Goal: Task Accomplishment & Management: Use online tool/utility

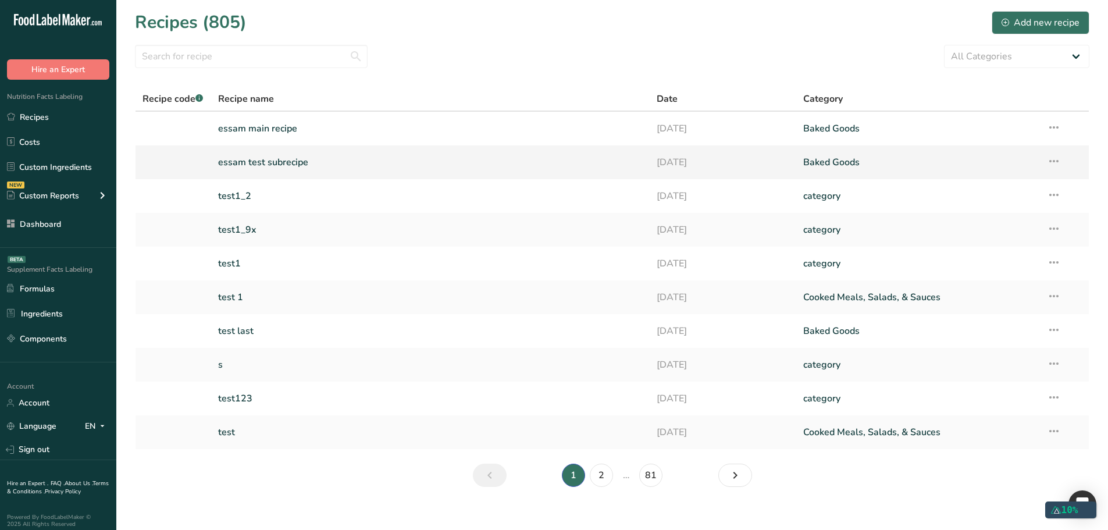
click at [353, 163] on link "essam test subrecipe" at bounding box center [430, 162] width 425 height 24
click at [319, 134] on link "essam main recipe" at bounding box center [430, 128] width 425 height 24
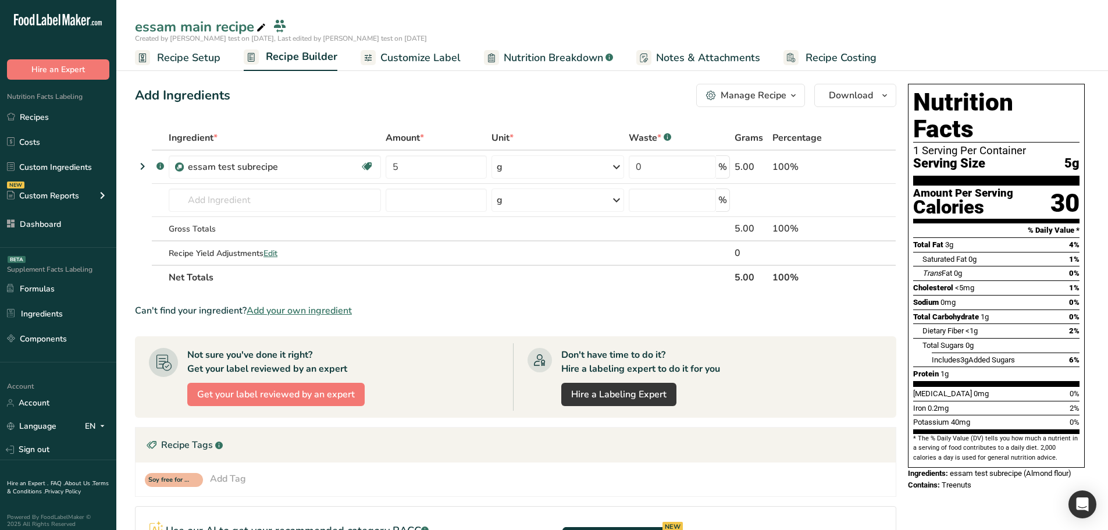
click at [457, 56] on span "Customize Label" at bounding box center [420, 58] width 80 height 16
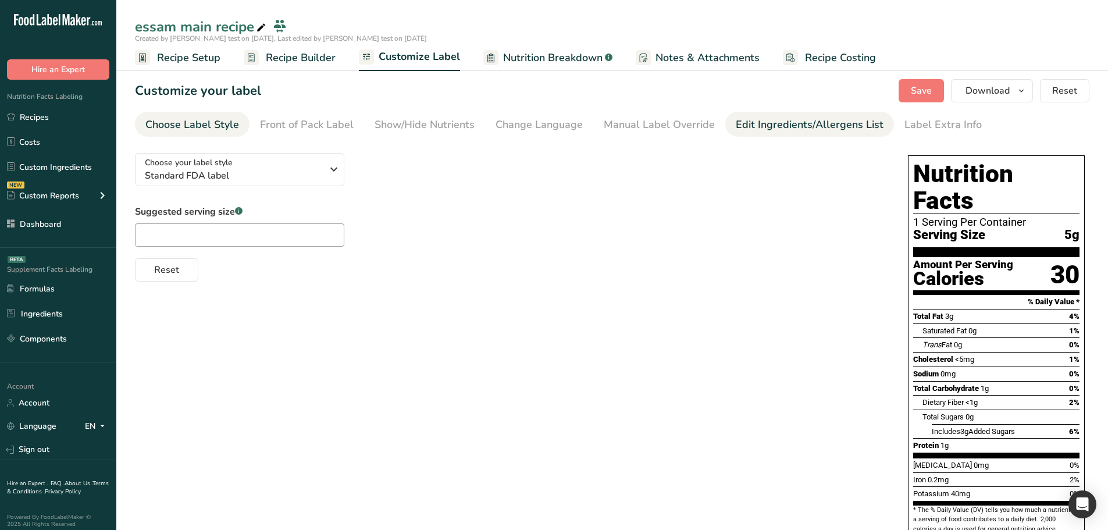
click at [769, 131] on div "Edit Ingredients/Allergens List" at bounding box center [810, 125] width 148 height 16
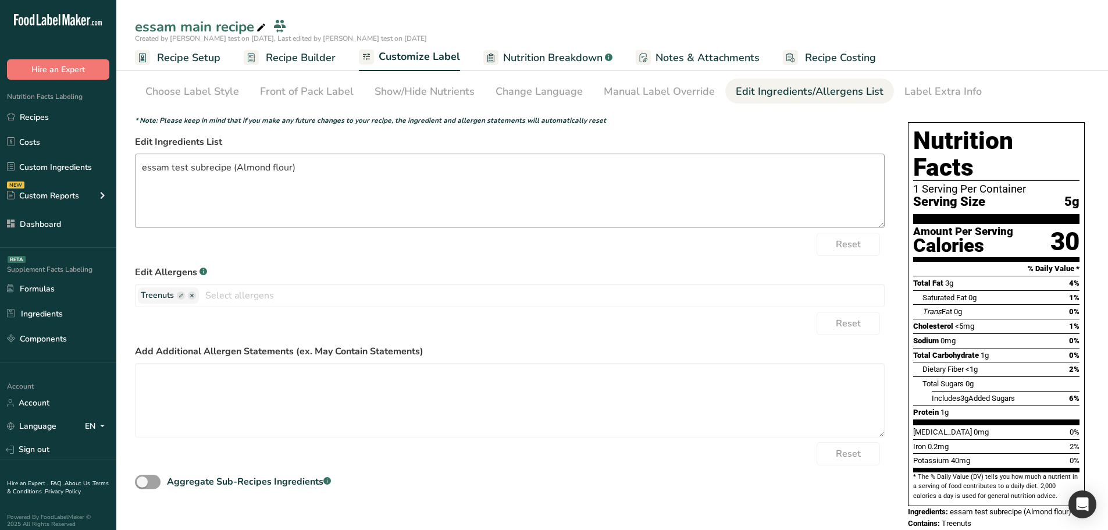
scroll to position [36, 0]
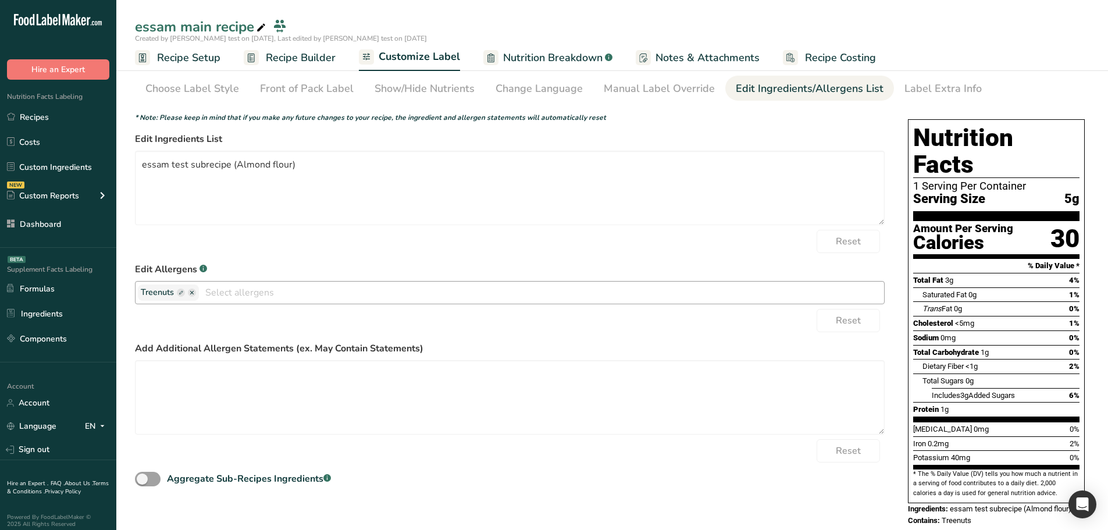
click at [183, 293] on rect "button" at bounding box center [181, 292] width 8 height 8
click at [183, 293] on input "text" at bounding box center [185, 292] width 88 height 15
type input "fd"
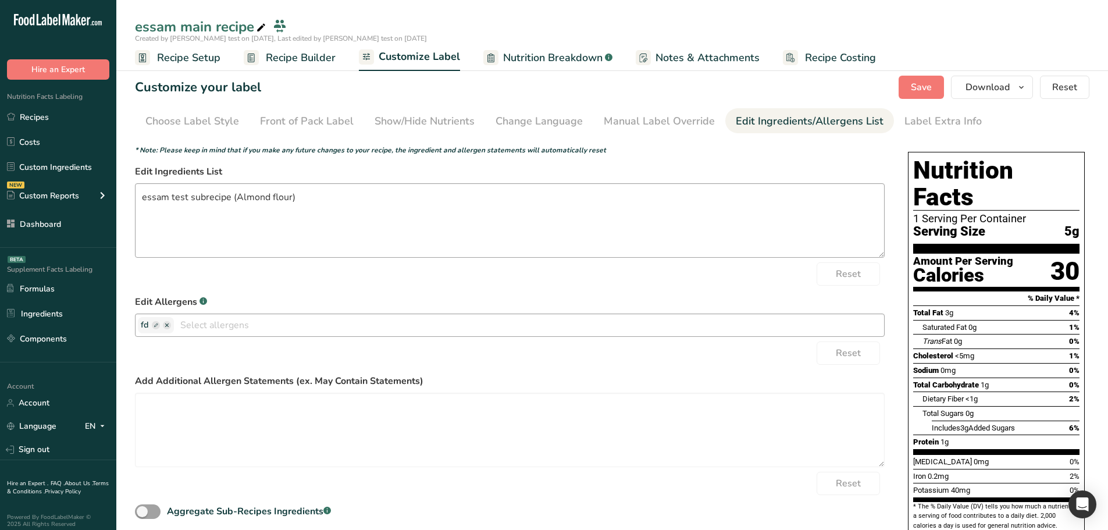
scroll to position [0, 0]
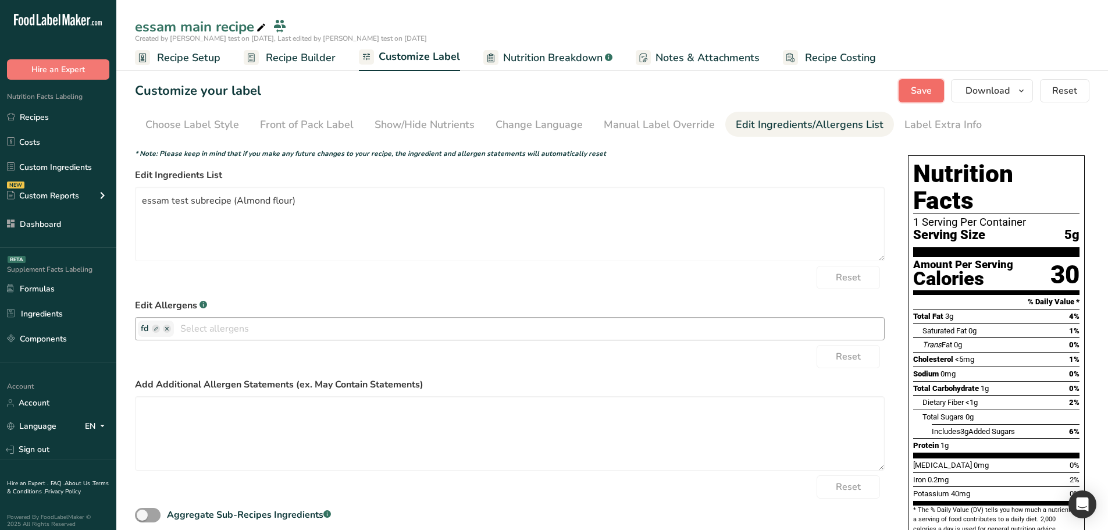
click at [916, 99] on button "Save" at bounding box center [920, 90] width 45 height 23
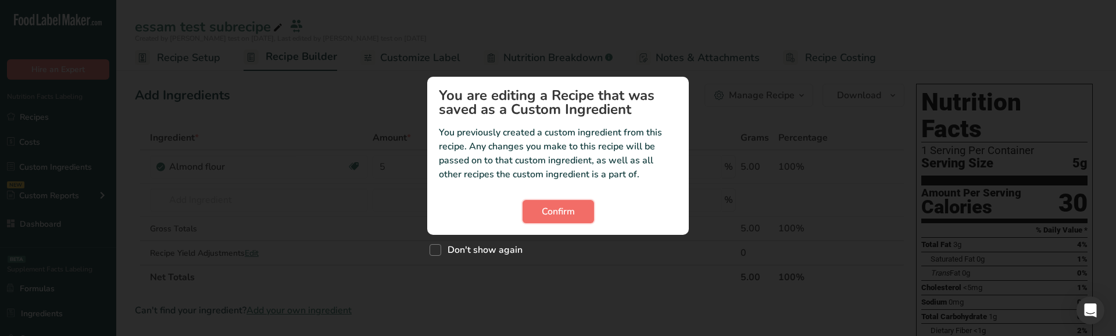
click at [562, 208] on span "Confirm" at bounding box center [558, 212] width 33 height 14
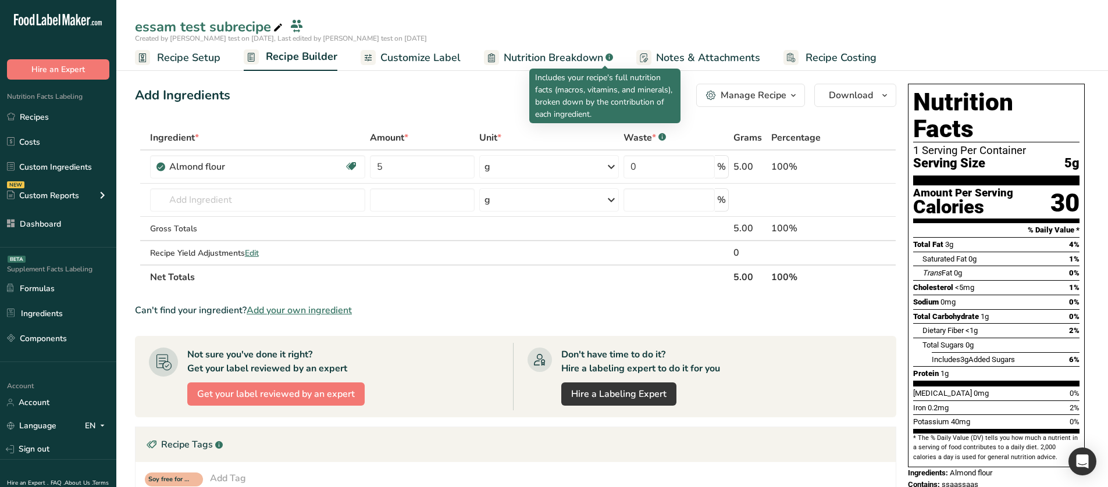
click at [570, 55] on span "Nutrition Breakdown" at bounding box center [553, 58] width 99 height 16
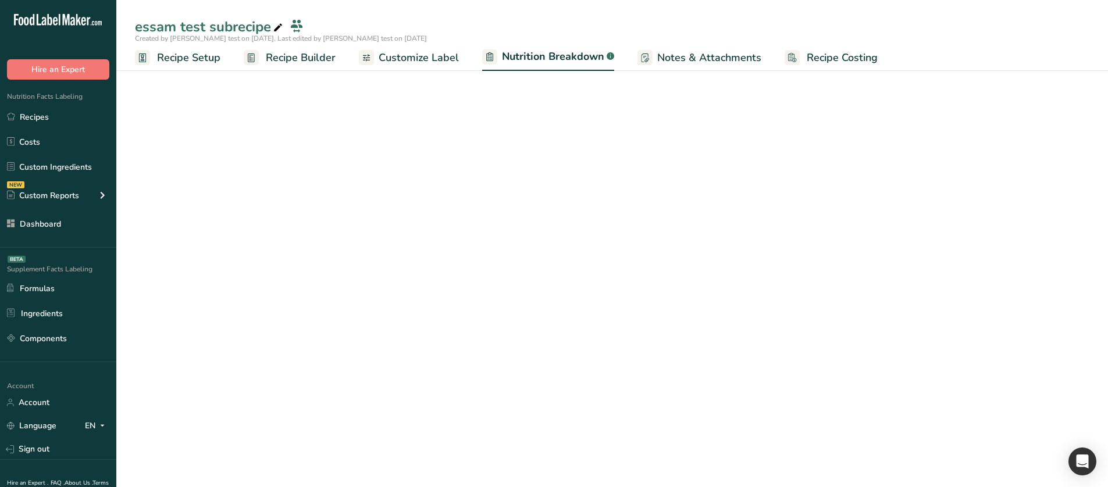
select select "Calories"
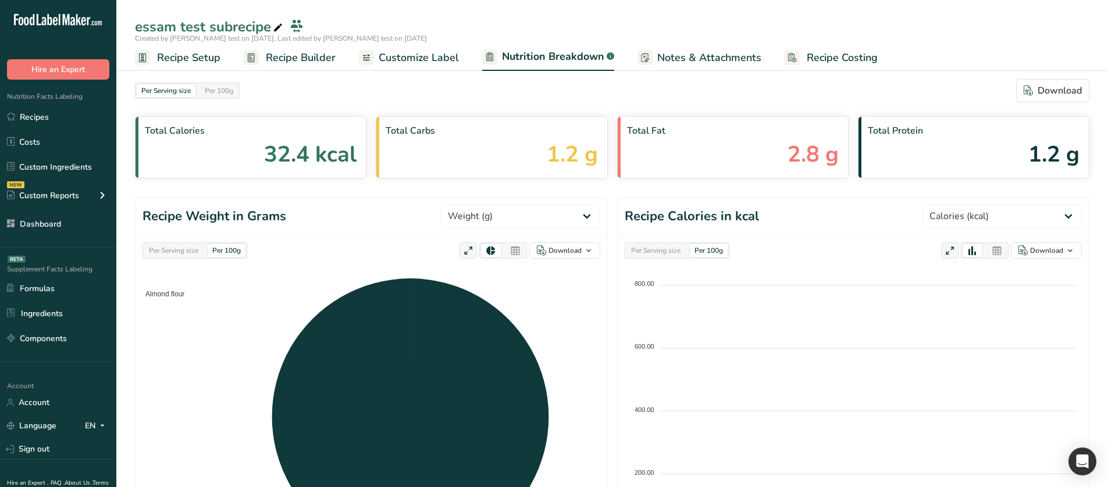
click at [442, 67] on link "Customize Label" at bounding box center [409, 58] width 100 height 26
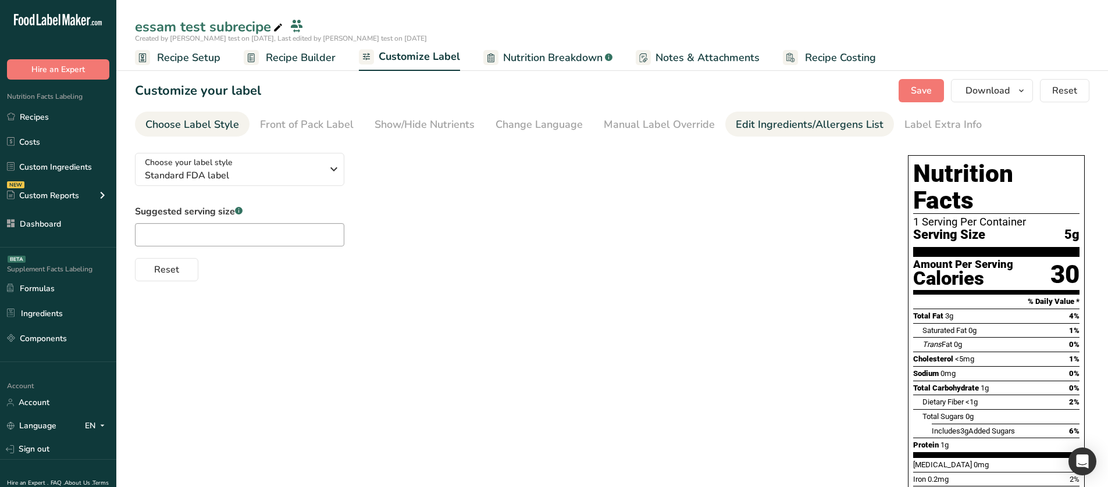
click at [736, 117] on div "Edit Ingredients/Allergens List" at bounding box center [810, 125] width 148 height 16
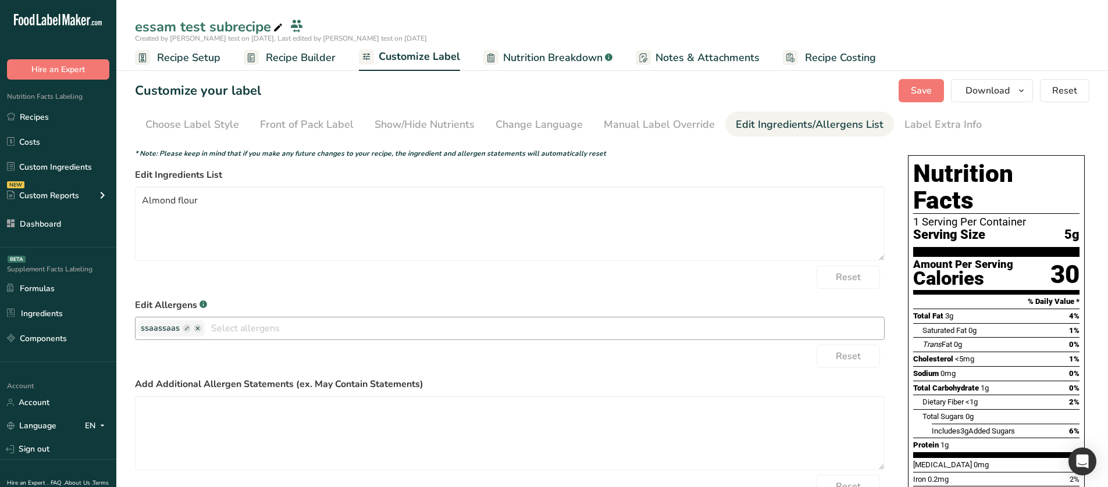
click at [288, 327] on input "text" at bounding box center [544, 328] width 679 height 18
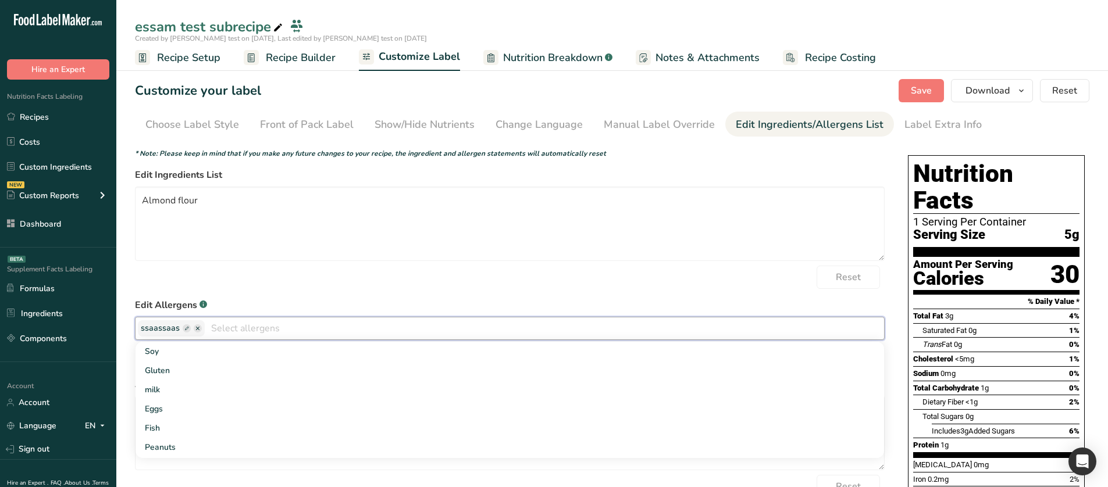
type input "v"
click at [259, 335] on link "Gluten" at bounding box center [509, 370] width 748 height 19
drag, startPoint x: 344, startPoint y: 292, endPoint x: 515, endPoint y: 269, distance: 172.5
click at [346, 292] on form "* Note: Please keep in mind that if you make any future changes to your recipe,…" at bounding box center [509, 336] width 749 height 376
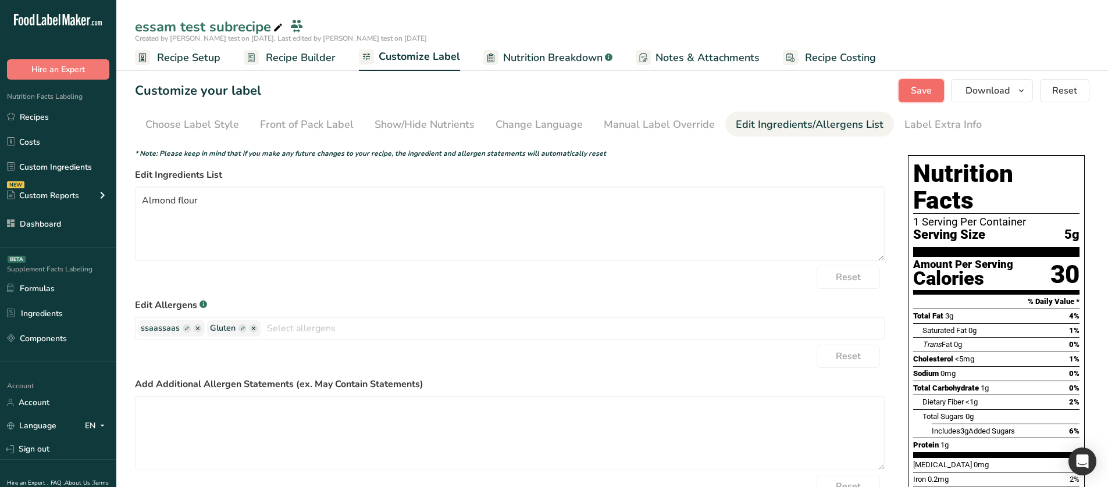
click at [902, 95] on button "Save" at bounding box center [920, 90] width 45 height 23
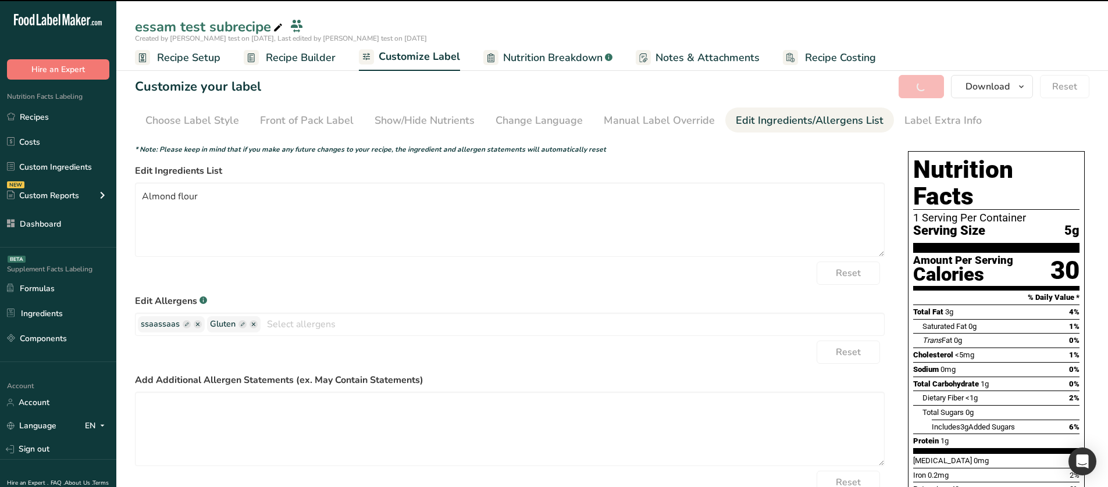
scroll to position [78, 0]
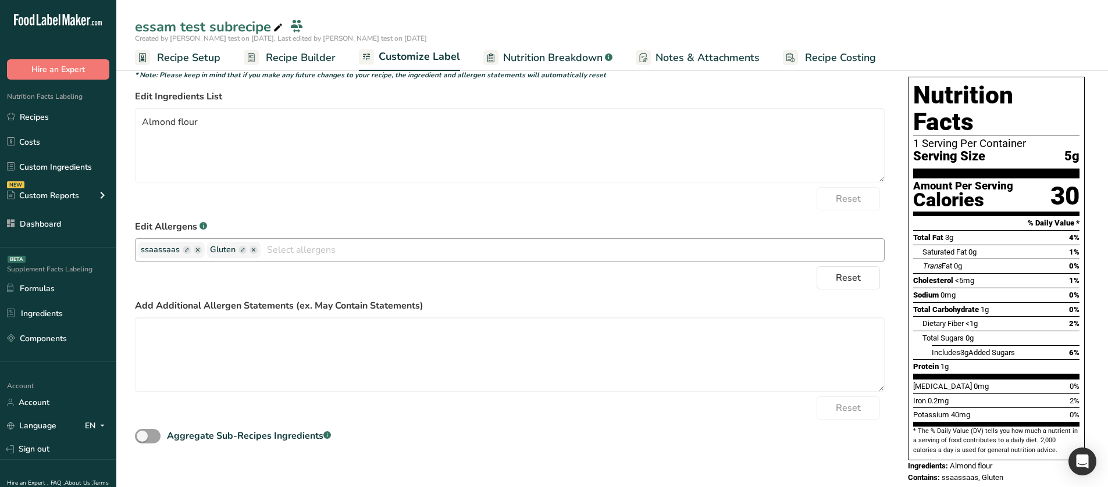
click at [351, 246] on input "text" at bounding box center [571, 250] width 623 height 18
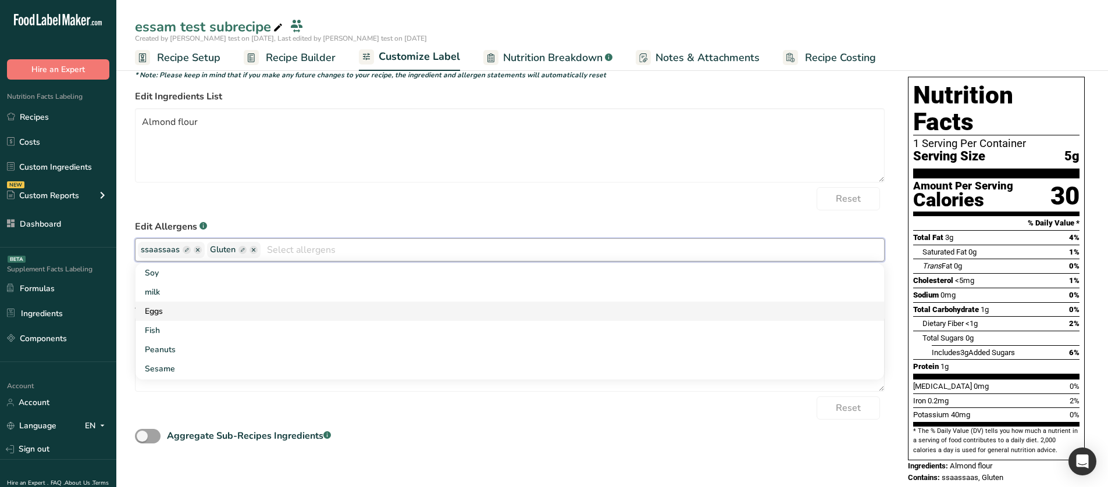
click at [283, 308] on link "Eggs" at bounding box center [509, 311] width 748 height 19
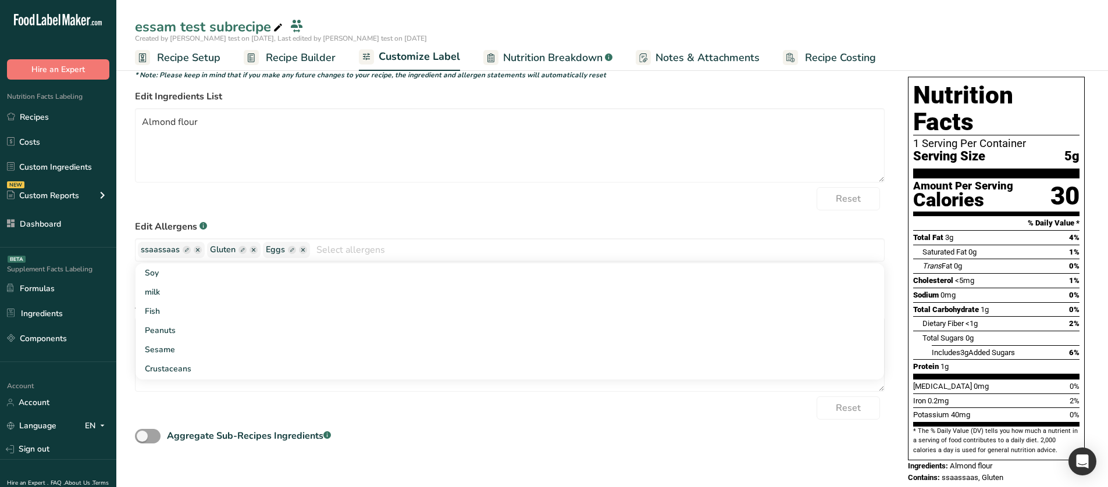
click at [465, 216] on form "* Note: Please keep in mind that if you make any future changes to your recipe,…" at bounding box center [509, 258] width 749 height 376
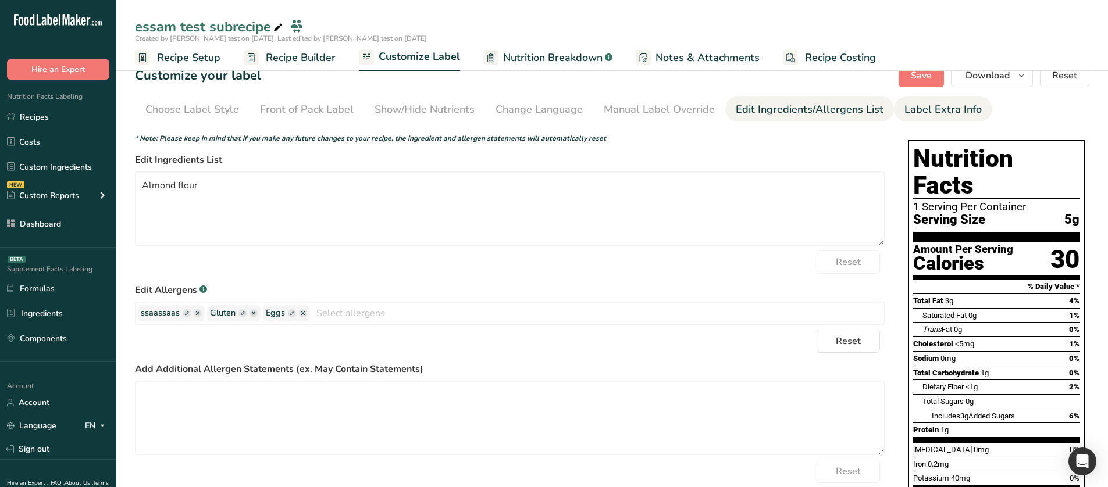
scroll to position [0, 0]
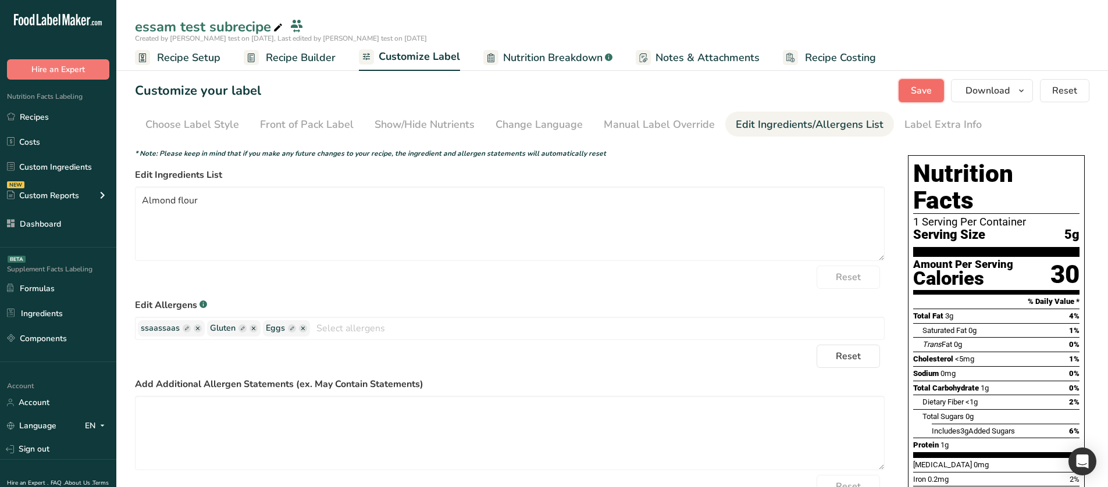
click at [913, 81] on button "Save" at bounding box center [920, 90] width 45 height 23
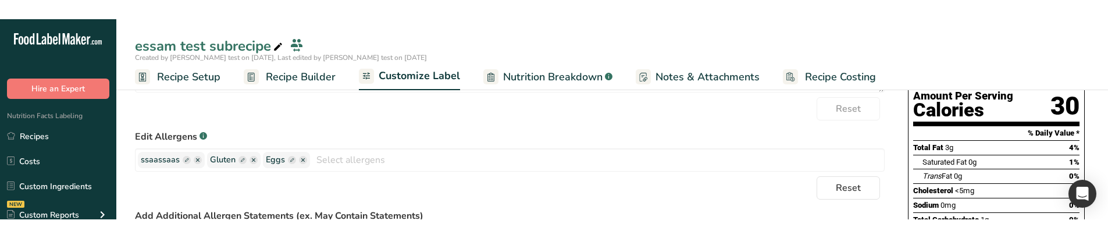
scroll to position [195, 0]
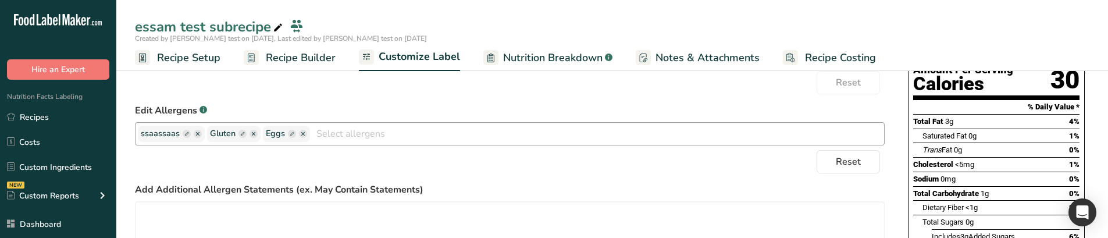
click at [391, 135] on input "text" at bounding box center [597, 133] width 574 height 18
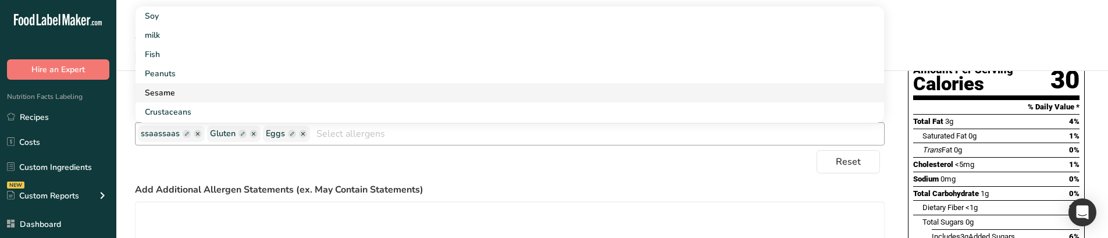
click at [236, 96] on link "Sesame" at bounding box center [509, 92] width 748 height 19
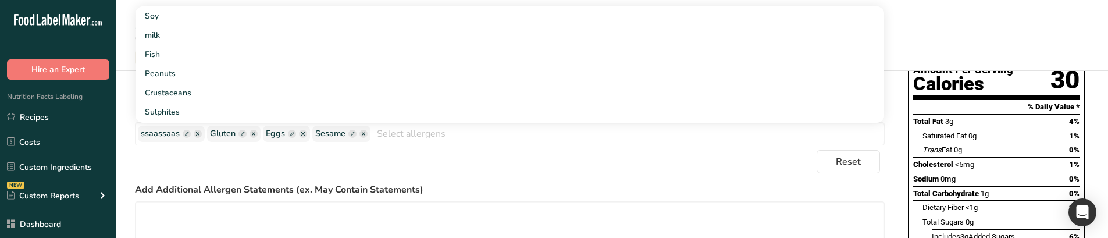
click at [434, 164] on div "Reset" at bounding box center [509, 161] width 749 height 23
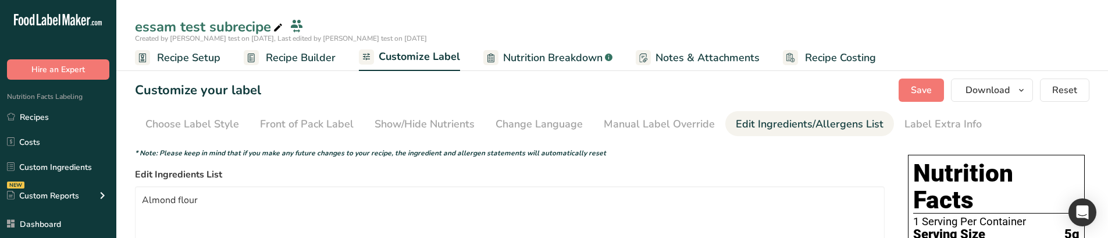
scroll to position [0, 0]
click at [924, 89] on span "Save" at bounding box center [921, 91] width 21 height 14
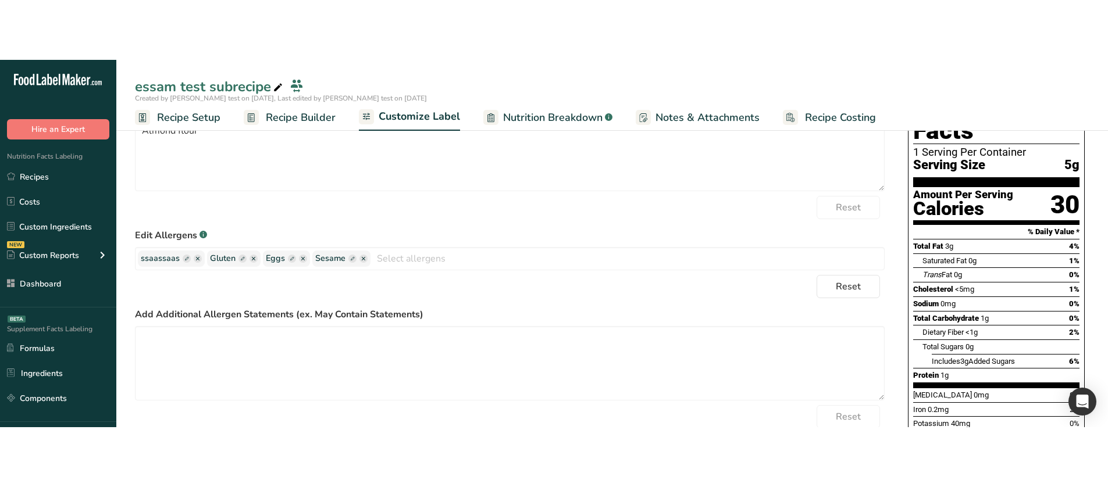
scroll to position [78, 0]
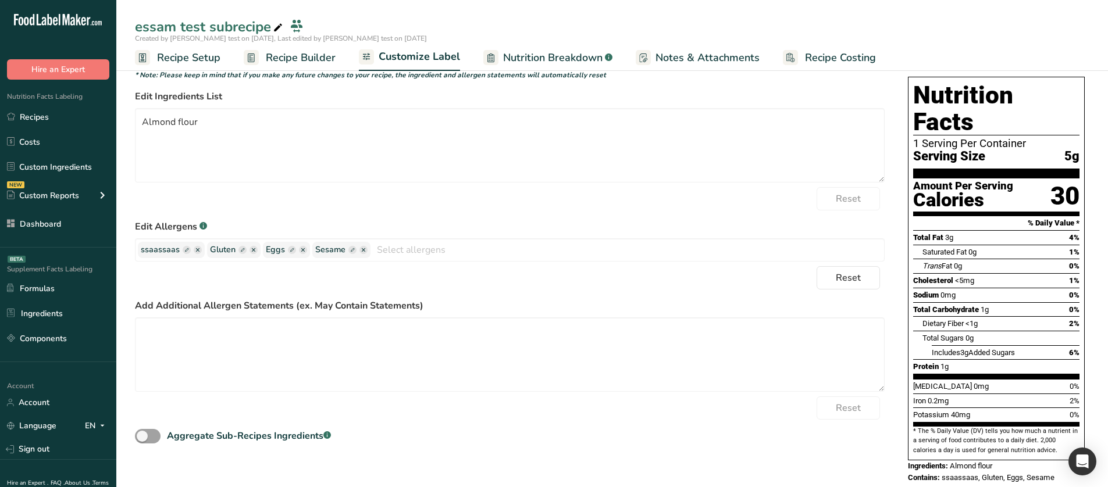
click at [516, 47] on link "Nutrition Breakdown .a-a{fill:#347362;}.b-a{fill:#fff;}" at bounding box center [547, 58] width 129 height 26
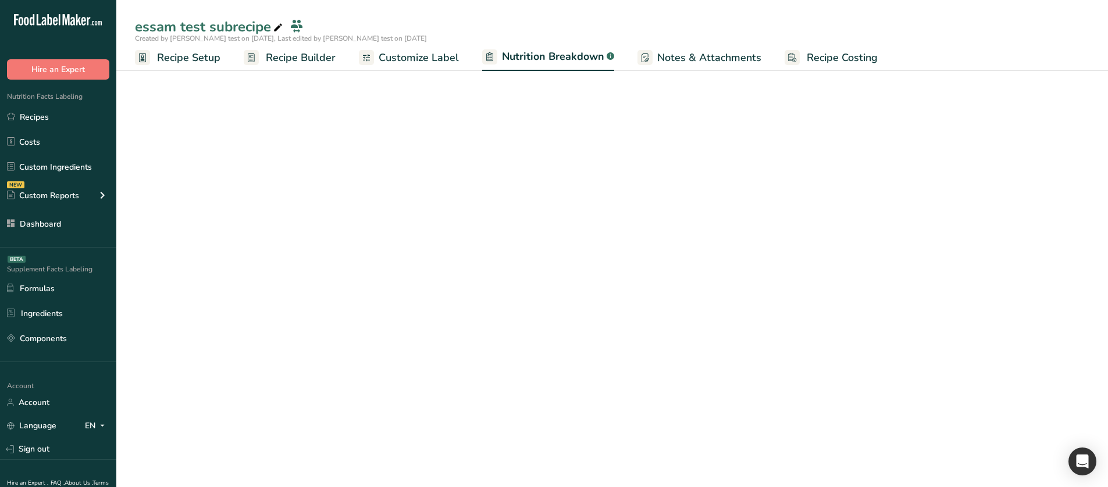
select select "Calories"
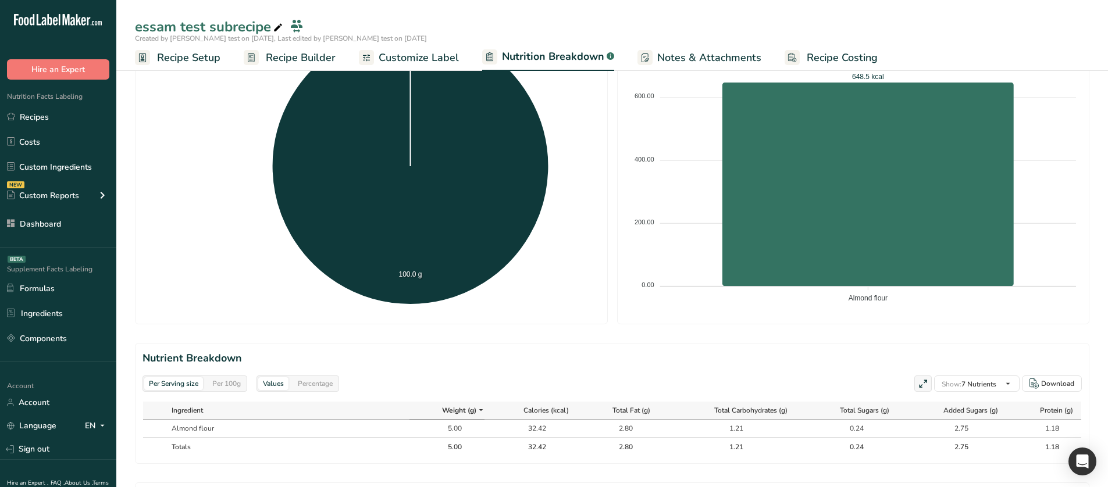
scroll to position [256, 0]
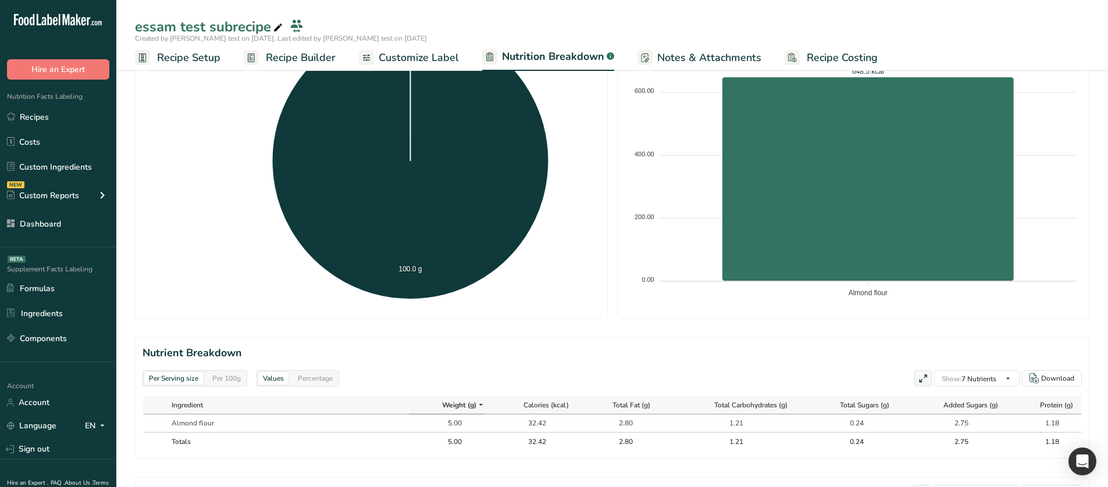
drag, startPoint x: 222, startPoint y: 423, endPoint x: 172, endPoint y: 423, distance: 49.4
click at [172, 335] on td "Almond flour" at bounding box center [287, 423] width 243 height 17
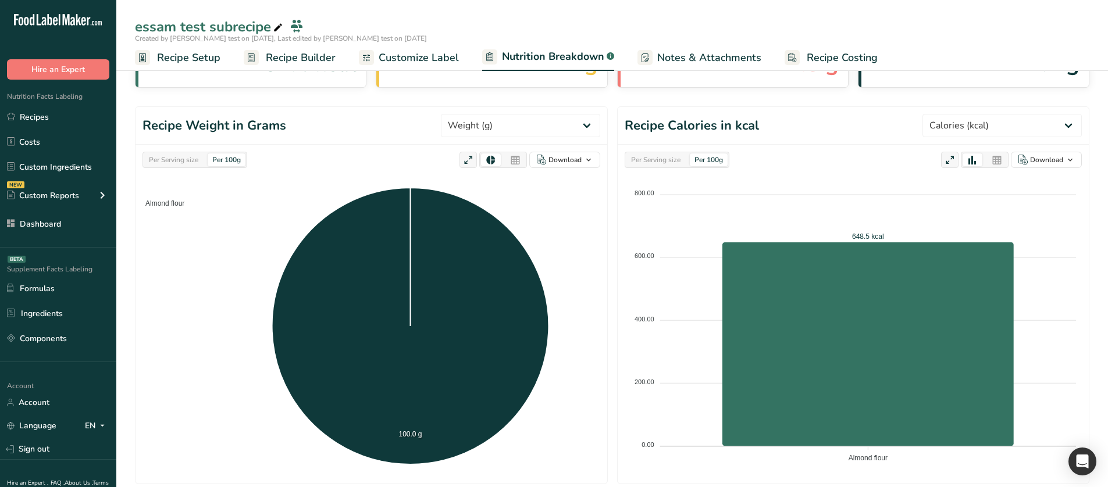
click at [417, 60] on span "Customize Label" at bounding box center [419, 58] width 80 height 16
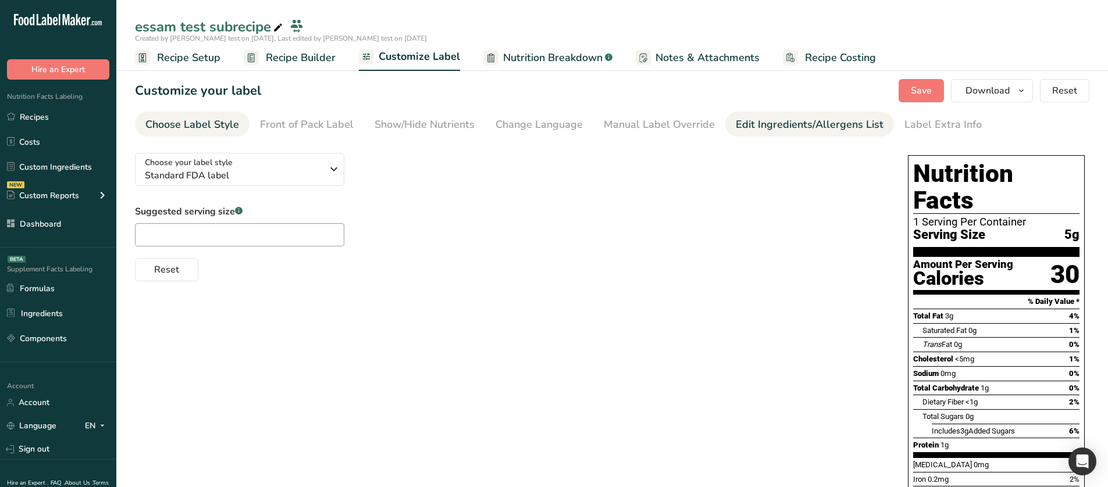
click at [759, 127] on div "Edit Ingredients/Allergens List" at bounding box center [810, 125] width 148 height 16
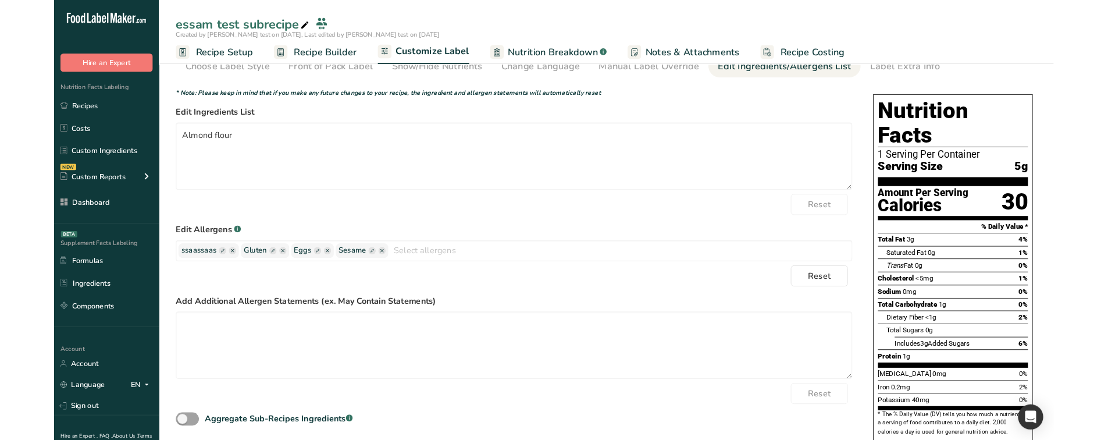
scroll to position [58, 0]
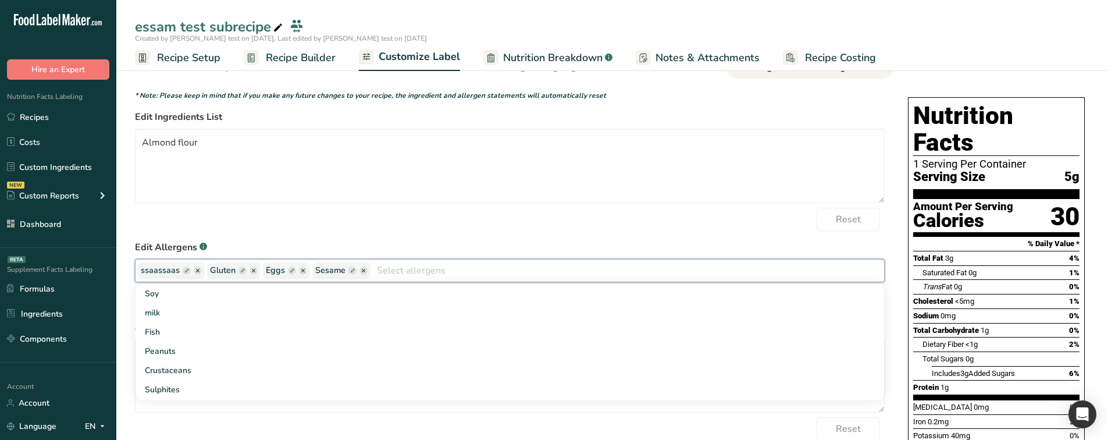
click at [380, 266] on input "text" at bounding box center [626, 270] width 513 height 18
click at [256, 309] on link "milk" at bounding box center [509, 312] width 748 height 19
click at [501, 208] on div "Reset" at bounding box center [509, 219] width 749 height 23
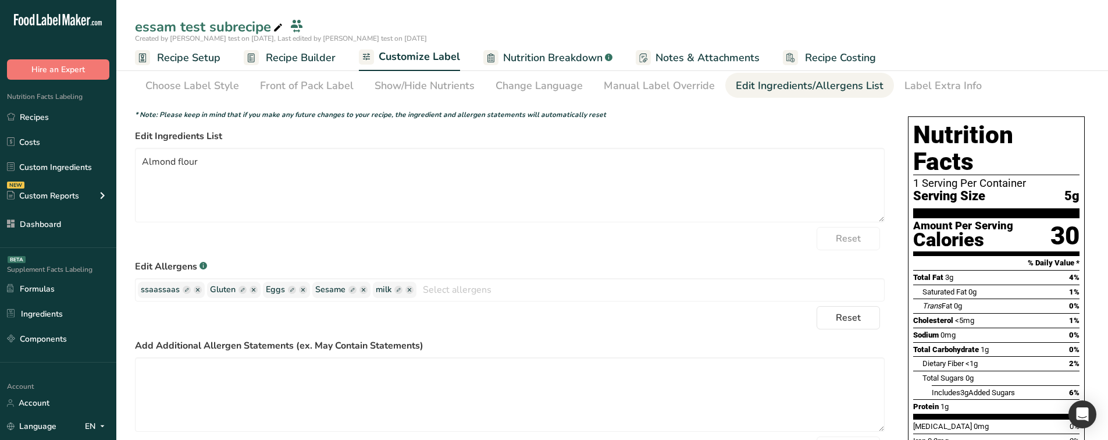
scroll to position [0, 0]
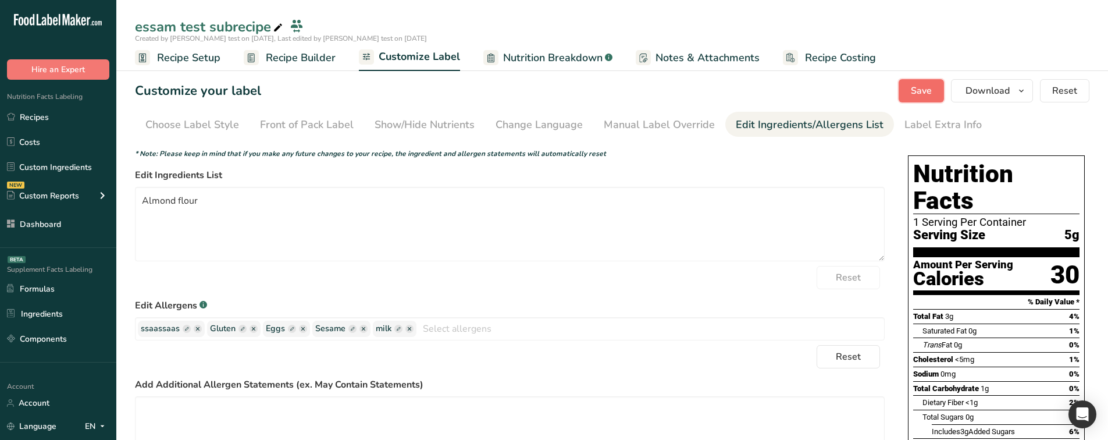
click at [917, 94] on span "Save" at bounding box center [921, 91] width 21 height 14
click at [924, 87] on span "Save" at bounding box center [921, 91] width 21 height 14
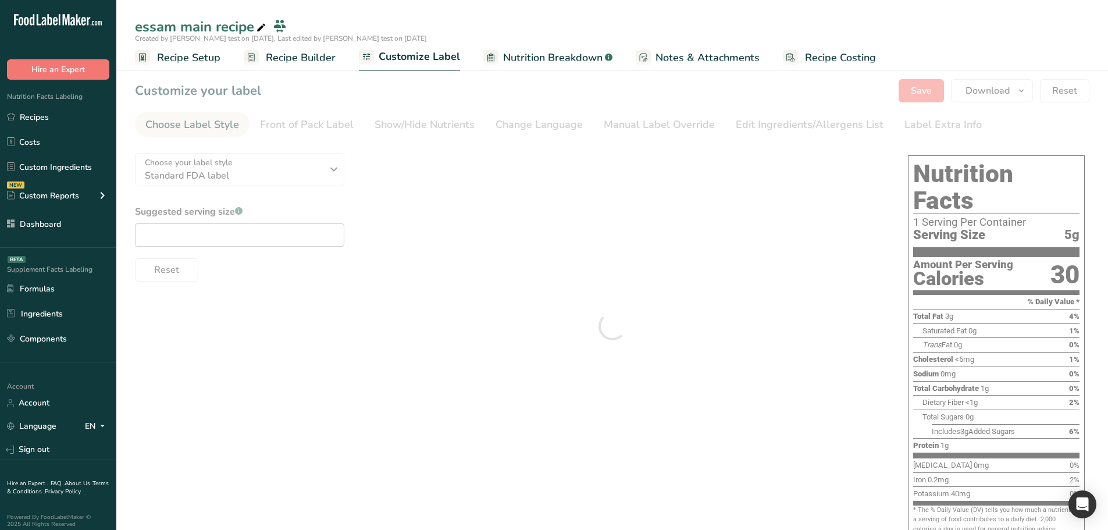
type textarea "essam test subrecipe (Almond flour)"
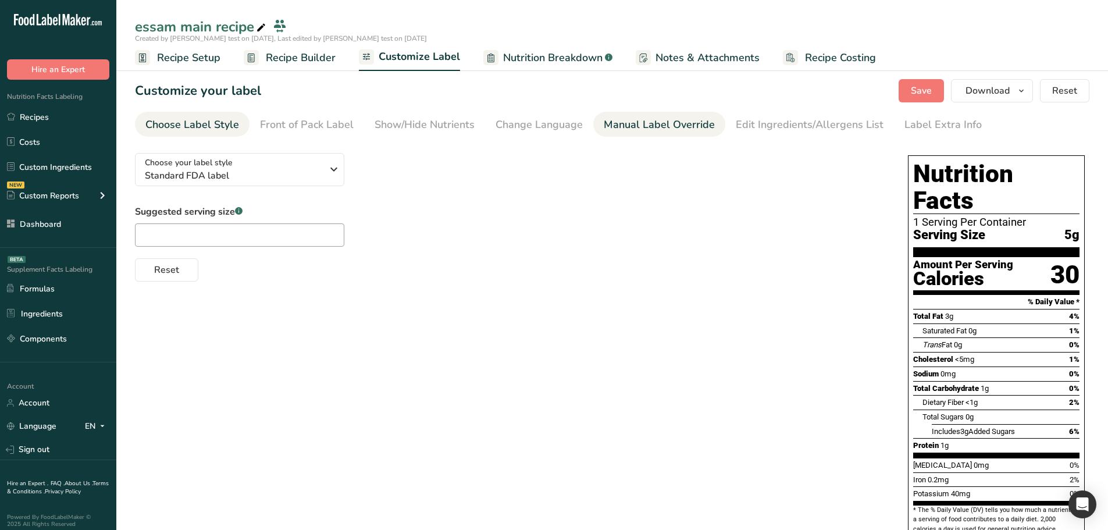
click at [683, 126] on div "Manual Label Override" at bounding box center [659, 125] width 111 height 16
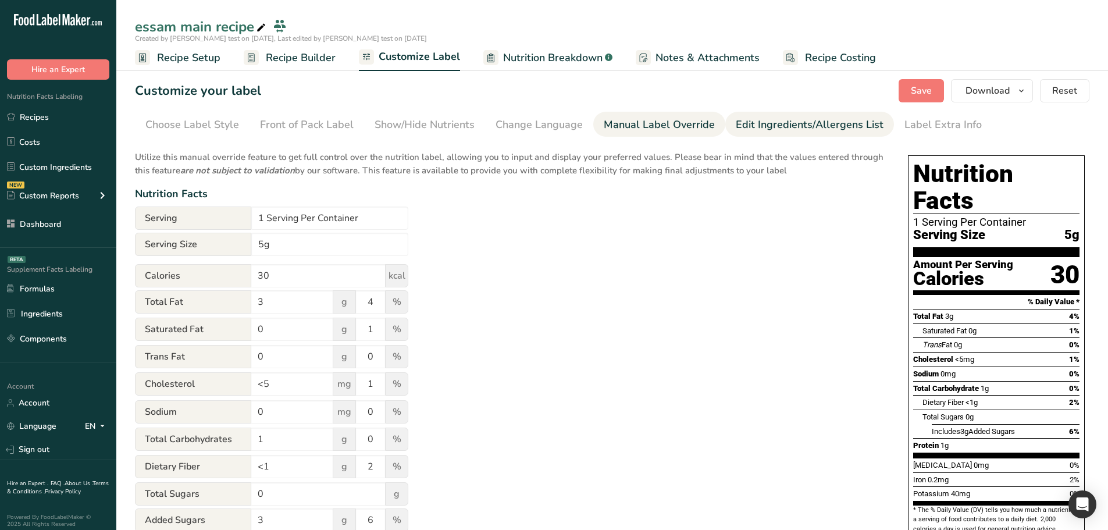
click at [780, 116] on link "Edit Ingredients/Allergens List" at bounding box center [810, 125] width 148 height 26
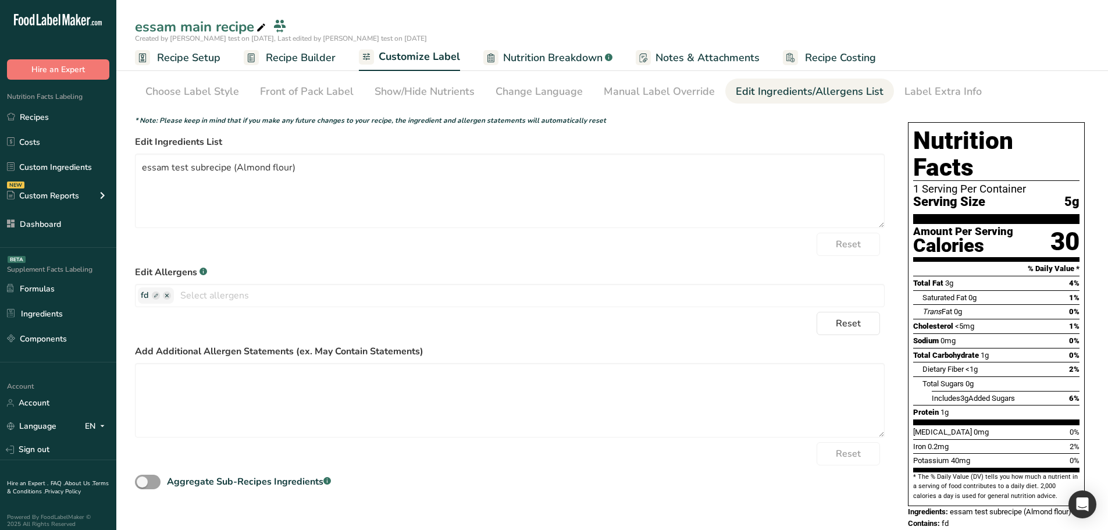
scroll to position [36, 0]
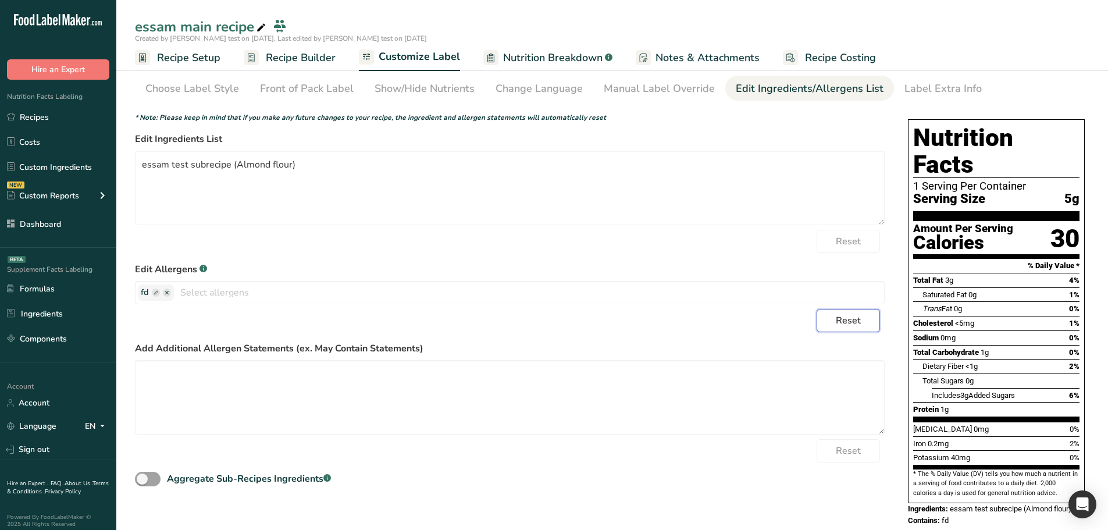
click at [856, 327] on button "Reset" at bounding box center [847, 320] width 63 height 23
click at [233, 294] on rect "button" at bounding box center [237, 292] width 8 height 8
click at [233, 294] on input "text" at bounding box center [248, 292] width 88 height 15
type input "cxcxc"
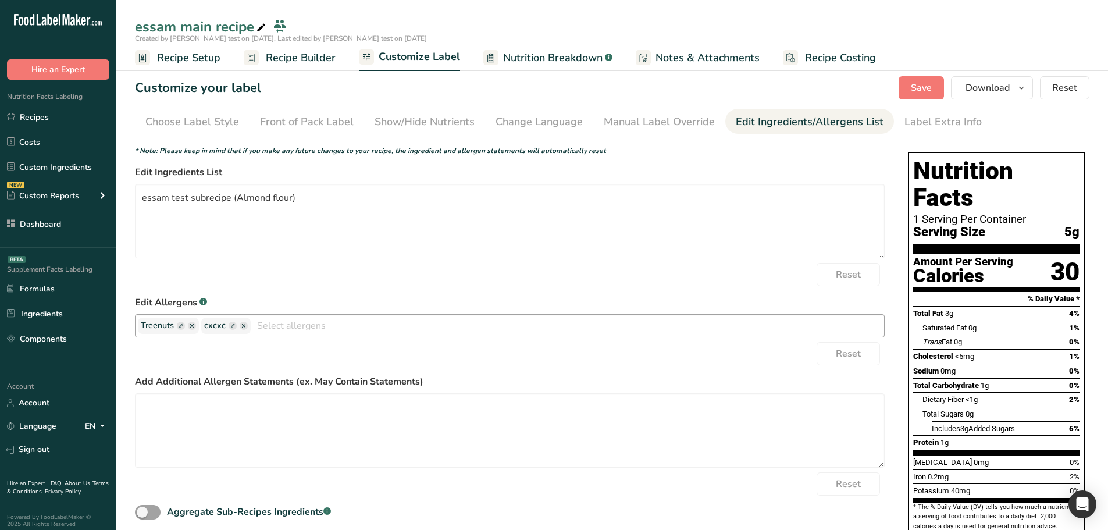
scroll to position [0, 0]
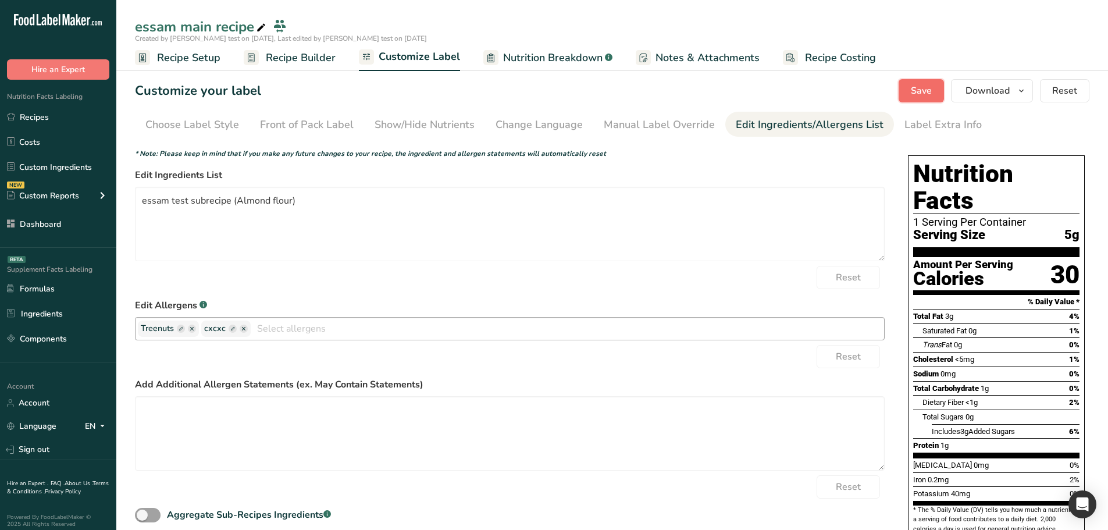
click at [924, 97] on span "Save" at bounding box center [921, 91] width 21 height 14
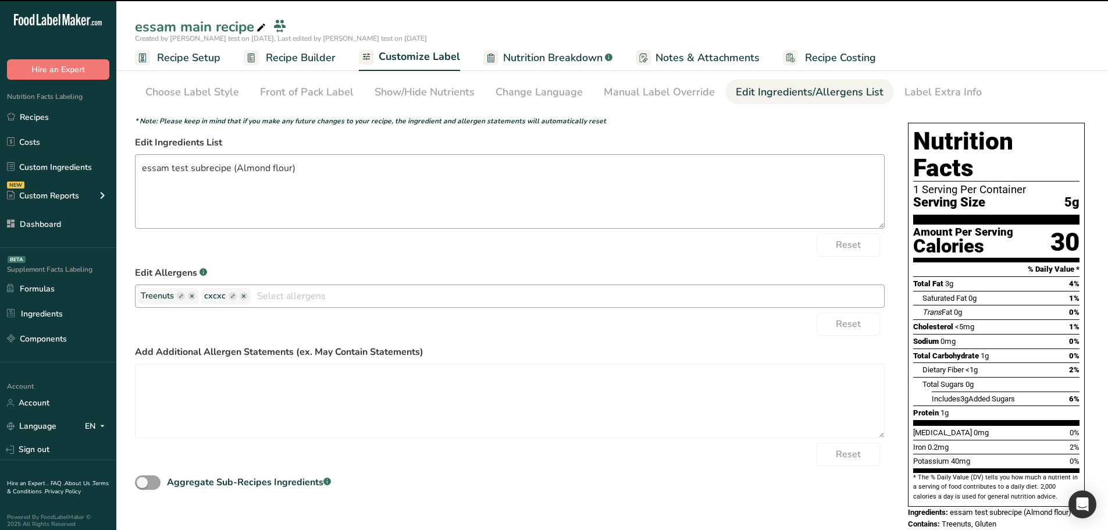
scroll to position [36, 0]
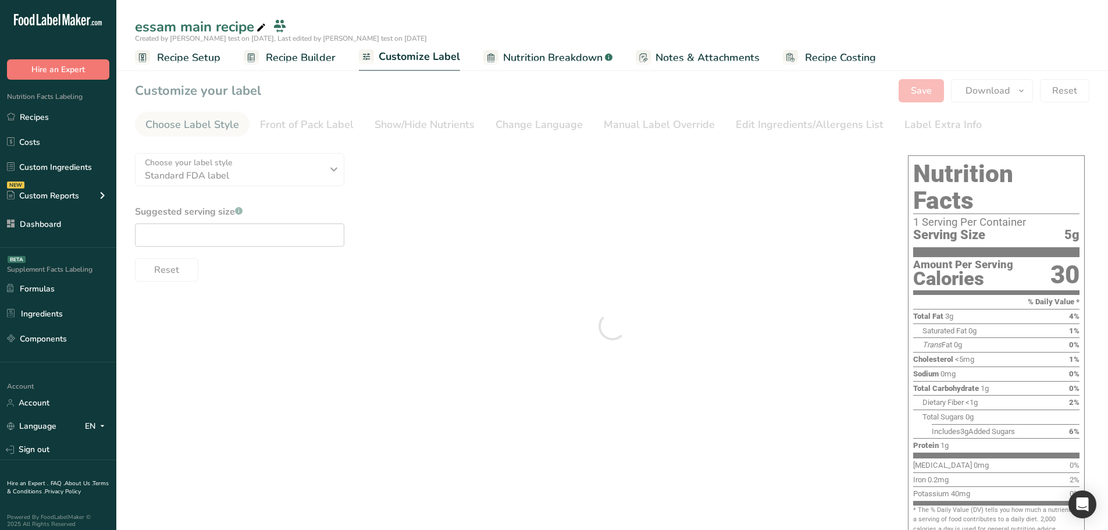
type textarea "essam test subrecipe (Almond flour)"
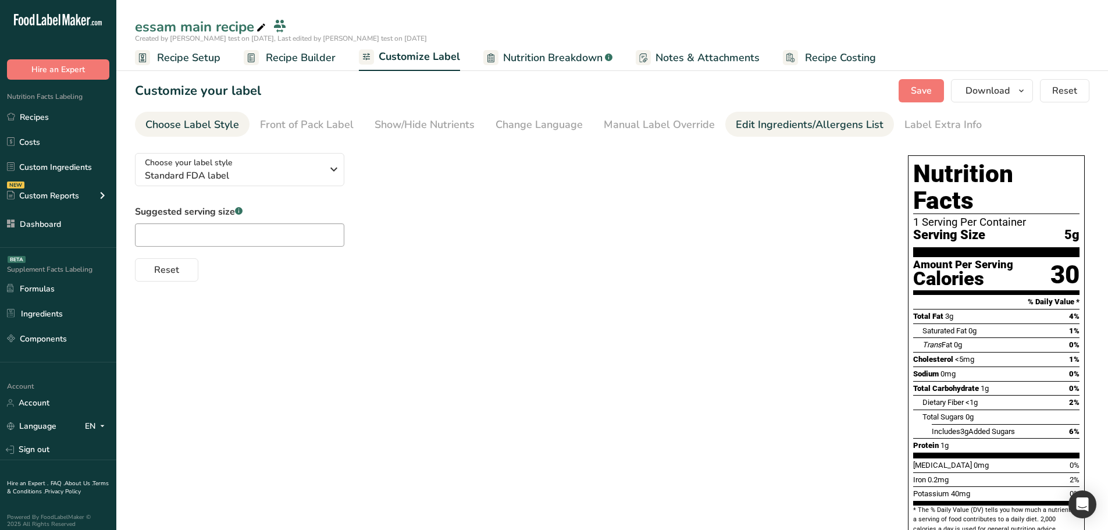
click at [779, 119] on div "Edit Ingredients/Allergens List" at bounding box center [810, 125] width 148 height 16
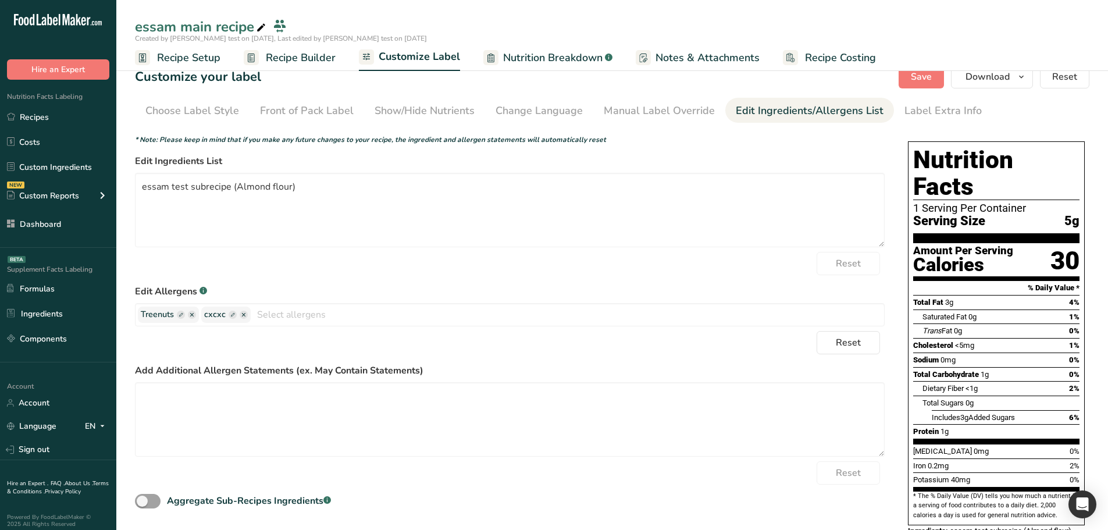
scroll to position [36, 0]
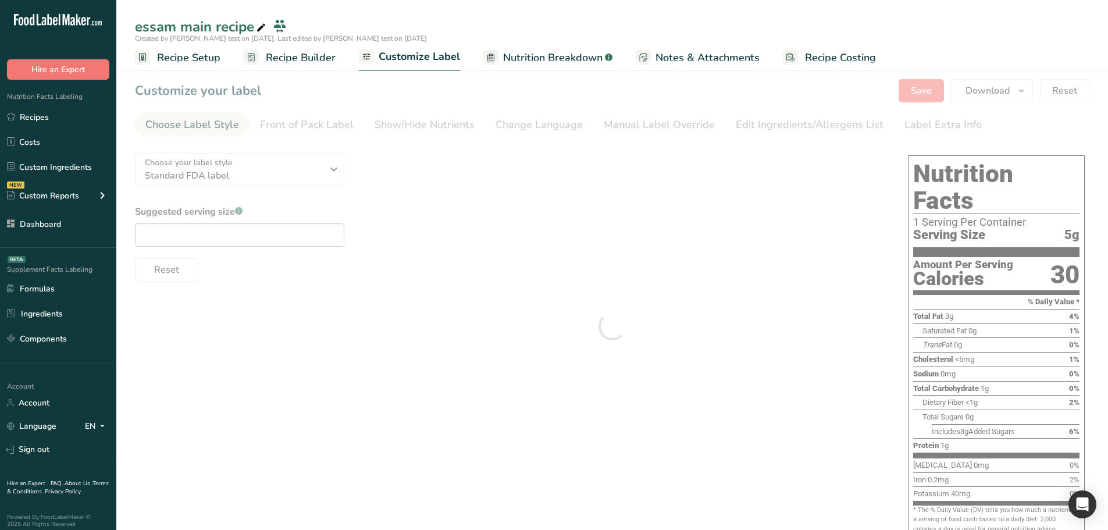
type textarea "essam test subrecipe (Almond flour)"
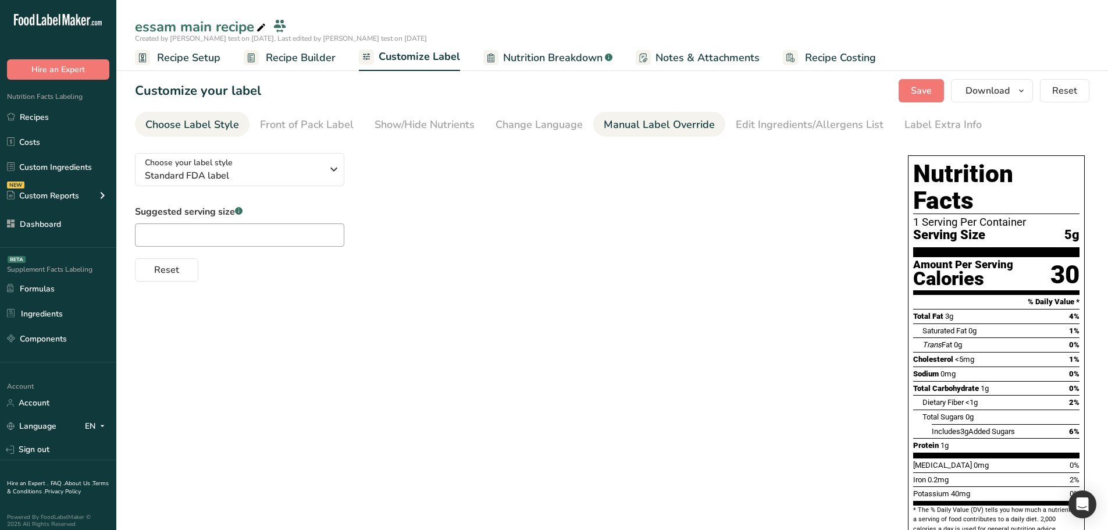
click at [685, 128] on div "Manual Label Override" at bounding box center [659, 125] width 111 height 16
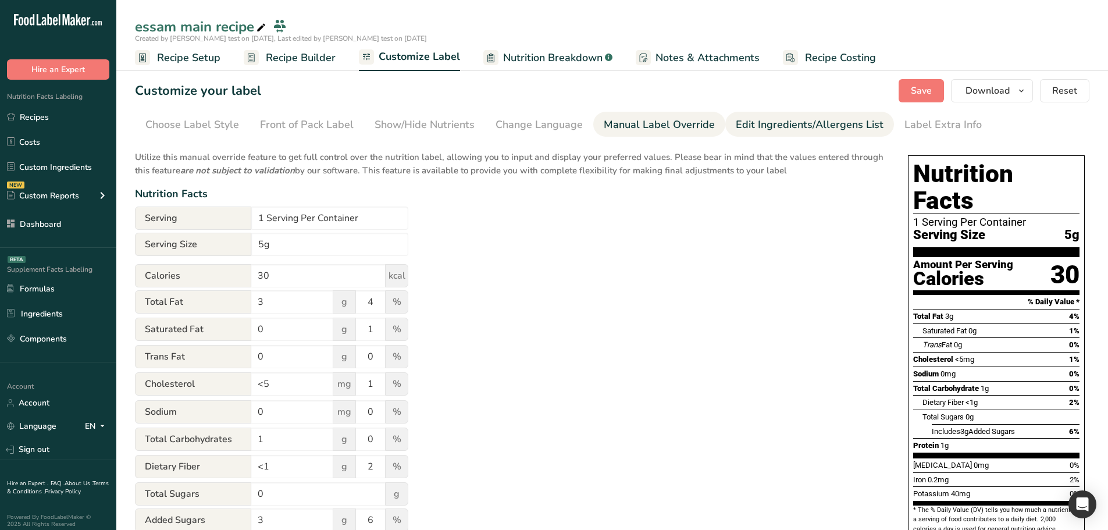
click at [777, 122] on div "Edit Ingredients/Allergens List" at bounding box center [810, 125] width 148 height 16
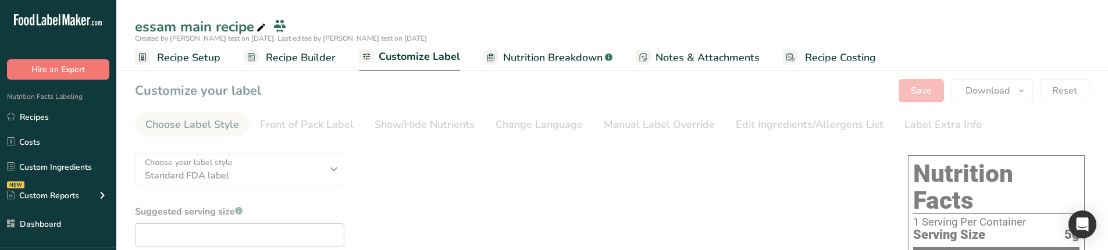
type textarea "essam test subrecipe (Almond flour)"
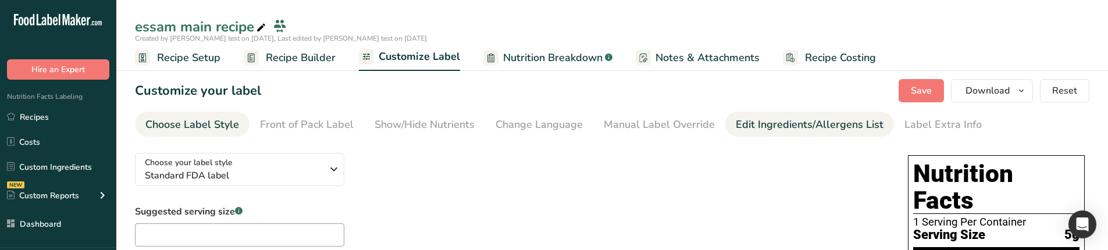
click at [760, 126] on div "Edit Ingredients/Allergens List" at bounding box center [810, 125] width 148 height 16
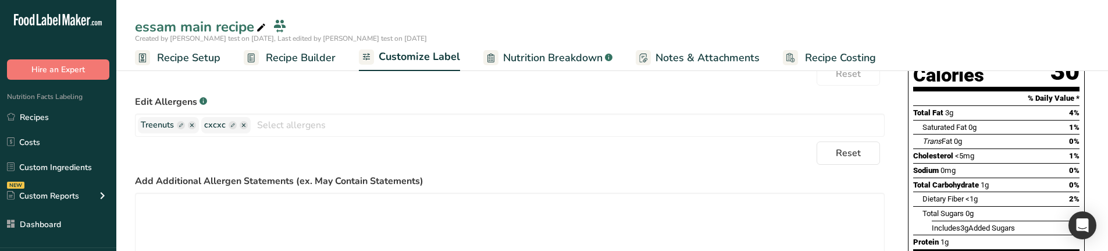
scroll to position [199, 0]
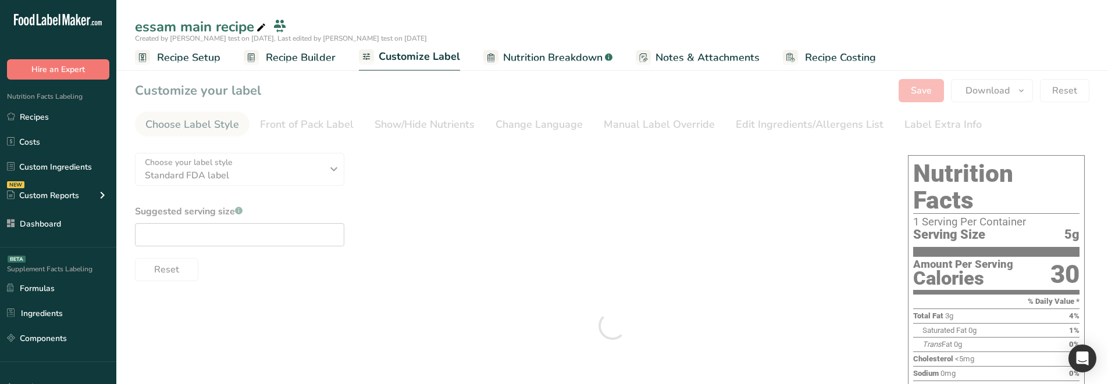
type textarea "essam test subrecipe (Almond flour)"
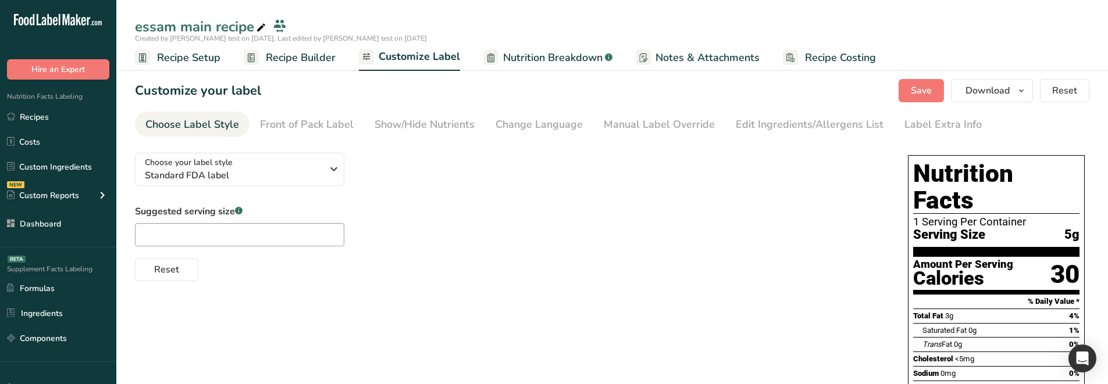
click at [688, 124] on div "Manual Label Override" at bounding box center [659, 125] width 111 height 16
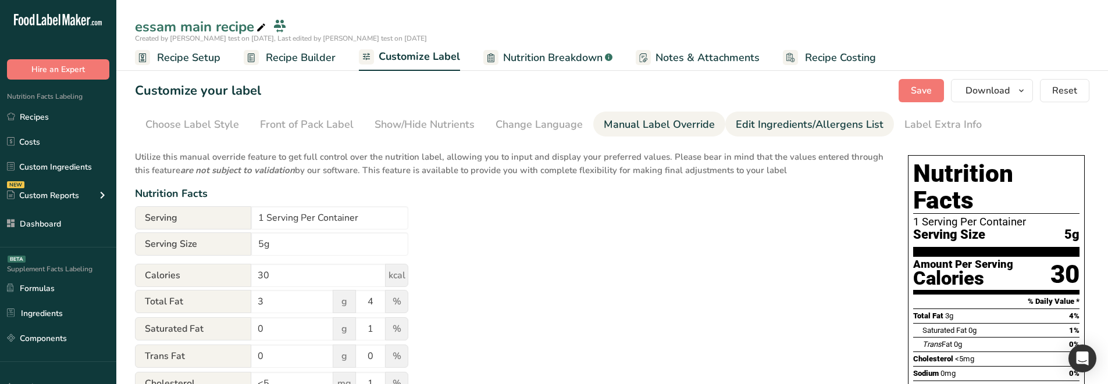
click at [736, 132] on div "Edit Ingredients/Allergens List" at bounding box center [810, 125] width 148 height 16
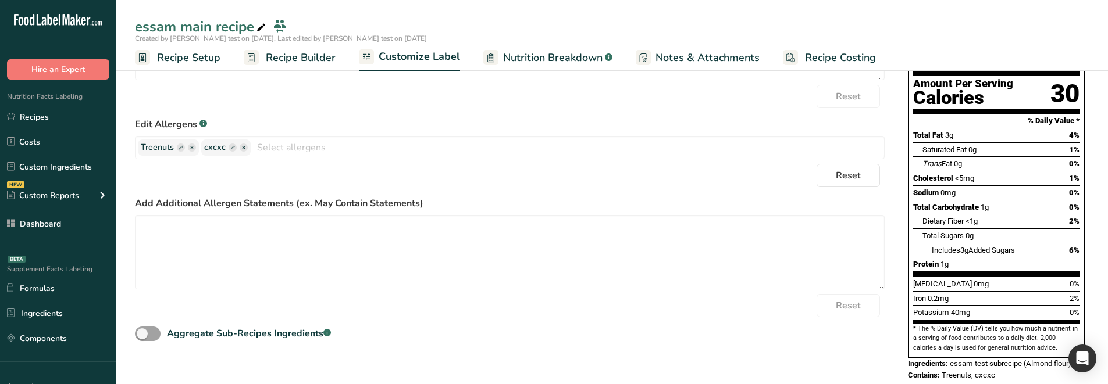
scroll to position [181, 0]
click at [833, 174] on button "Reset" at bounding box center [847, 174] width 63 height 23
click at [346, 148] on rect "button" at bounding box center [346, 147] width 8 height 8
click at [345, 148] on input "text" at bounding box center [353, 147] width 88 height 15
type input "x"
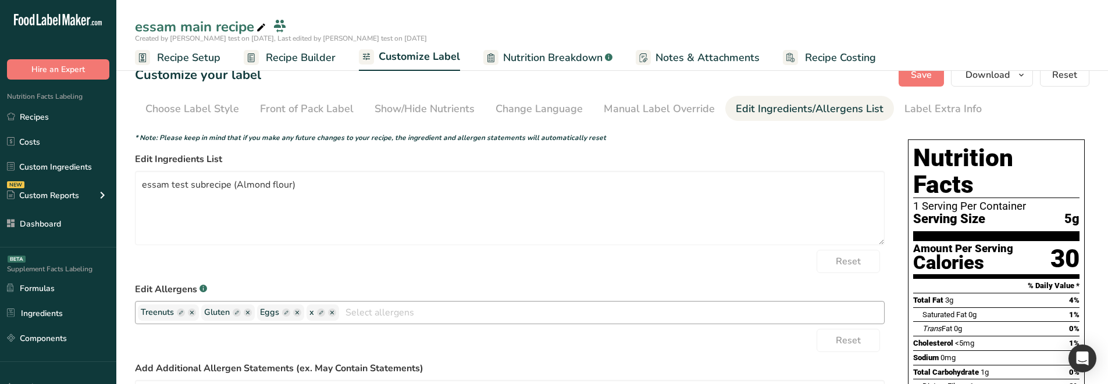
scroll to position [0, 0]
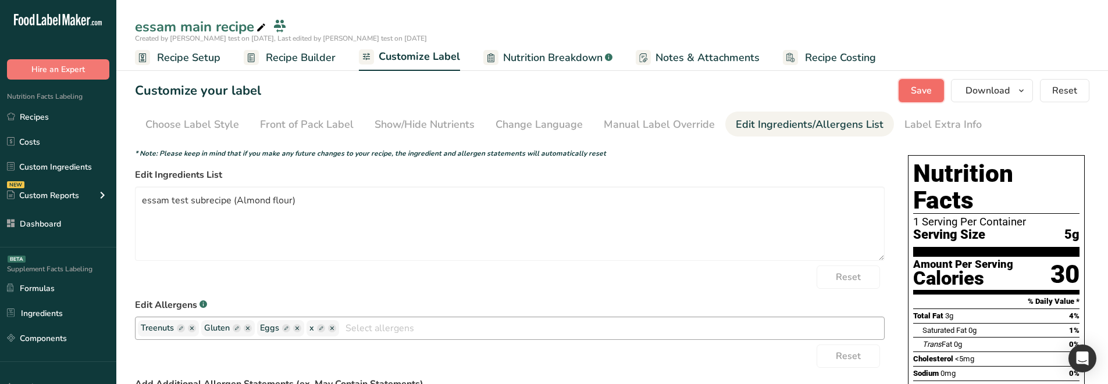
click at [917, 92] on span "Save" at bounding box center [921, 91] width 21 height 14
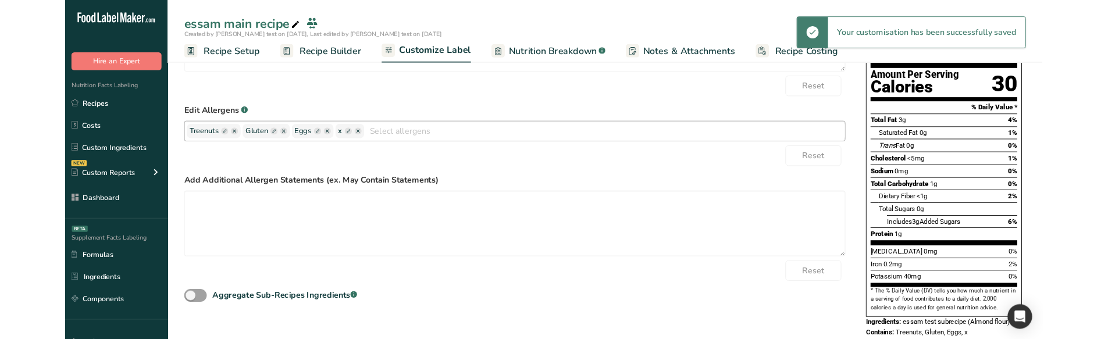
scroll to position [181, 0]
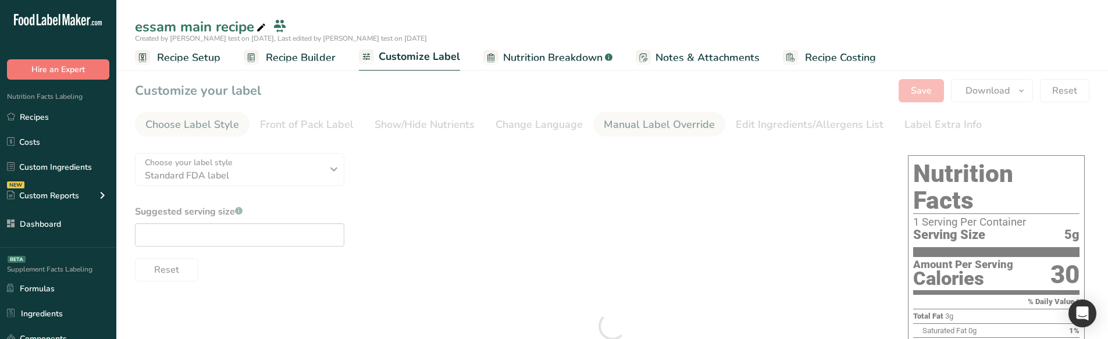
type textarea "essam test subrecipe (Almond flour)"
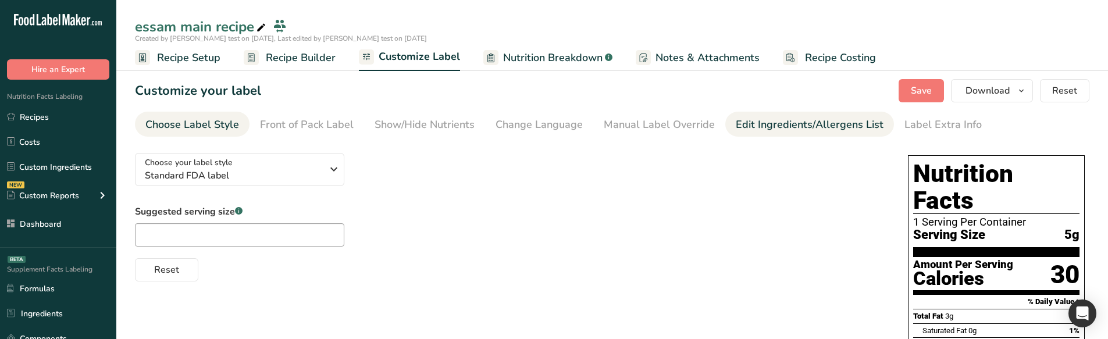
click at [784, 119] on div "Edit Ingredients/Allergens List" at bounding box center [810, 125] width 148 height 16
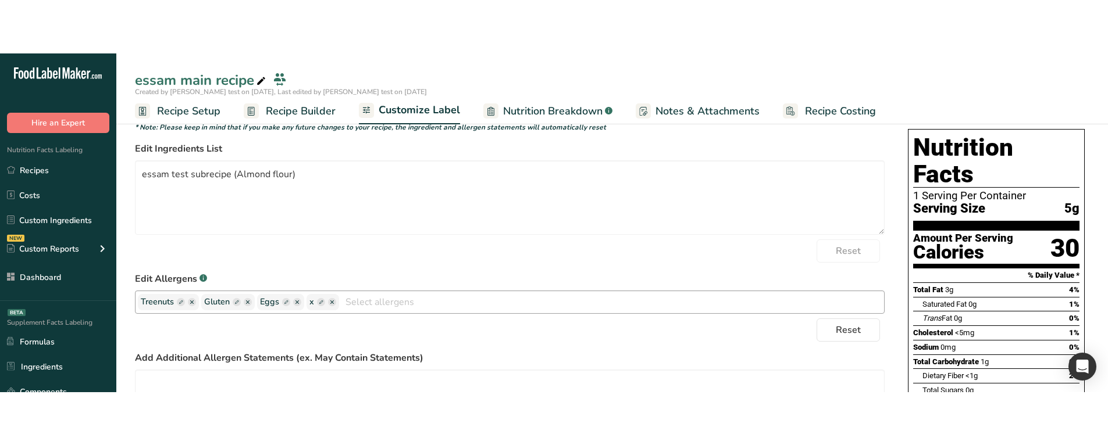
scroll to position [80, 0]
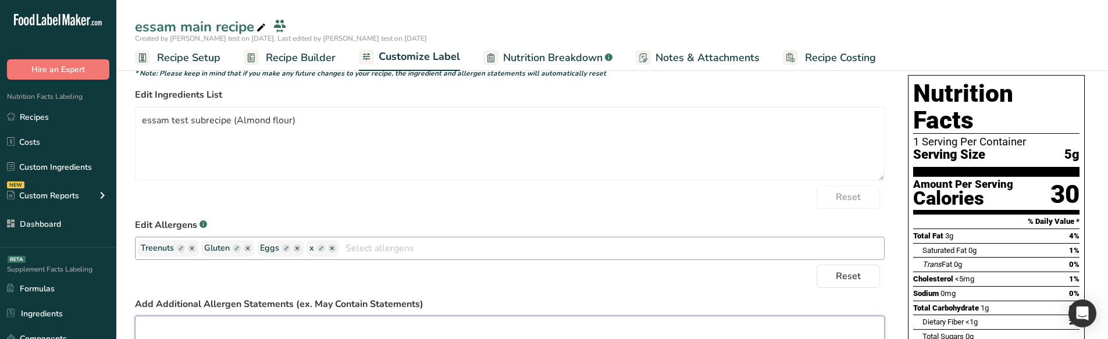
drag, startPoint x: 506, startPoint y: 338, endPoint x: 525, endPoint y: 248, distance: 92.0
click at [525, 248] on form "* Note: Please keep in mind that if you make any future changes to your recipe,…" at bounding box center [509, 256] width 749 height 376
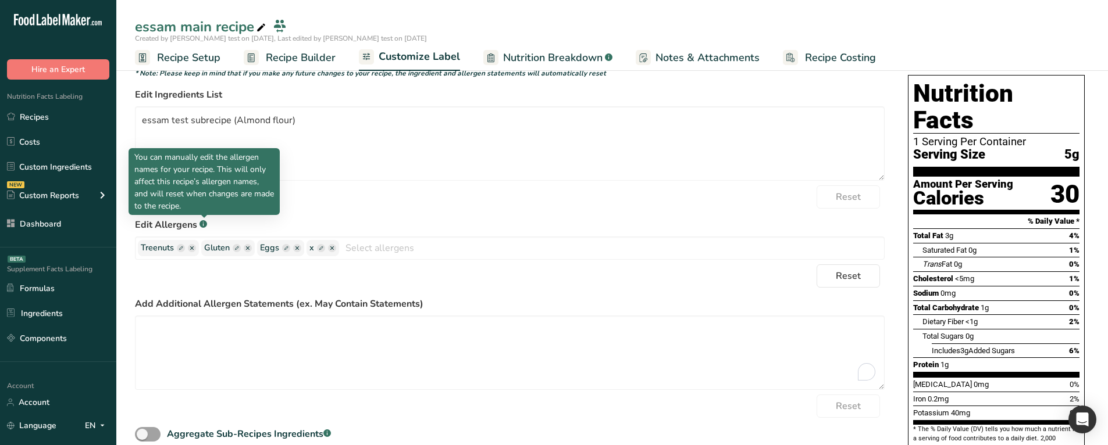
drag, startPoint x: 206, startPoint y: 201, endPoint x: 132, endPoint y: 193, distance: 74.3
click at [132, 193] on div "You can manually edit the allergen names for your recipe. This will only affect…" at bounding box center [203, 181] width 151 height 67
copy p "and will reset when changes are made to the recipe."
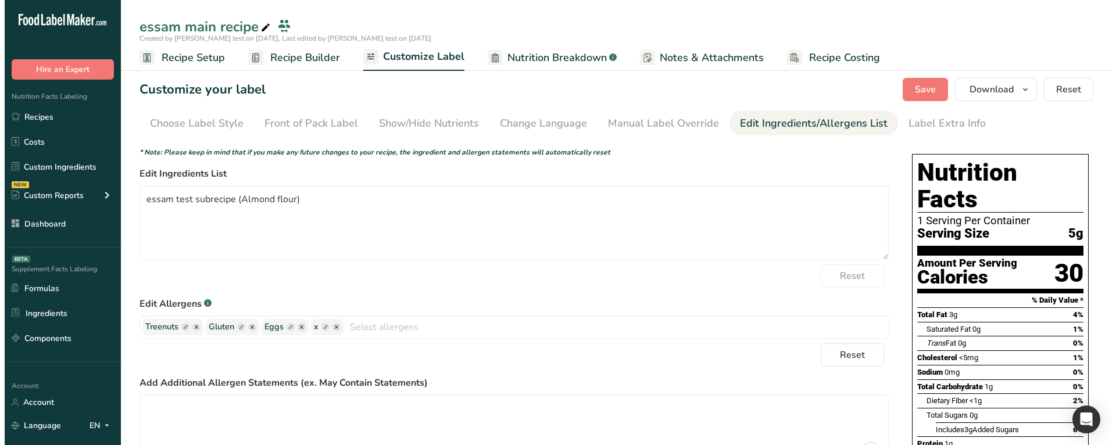
scroll to position [0, 0]
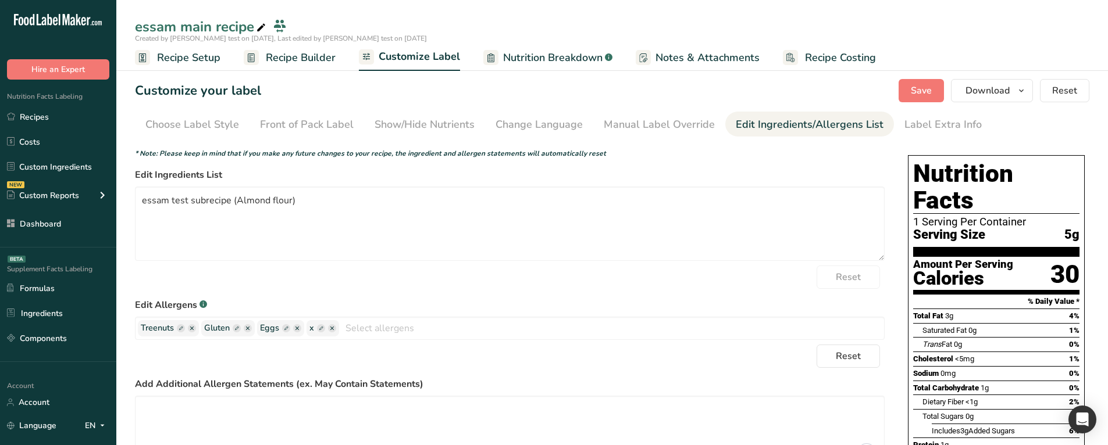
click at [282, 62] on span "Recipe Builder" at bounding box center [301, 58] width 70 height 16
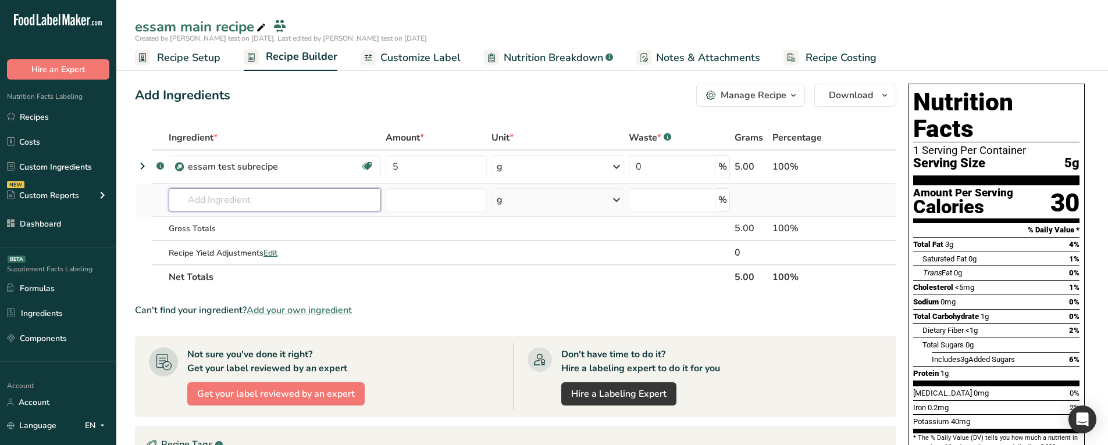
click at [234, 192] on input "text" at bounding box center [275, 199] width 212 height 23
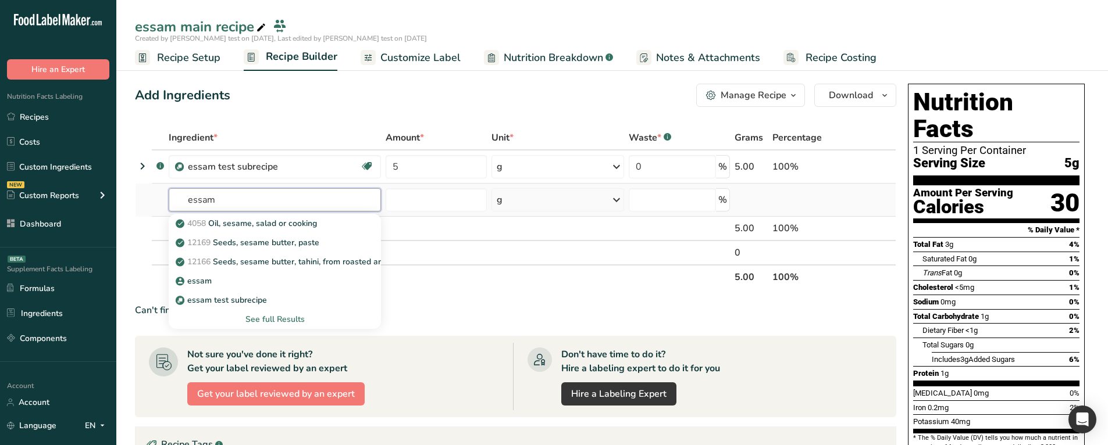
drag, startPoint x: 218, startPoint y: 199, endPoint x: 185, endPoint y: 201, distance: 33.2
click at [185, 201] on input "essam" at bounding box center [275, 199] width 212 height 23
type input "essam"
click at [286, 317] on div "See full Results" at bounding box center [275, 319] width 194 height 12
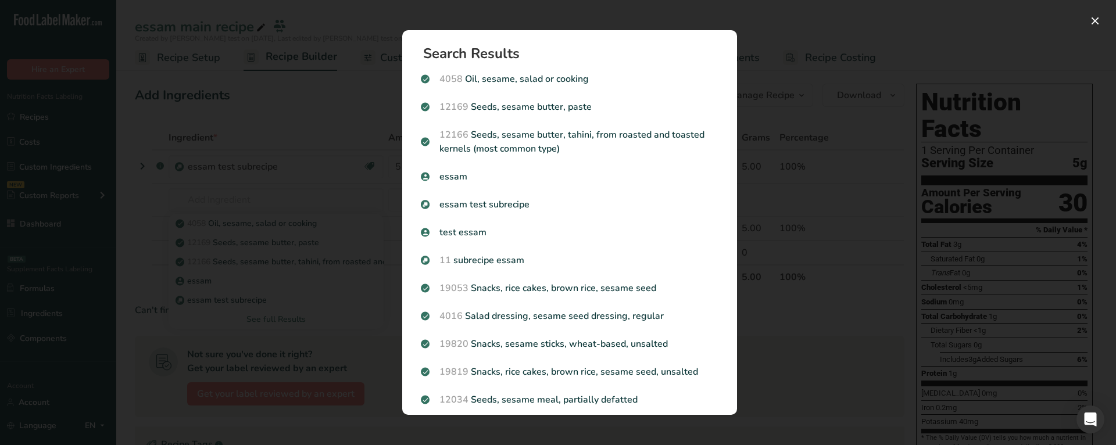
click at [237, 208] on div "Search results modal" at bounding box center [558, 222] width 1116 height 445
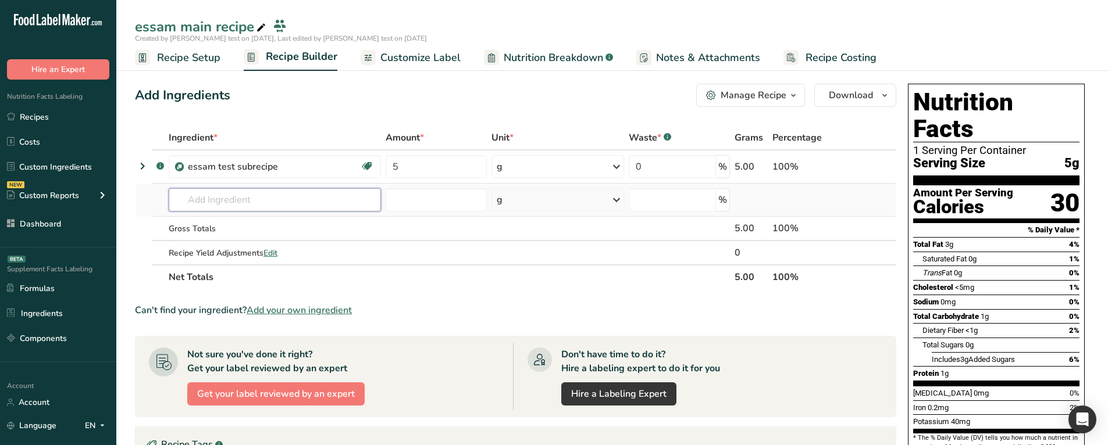
click at [213, 201] on input "text" at bounding box center [275, 199] width 212 height 23
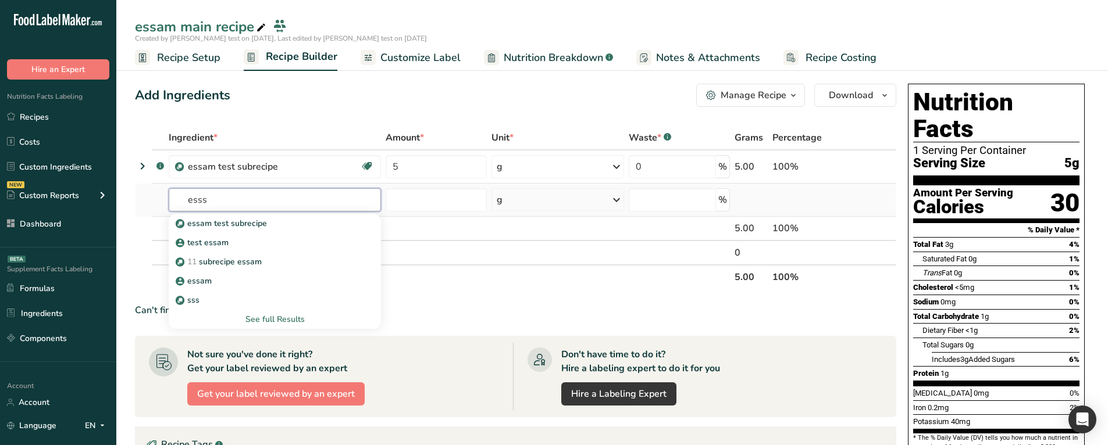
type input "esss"
click at [264, 315] on div "See full Results" at bounding box center [275, 319] width 194 height 12
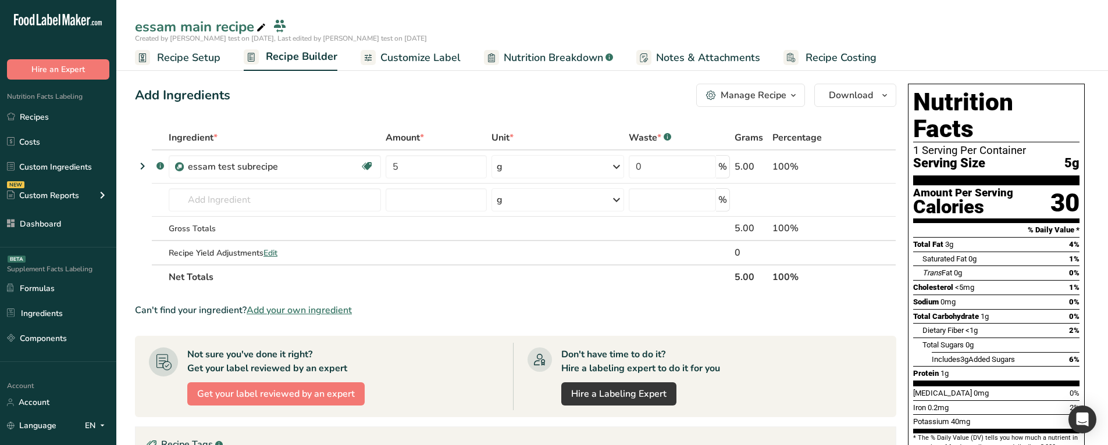
click at [424, 64] on span "Customize Label" at bounding box center [420, 58] width 80 height 16
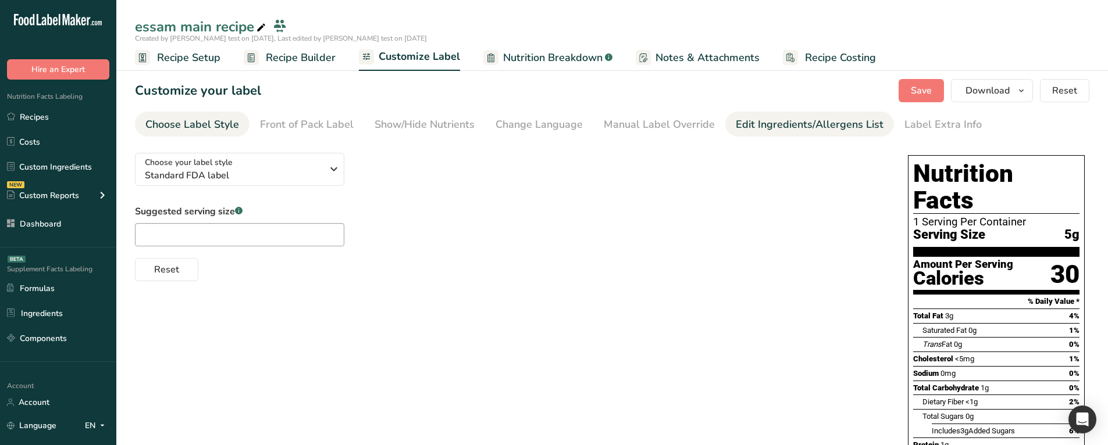
click at [757, 124] on div "Edit Ingredients/Allergens List" at bounding box center [810, 125] width 148 height 16
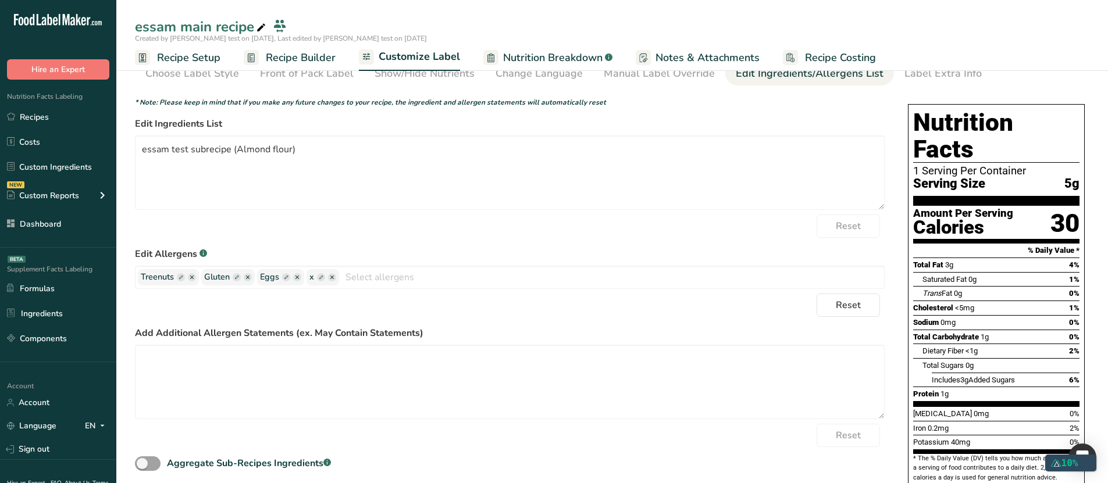
scroll to position [58, 0]
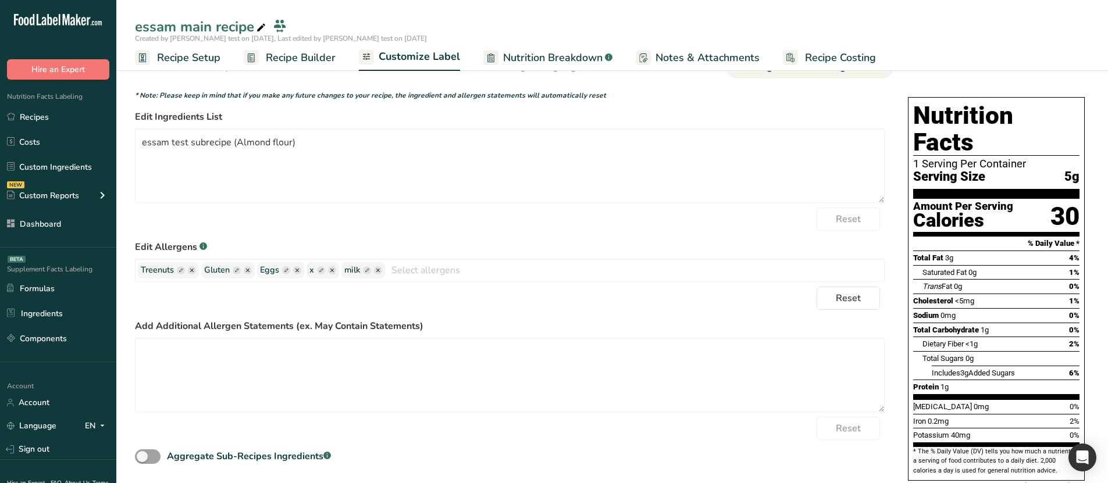
click at [317, 53] on span "Recipe Builder" at bounding box center [301, 58] width 70 height 16
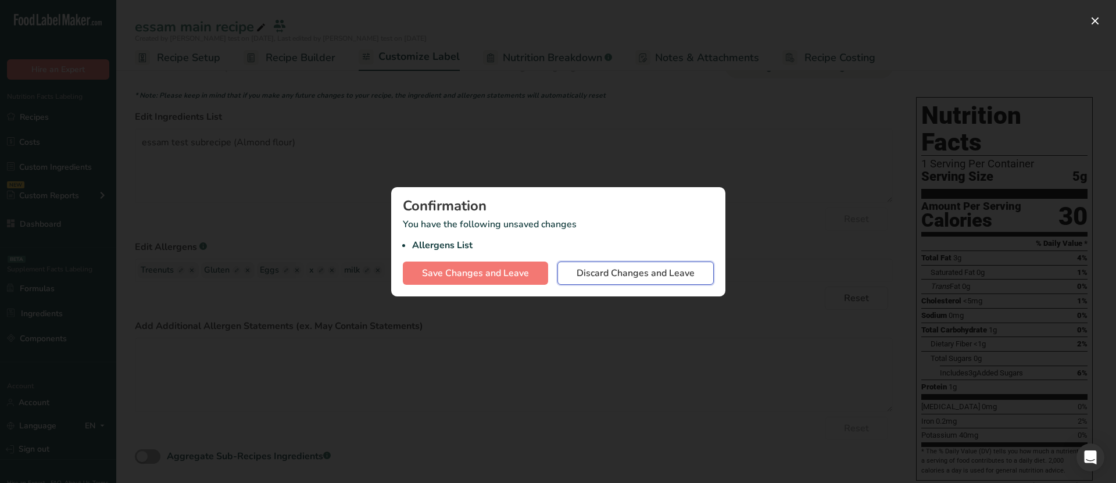
click at [574, 279] on button "Discard Changes and Leave" at bounding box center [636, 273] width 156 height 23
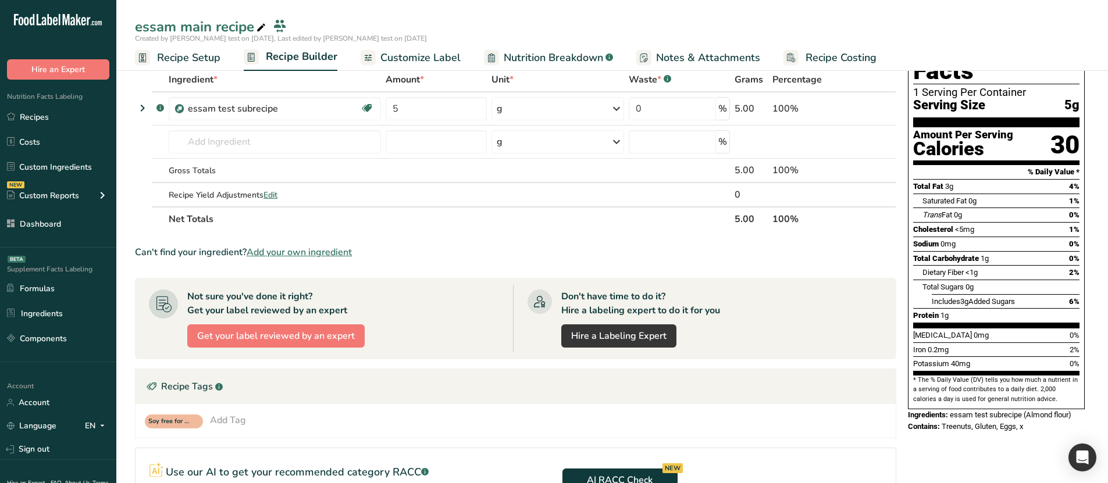
click at [431, 56] on span "Customize Label" at bounding box center [420, 58] width 80 height 16
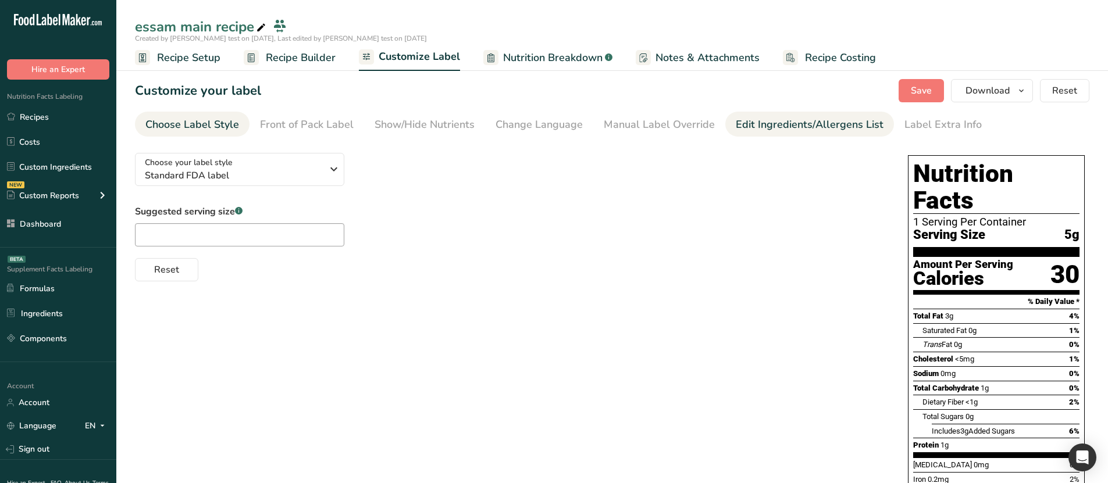
click at [741, 127] on div "Edit Ingredients/Allergens List" at bounding box center [810, 125] width 148 height 16
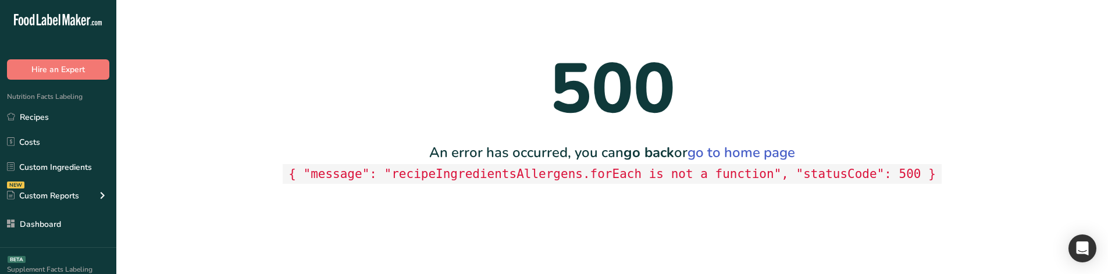
click at [506, 181] on code "{ "message": "recipeIngredientsAllergens.forEach is not a function", "statusCod…" at bounding box center [612, 174] width 659 height 20
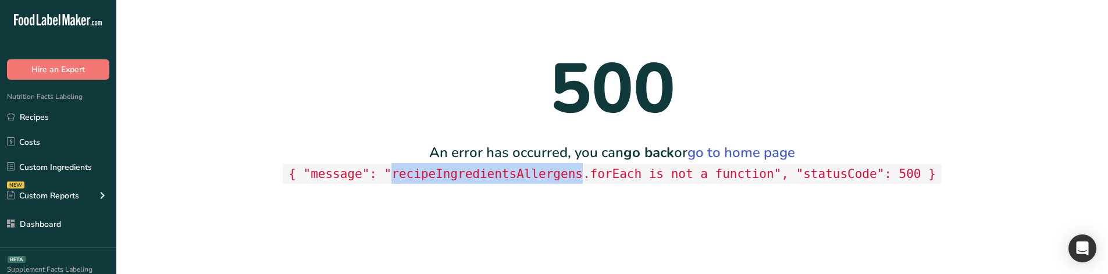
click at [506, 181] on code "{ "message": "recipeIngredientsAllergens.forEach is not a function", "statusCod…" at bounding box center [612, 174] width 659 height 20
copy code "recipeIngredientsAllergens"
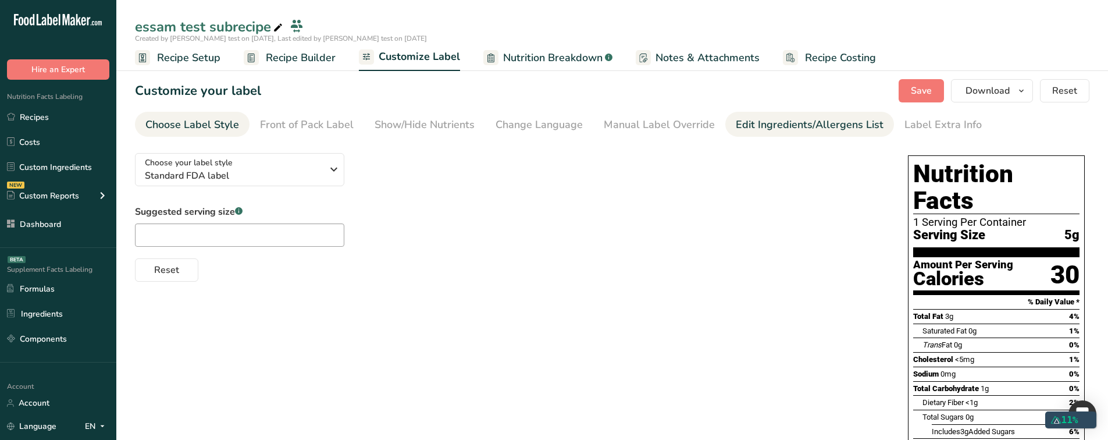
click at [749, 123] on div "Edit Ingredients/Allergens List" at bounding box center [810, 125] width 148 height 16
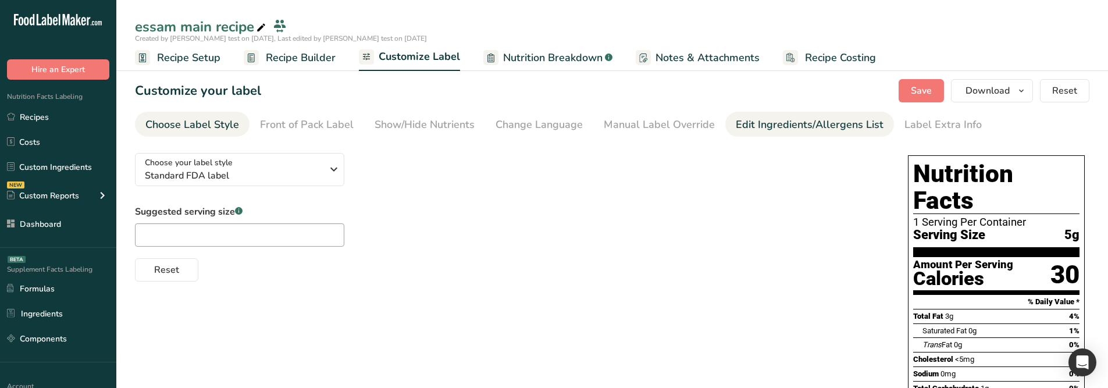
click at [741, 127] on div "Edit Ingredients/Allergens List" at bounding box center [810, 125] width 148 height 16
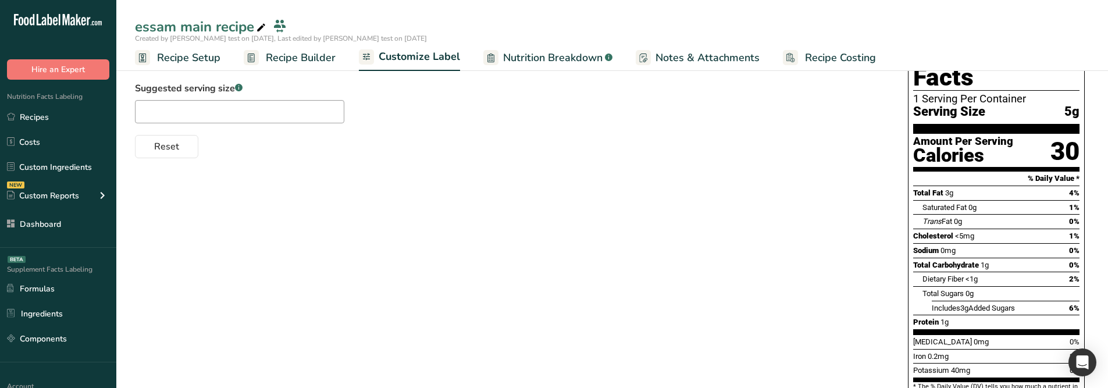
scroll to position [116, 0]
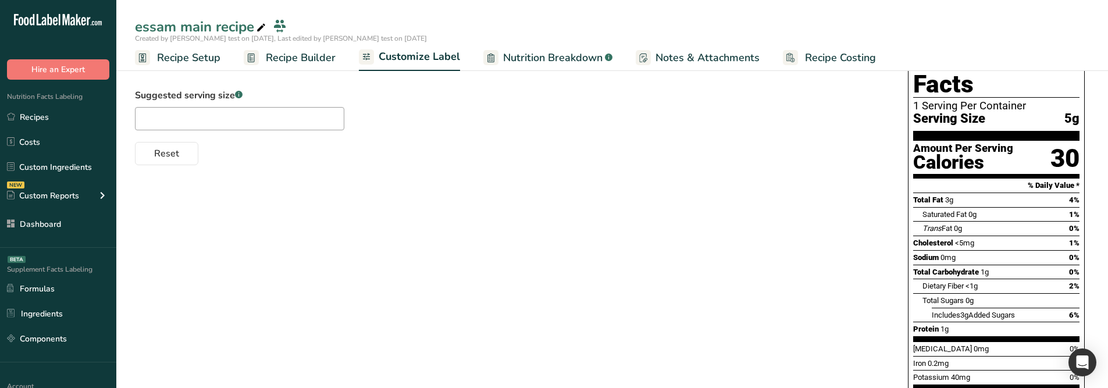
click at [548, 60] on span "Nutrition Breakdown" at bounding box center [552, 58] width 99 height 16
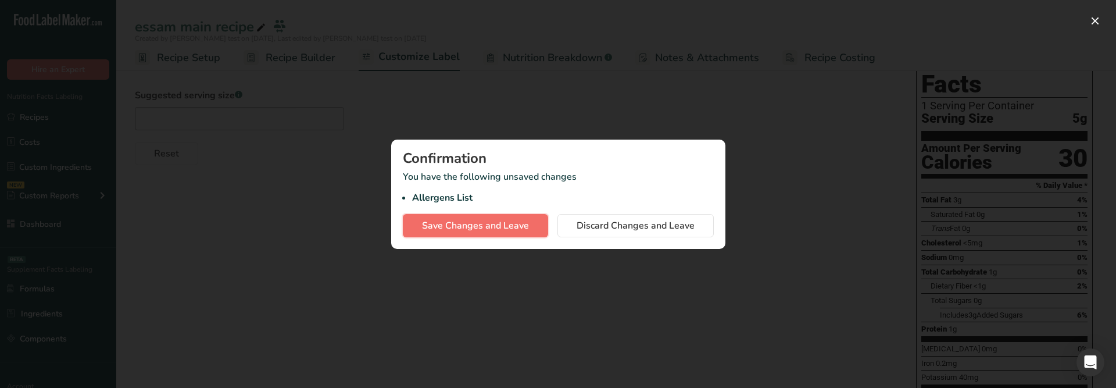
click at [503, 224] on span "Save Changes and Leave" at bounding box center [475, 226] width 107 height 14
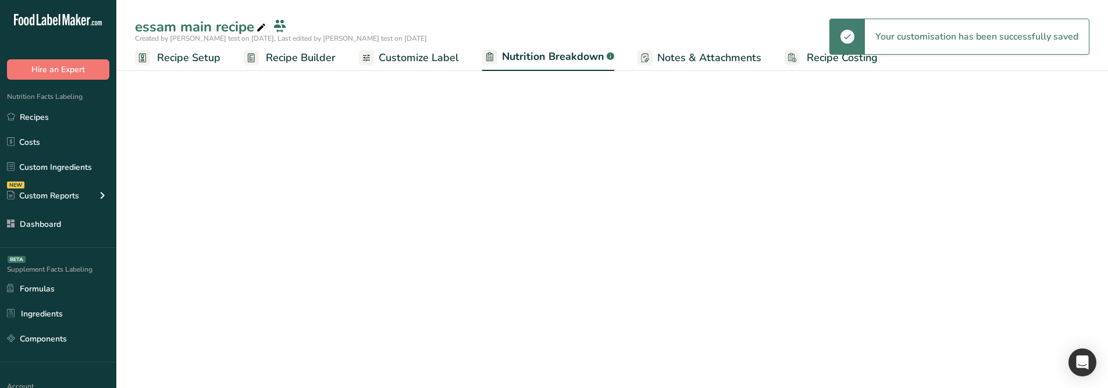
select select "Calories"
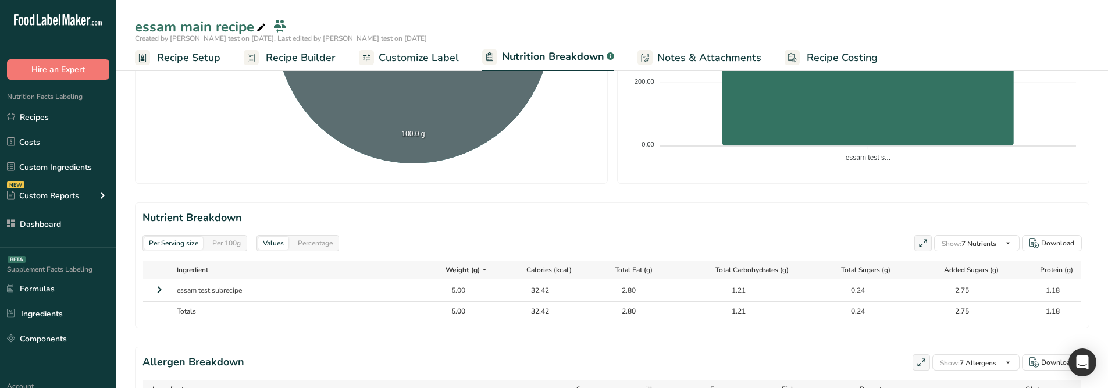
scroll to position [477, 0]
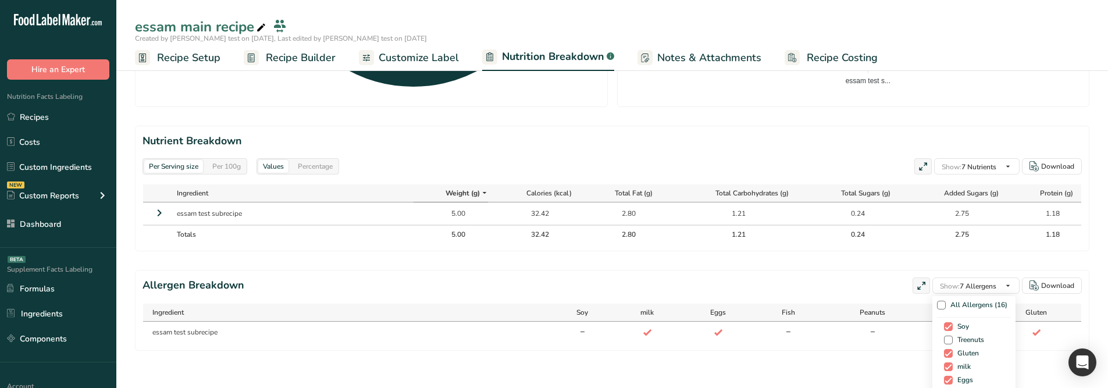
click at [952, 338] on span "Treenuts" at bounding box center [967, 339] width 31 height 9
click at [951, 338] on input "Treenuts" at bounding box center [948, 340] width 8 height 8
checkbox input "true"
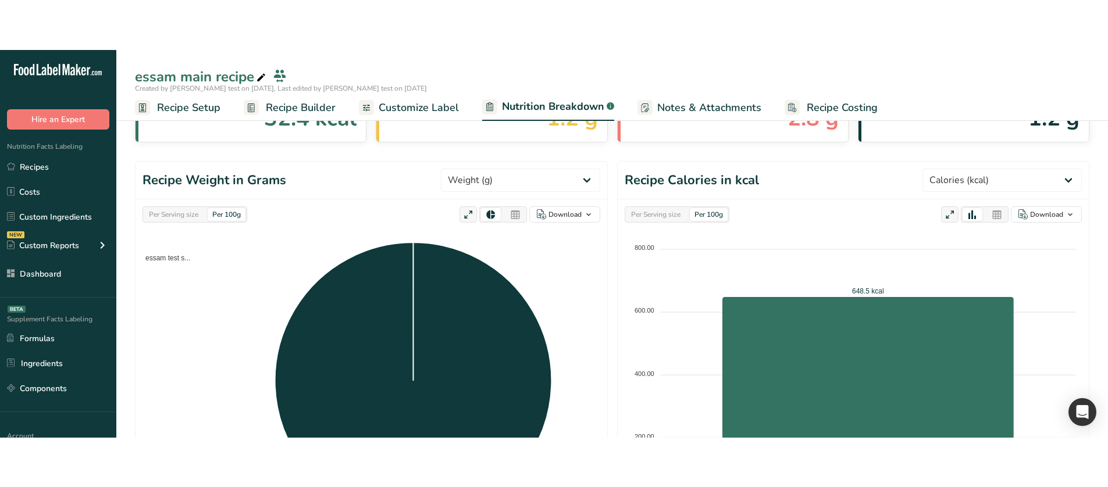
scroll to position [58, 0]
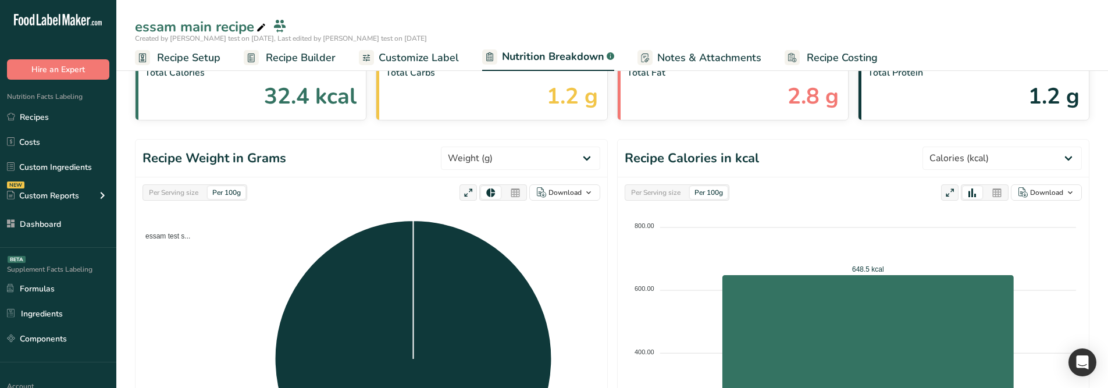
drag, startPoint x: 396, startPoint y: 56, endPoint x: 515, endPoint y: 220, distance: 202.4
click at [397, 56] on span "Customize Label" at bounding box center [419, 58] width 80 height 16
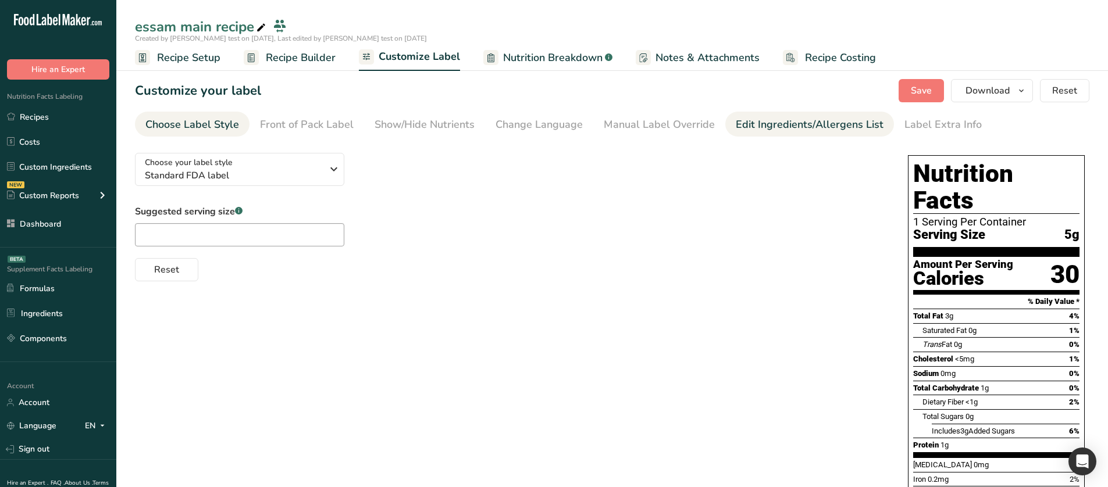
click at [783, 130] on div "Edit Ingredients/Allergens List" at bounding box center [810, 125] width 148 height 16
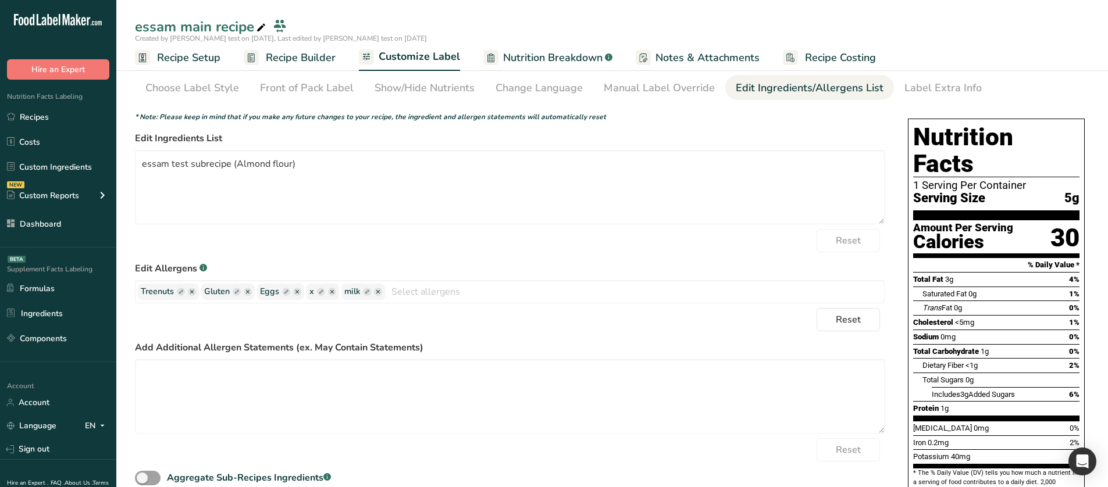
scroll to position [58, 0]
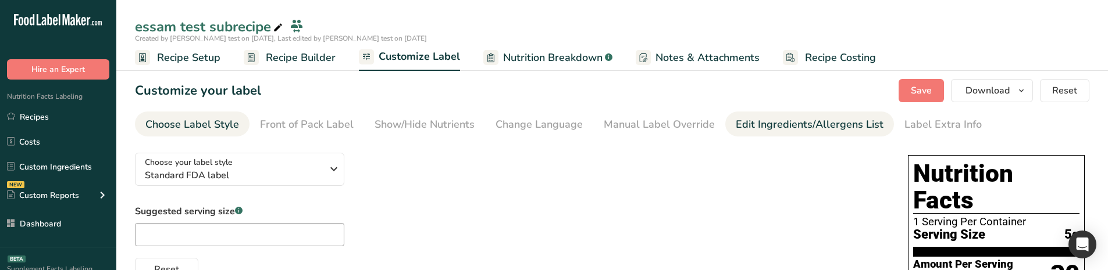
click at [758, 131] on div "Edit Ingredients/Allergens List" at bounding box center [810, 125] width 148 height 16
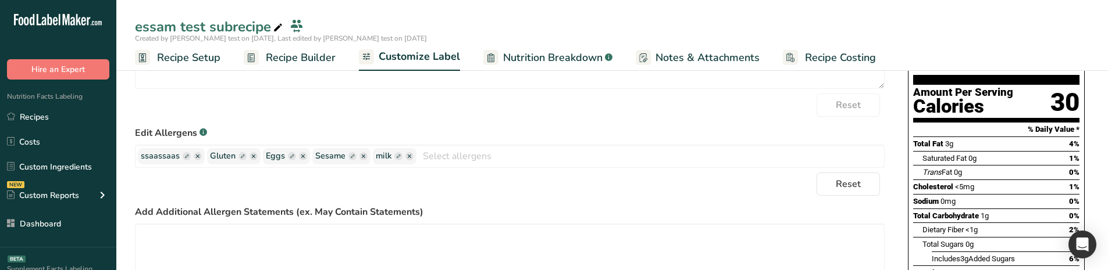
scroll to position [174, 0]
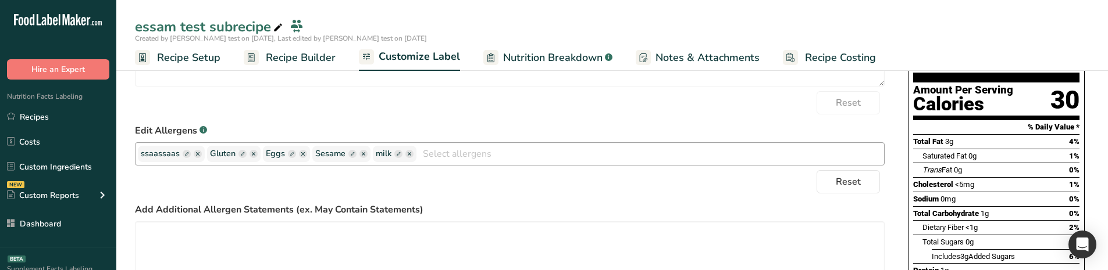
click at [396, 155] on rect "button" at bounding box center [398, 154] width 8 height 8
click at [395, 155] on input "text" at bounding box center [420, 154] width 88 height 15
type input "milkx"
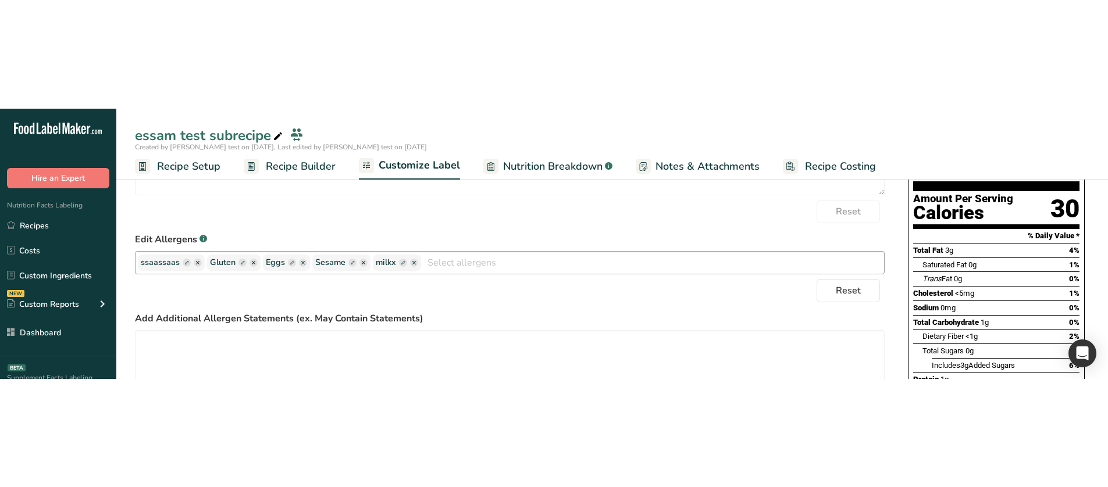
scroll to position [0, 0]
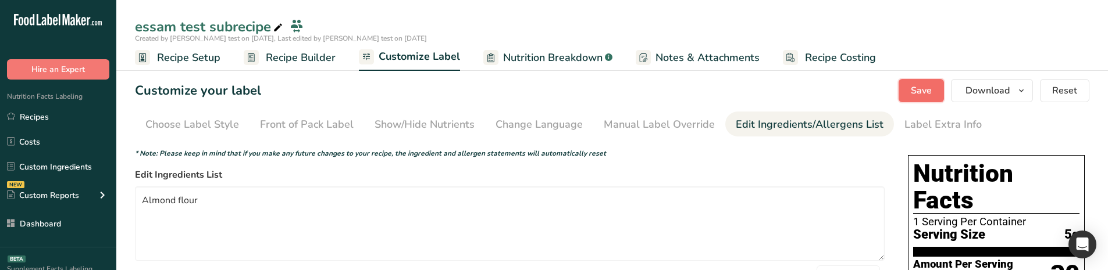
click at [920, 85] on span "Save" at bounding box center [921, 91] width 21 height 14
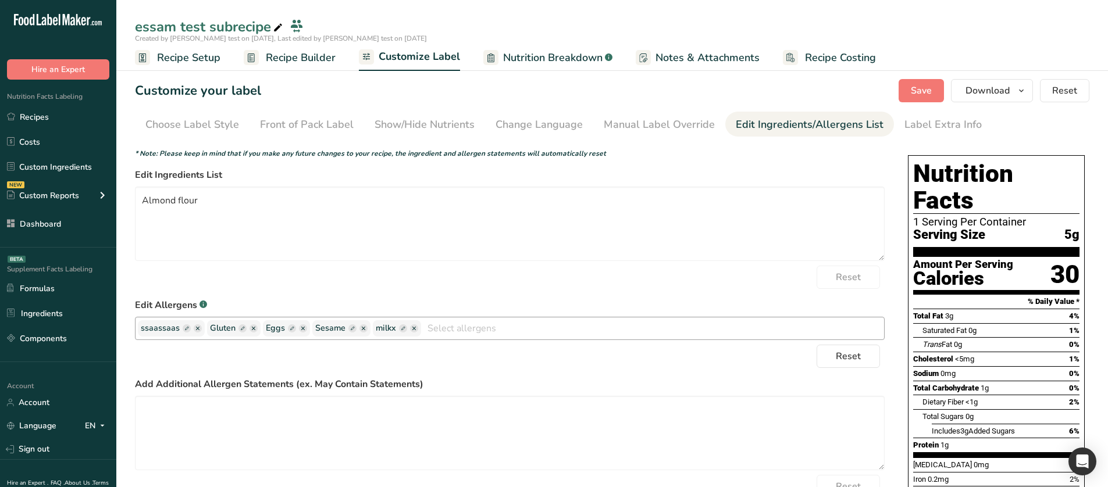
click at [415, 270] on ellipse "button" at bounding box center [414, 328] width 8 height 8
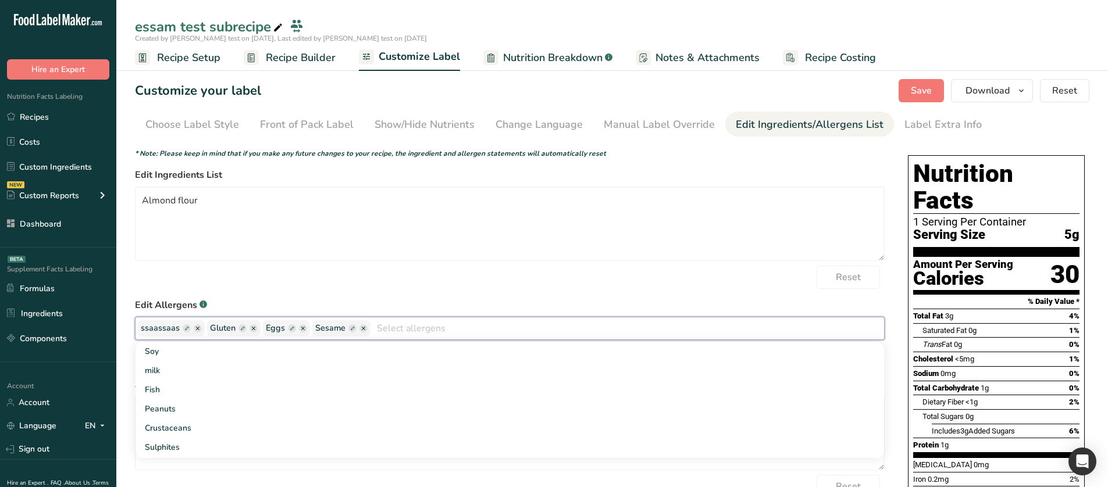
click at [464, 270] on label "Edit Allergens .a-a{fill:#347362;}.b-a{fill:#fff;}" at bounding box center [509, 305] width 749 height 14
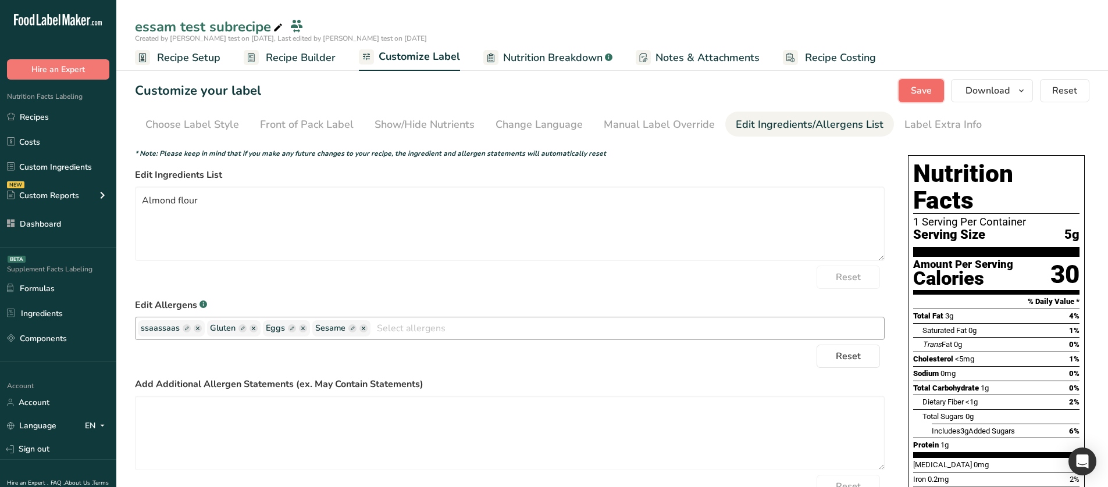
click at [911, 85] on button "Save" at bounding box center [920, 90] width 45 height 23
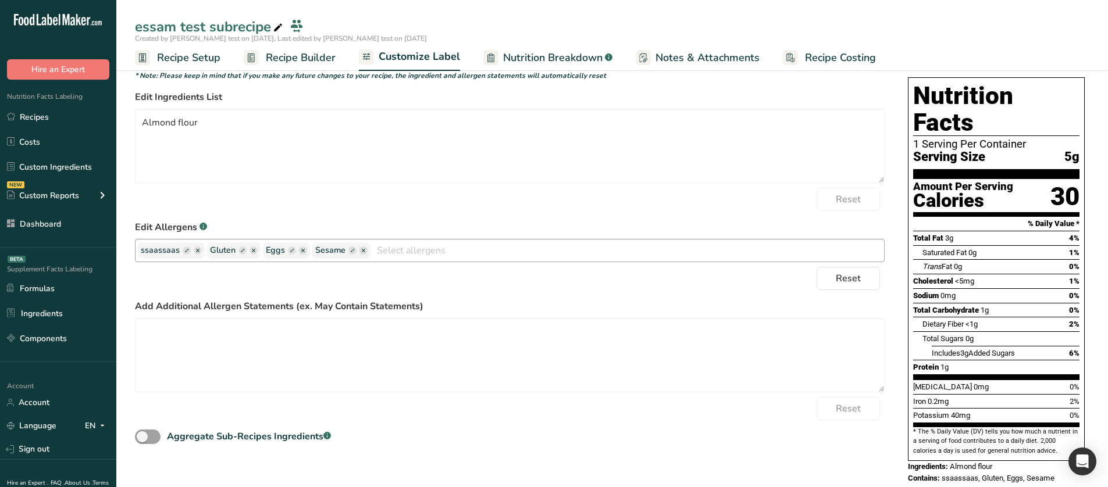
scroll to position [78, 0]
click at [456, 252] on input "text" at bounding box center [626, 250] width 513 height 18
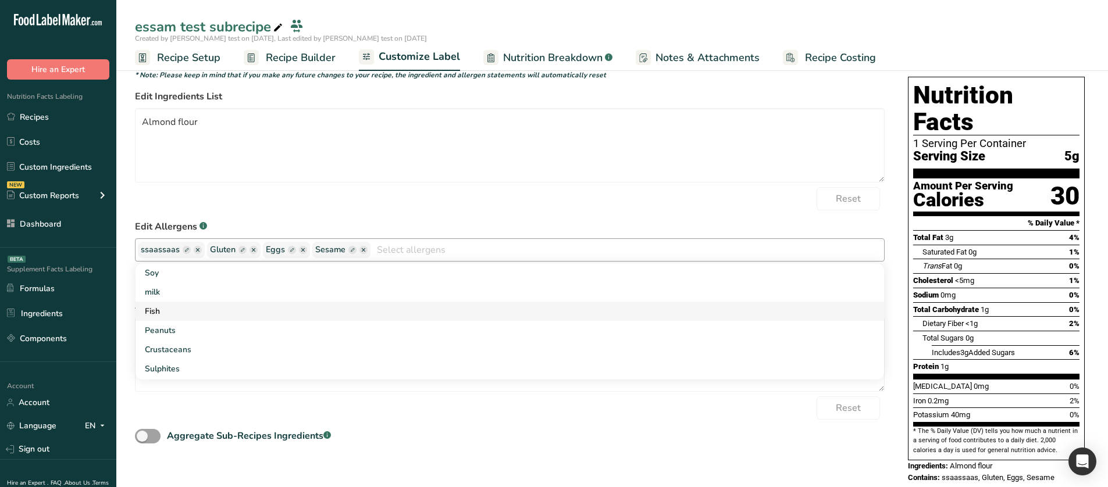
click at [233, 270] on link "Fish" at bounding box center [509, 311] width 748 height 19
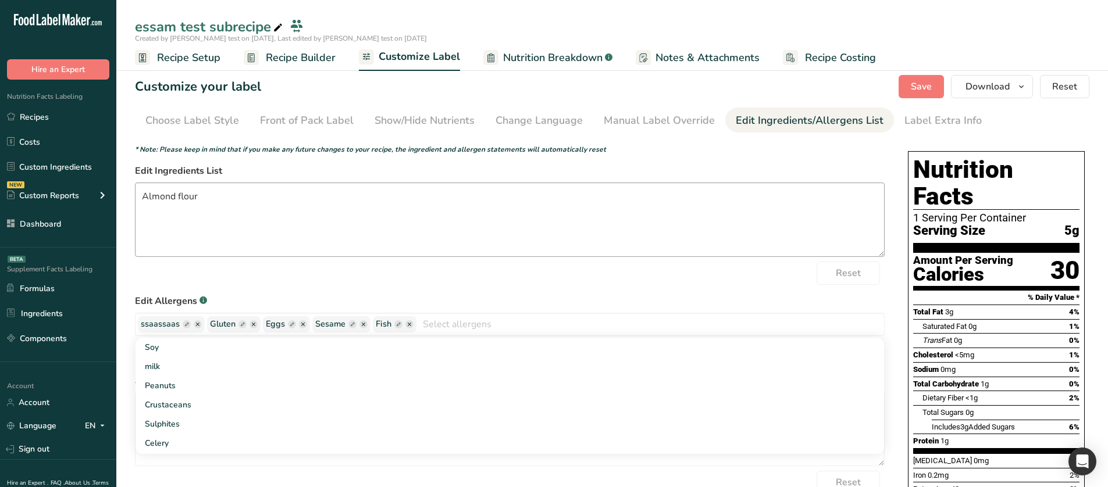
scroll to position [0, 0]
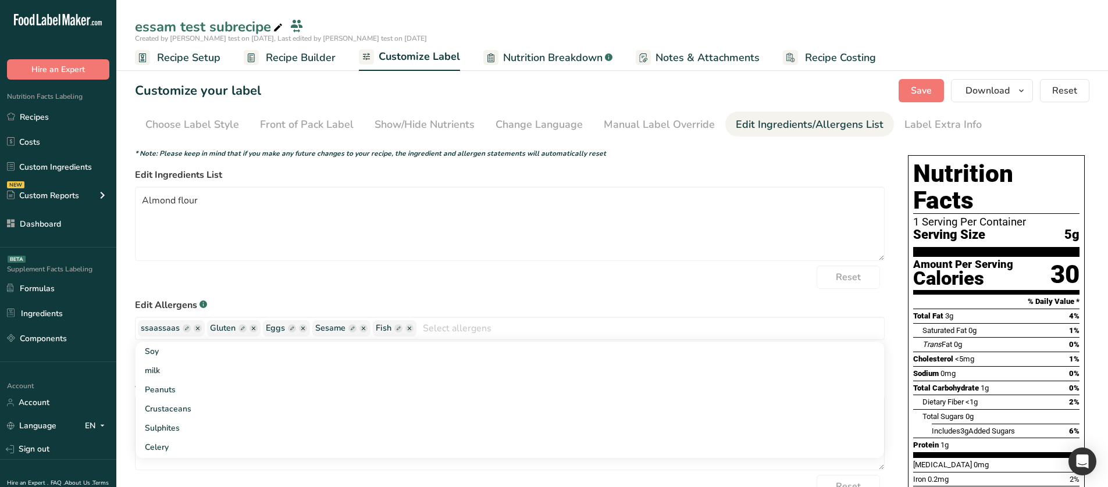
click at [704, 270] on div "Reset" at bounding box center [509, 277] width 749 height 23
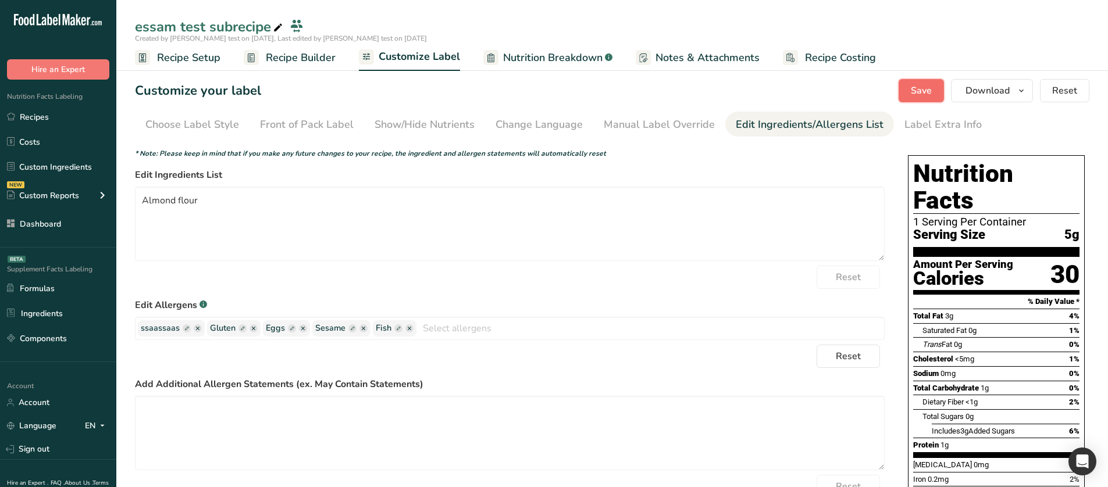
click at [923, 84] on span "Save" at bounding box center [921, 91] width 21 height 14
click at [410, 270] on ellipse "button" at bounding box center [409, 328] width 8 height 8
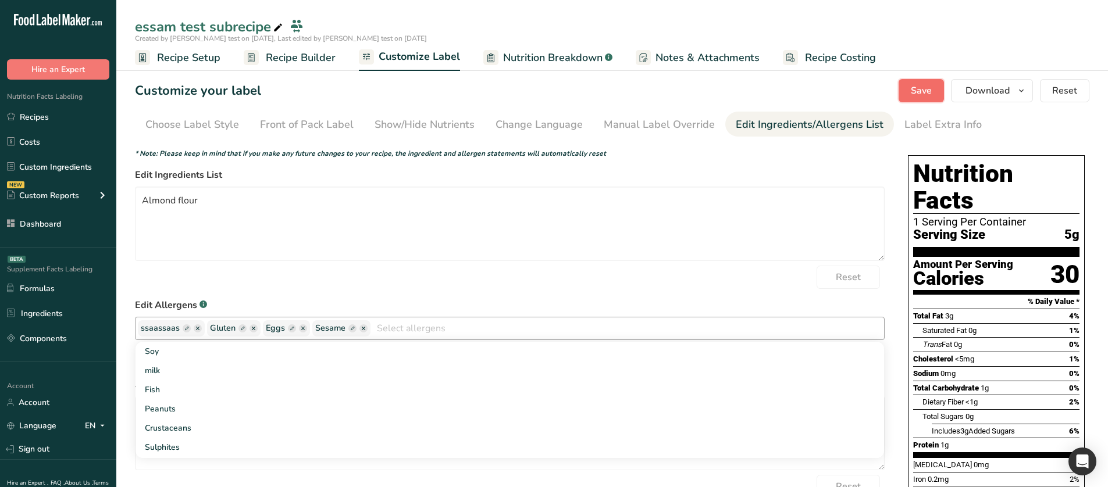
click at [915, 95] on span "Save" at bounding box center [921, 91] width 21 height 14
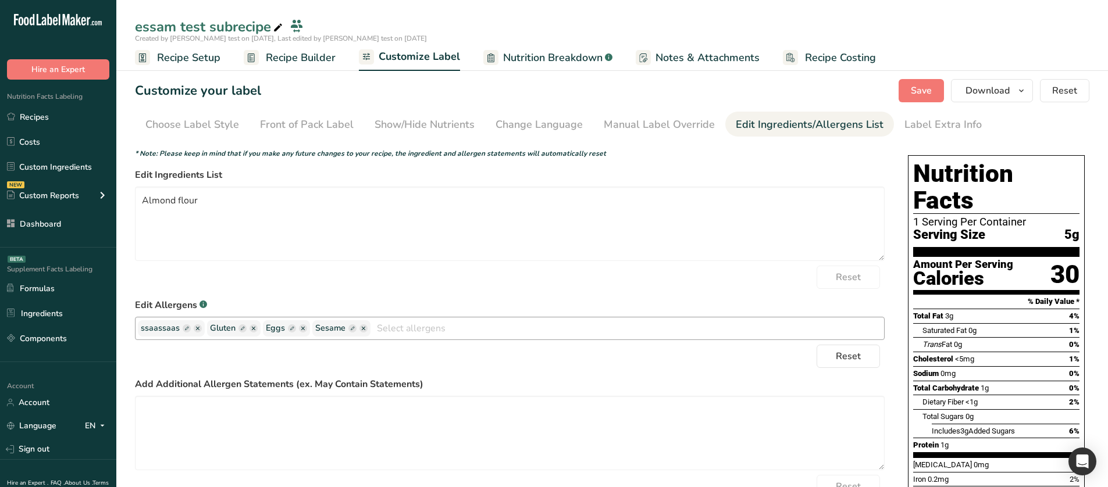
click at [460, 270] on input "text" at bounding box center [626, 328] width 513 height 18
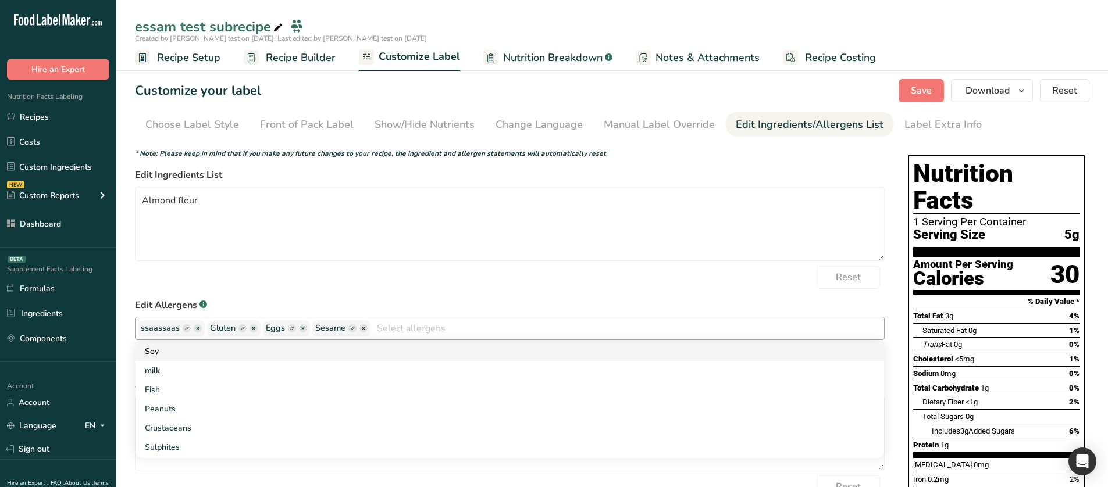
click at [256, 270] on link "Soy" at bounding box center [509, 351] width 748 height 19
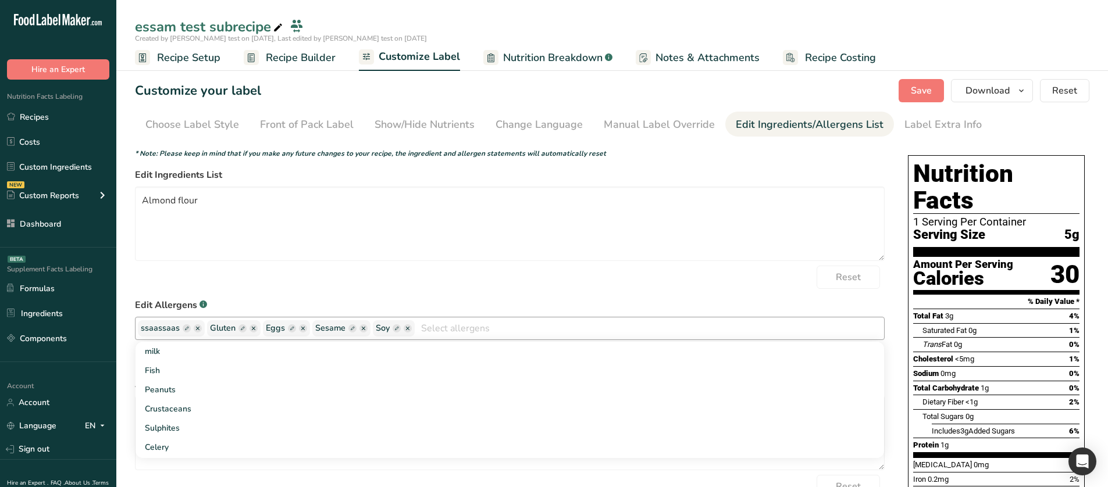
click at [397, 270] on rect "button" at bounding box center [396, 328] width 8 height 8
click at [397, 270] on input "text" at bounding box center [420, 328] width 88 height 15
type input "dsdds"
click at [530, 270] on form "* Note: Please keep in mind that if you make any future changes to your recipe,…" at bounding box center [509, 336] width 749 height 376
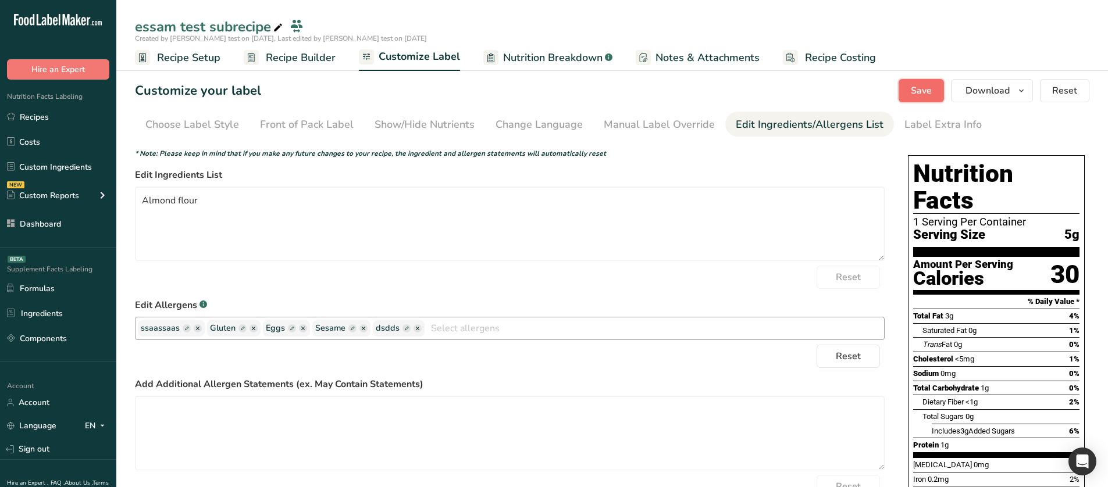
click at [915, 101] on button "Save" at bounding box center [920, 90] width 45 height 23
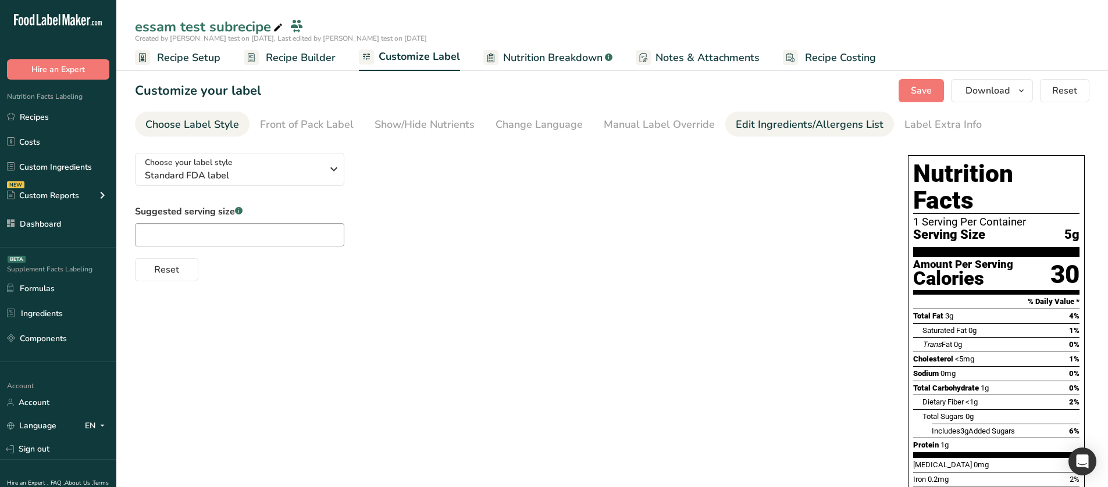
click at [756, 124] on div "Edit Ingredients/Allergens List" at bounding box center [810, 125] width 148 height 16
click at [771, 133] on link "Edit Ingredients/Allergens List" at bounding box center [810, 125] width 148 height 26
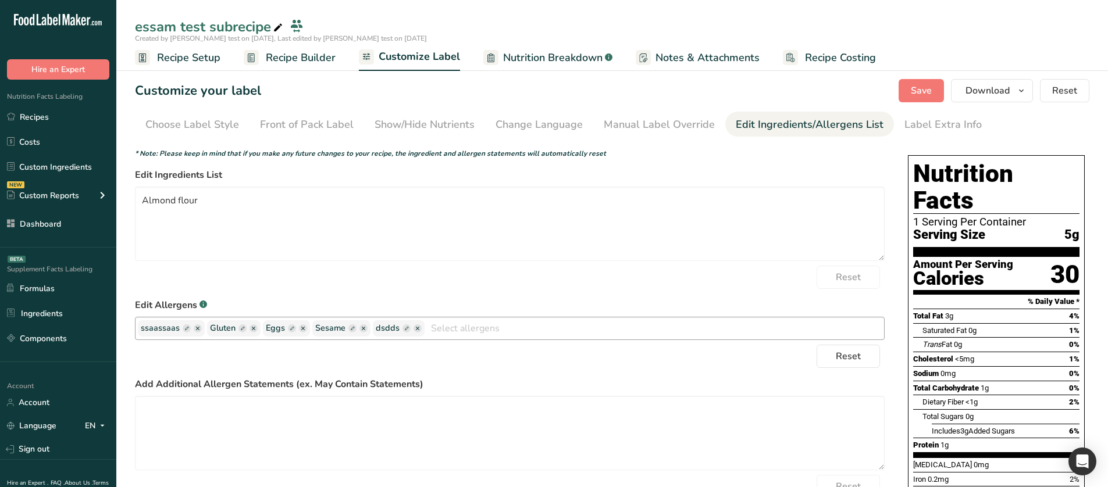
click at [541, 270] on input "text" at bounding box center [653, 328] width 459 height 18
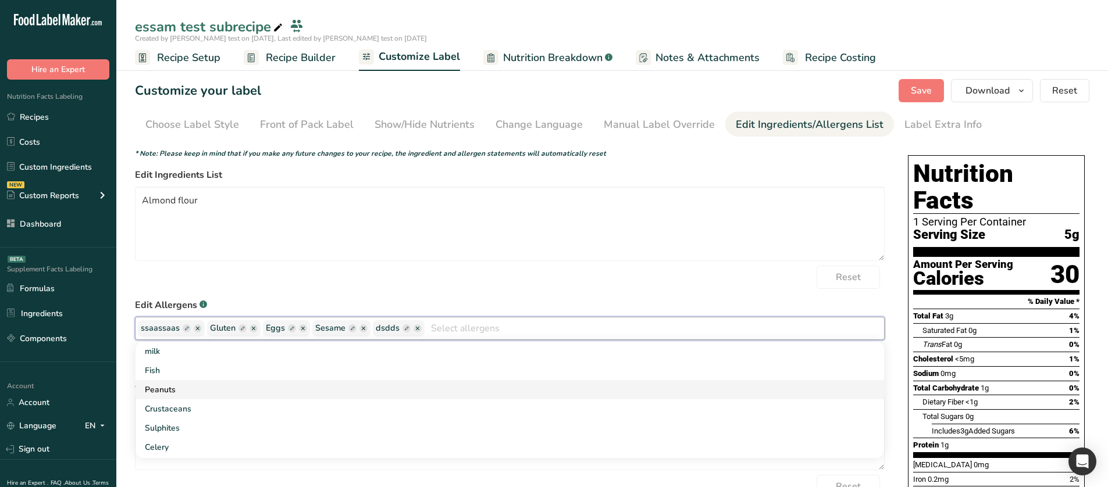
click at [354, 270] on link "Peanuts" at bounding box center [509, 389] width 748 height 19
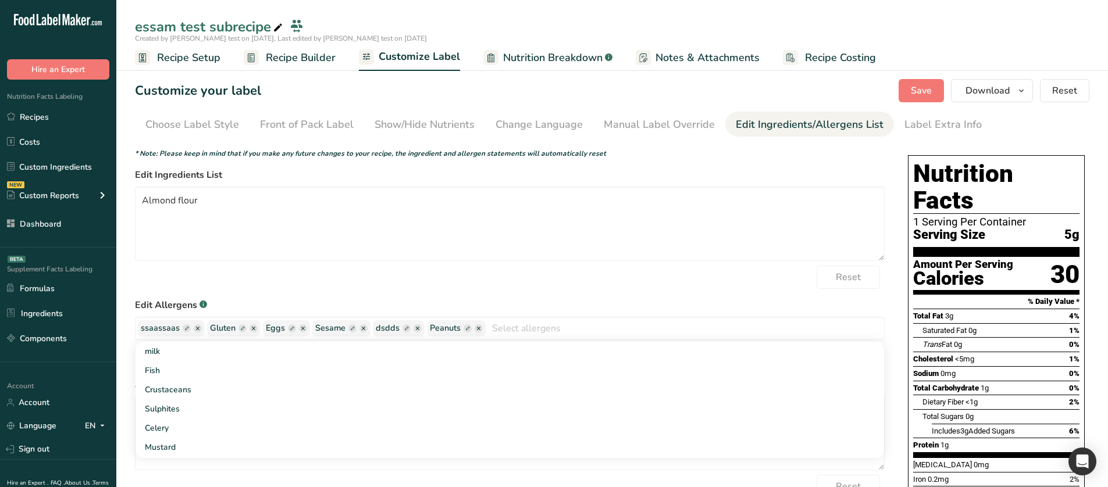
click at [527, 270] on form "* Note: Please keep in mind that if you make any future changes to your recipe,…" at bounding box center [509, 336] width 749 height 376
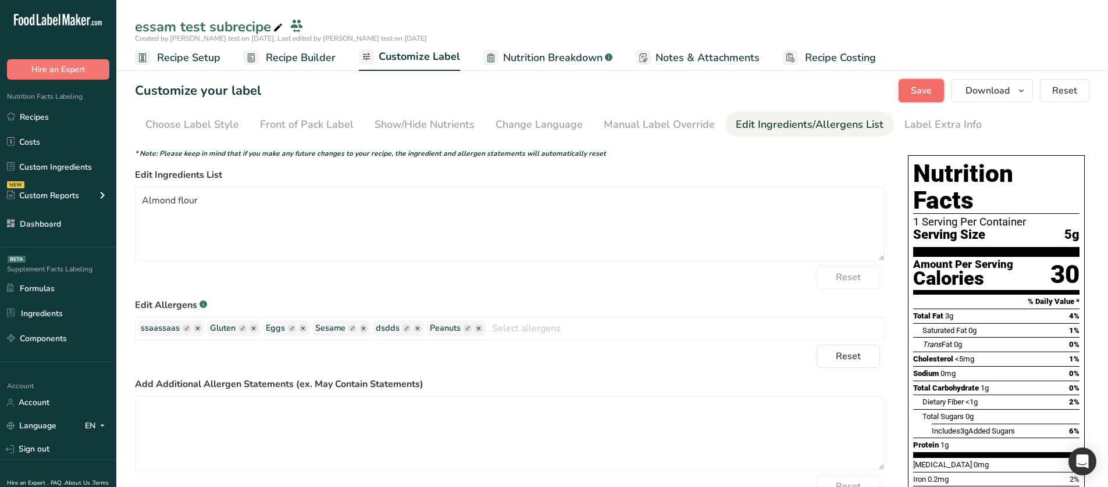
click at [910, 92] on button "Save" at bounding box center [920, 90] width 45 height 23
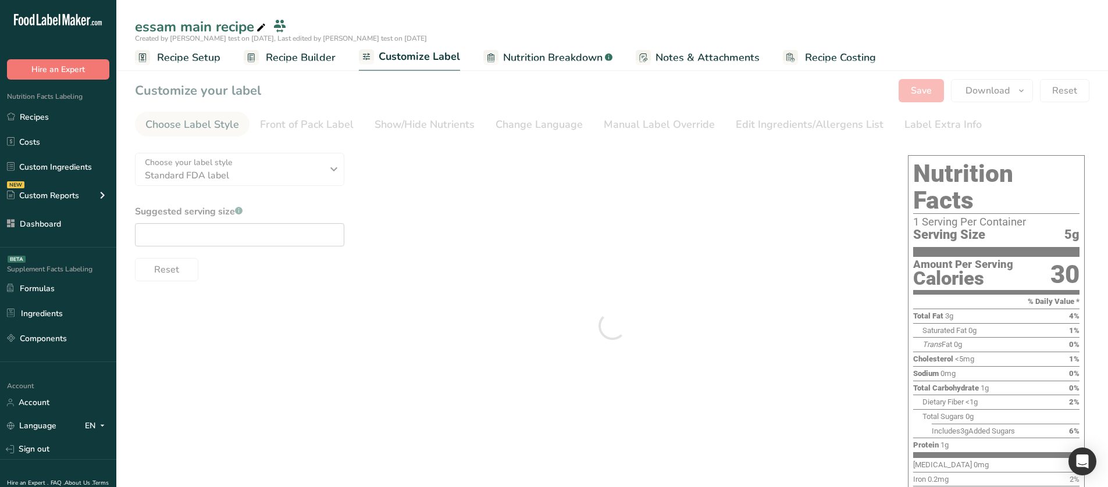
click at [696, 133] on div at bounding box center [611, 326] width 991 height 532
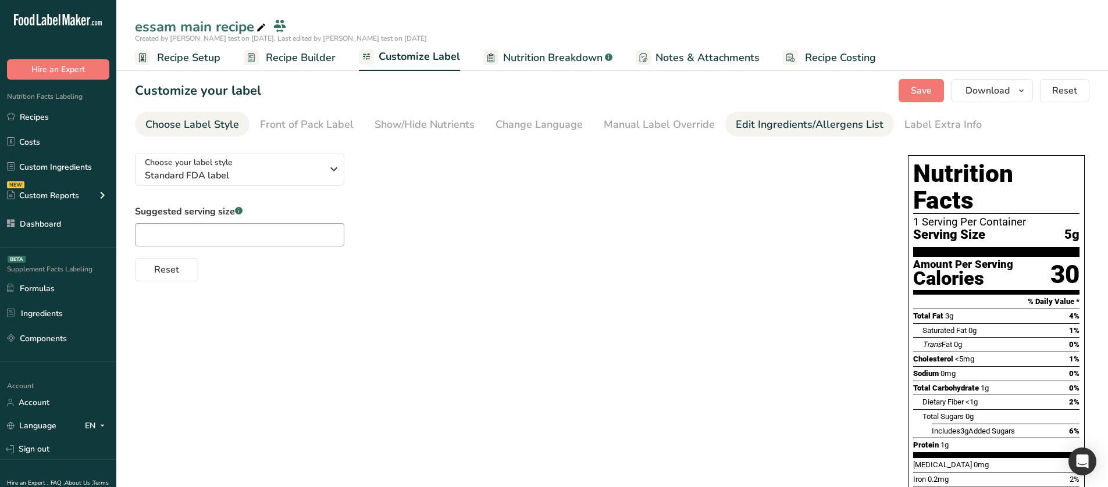
click at [747, 122] on div "Edit Ingredients/Allergens List" at bounding box center [810, 125] width 148 height 16
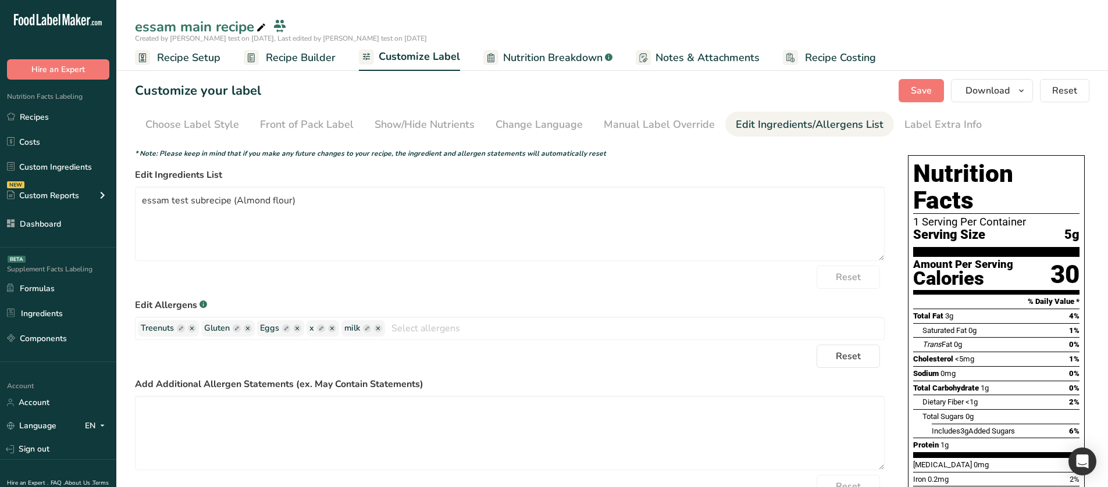
click at [498, 52] on link "Nutrition Breakdown .a-a{fill:#347362;}.b-a{fill:#fff;}" at bounding box center [547, 58] width 129 height 26
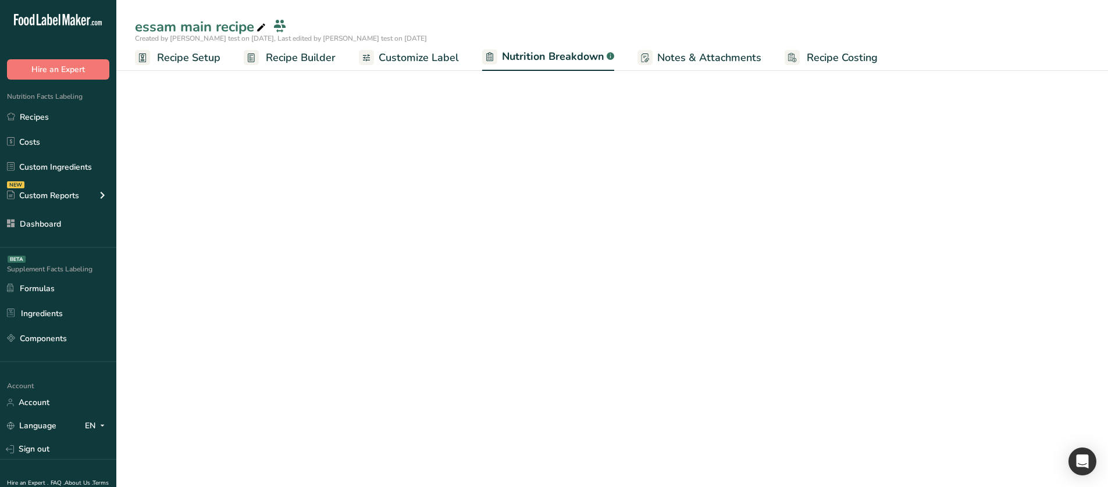
select select "Calories"
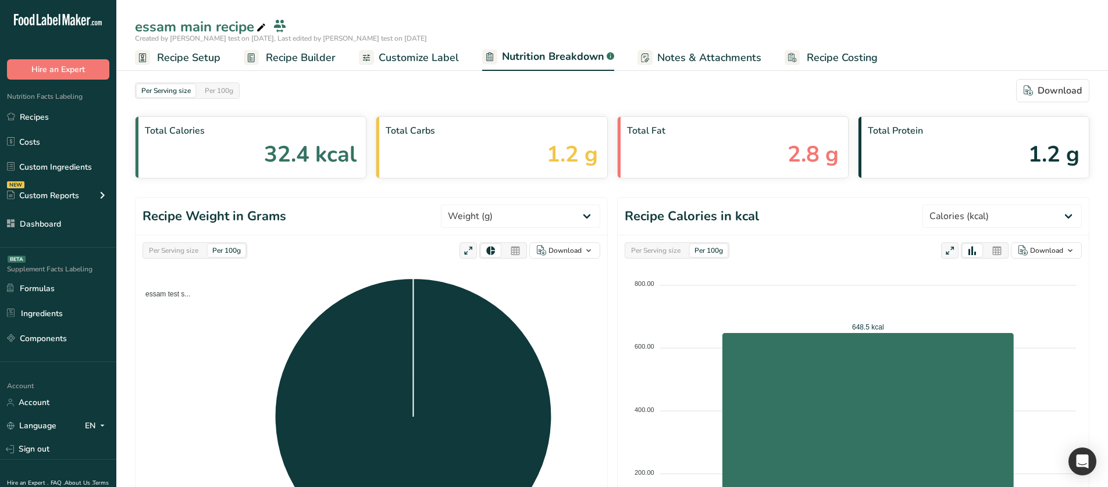
click at [456, 56] on ul "Recipe Setup Recipe Builder Customize Label Nutrition Breakdown .a-a{fill:#3473…" at bounding box center [611, 57] width 991 height 27
click at [437, 64] on span "Customize Label" at bounding box center [419, 58] width 80 height 16
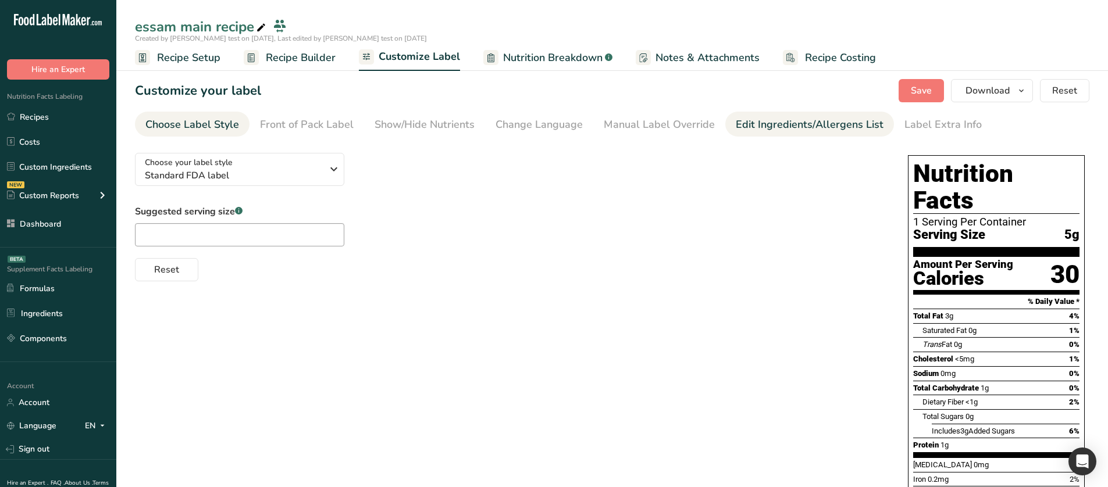
click at [755, 123] on div "Edit Ingredients/Allergens List" at bounding box center [810, 125] width 148 height 16
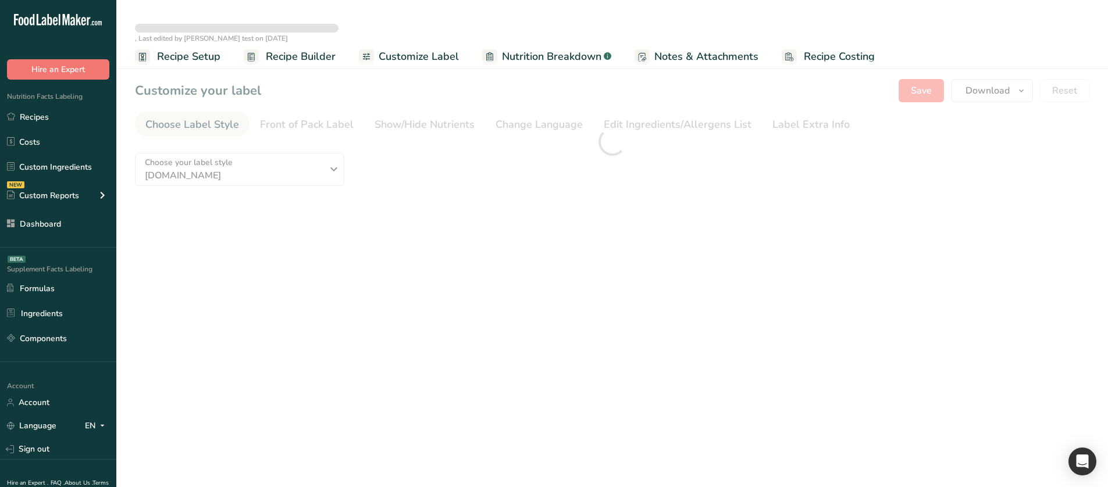
type textarea "essam test subrecipe (Almond flour)"
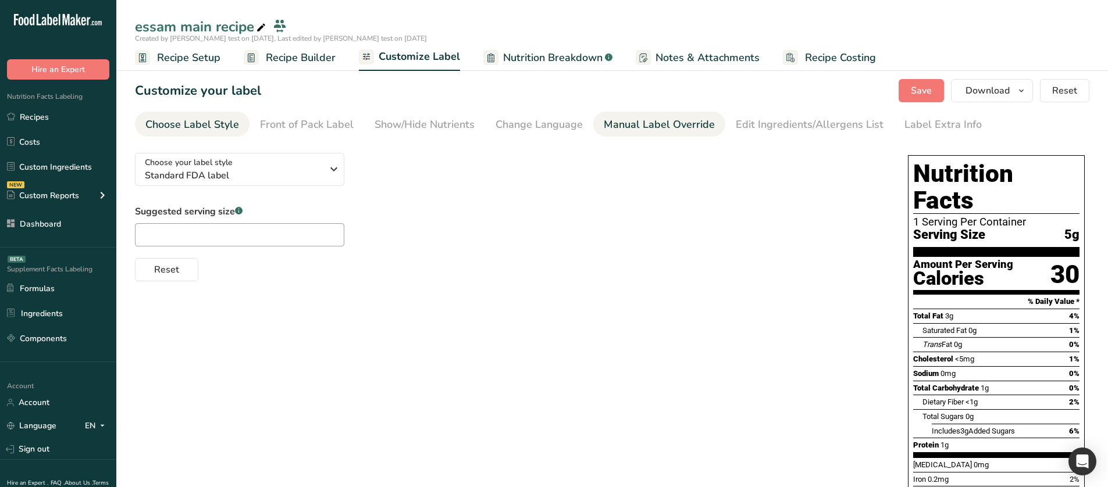
click at [686, 127] on div "Manual Label Override" at bounding box center [659, 125] width 111 height 16
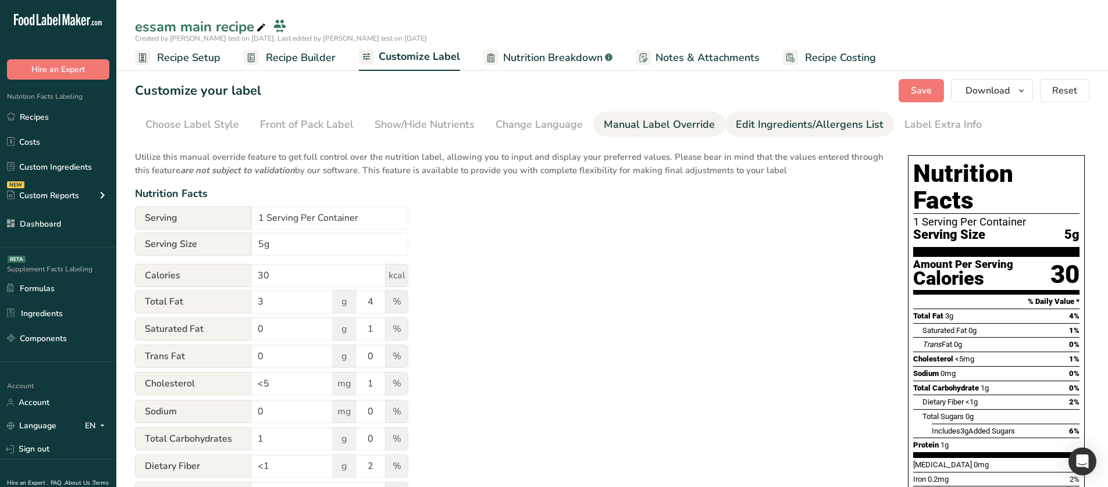
click at [772, 113] on link "Edit Ingredients/Allergens List" at bounding box center [810, 125] width 148 height 26
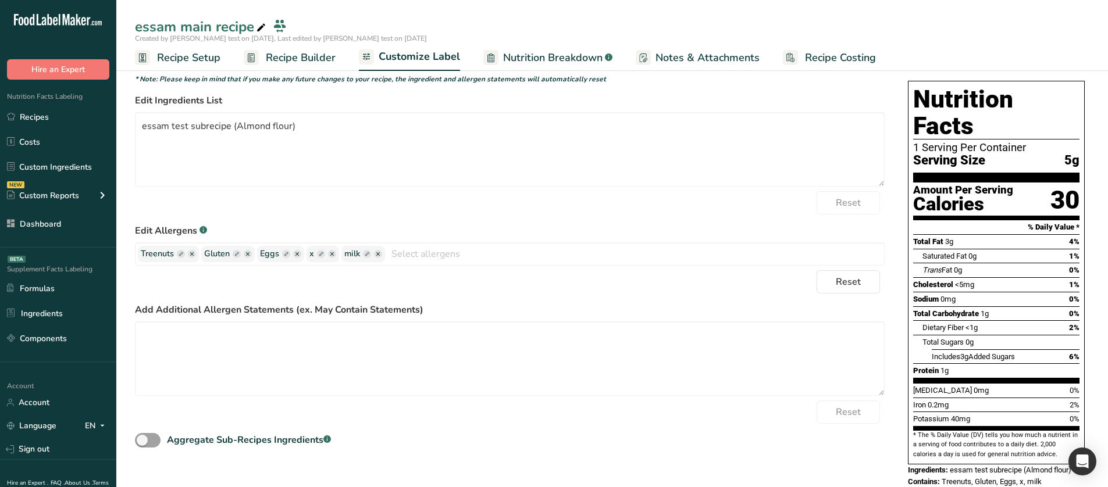
scroll to position [78, 0]
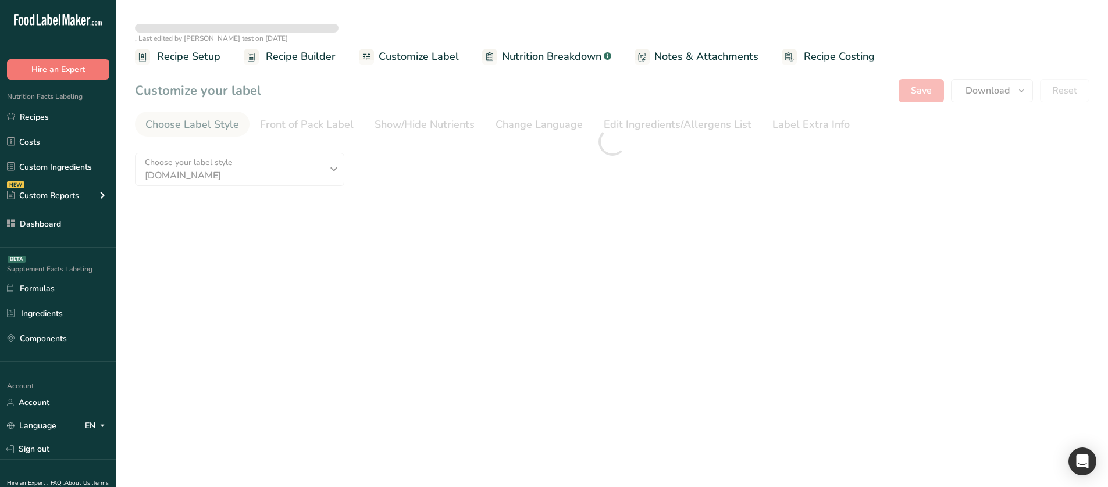
type textarea "essam test subrecipe (Almond flour)"
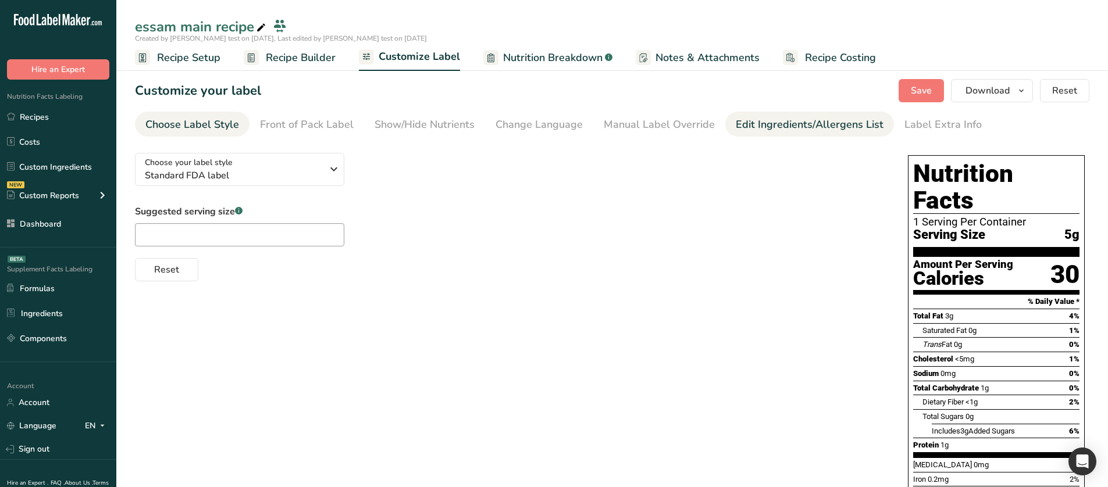
click at [748, 135] on link "Edit Ingredients/Allergens List" at bounding box center [810, 125] width 148 height 26
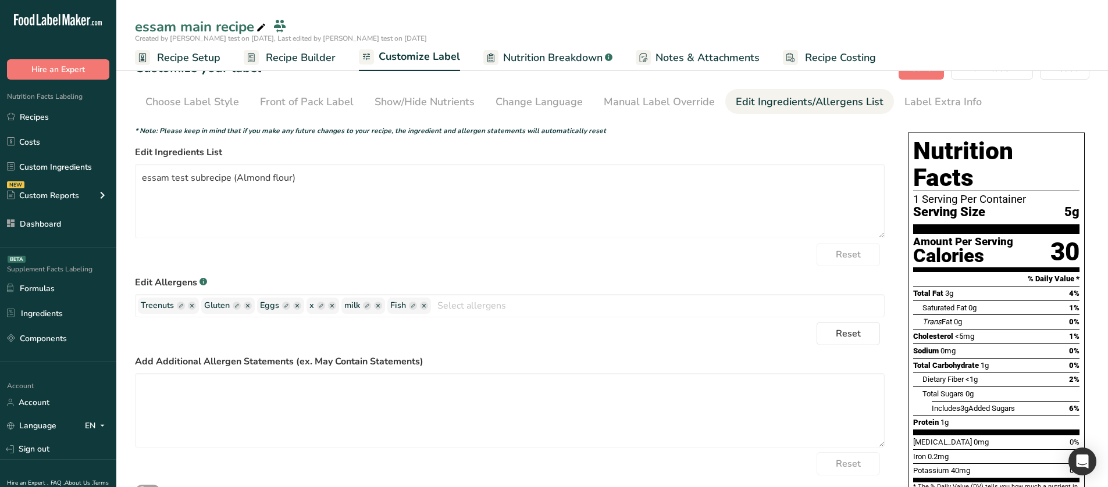
scroll to position [58, 0]
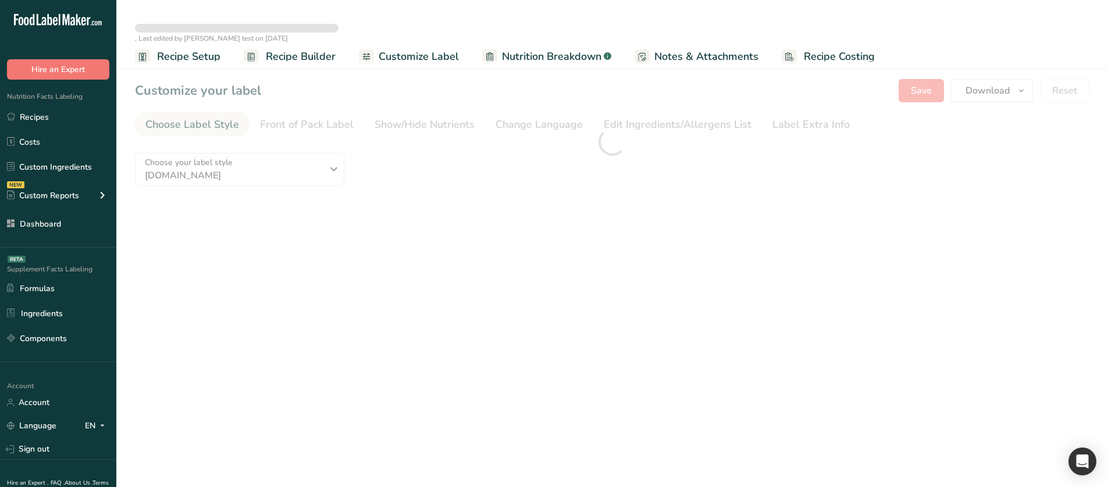
type textarea "essam test subrecipe (Almond flour)"
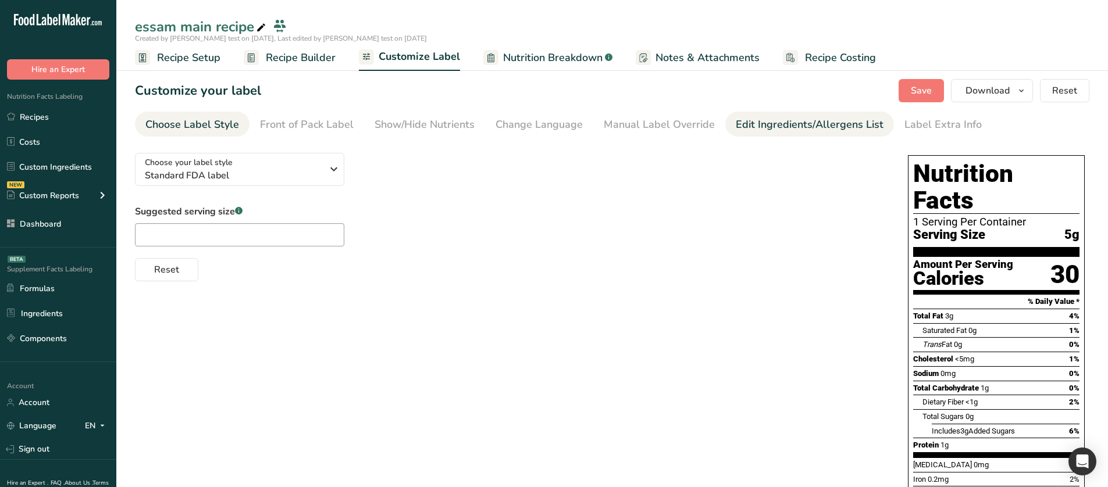
click at [767, 126] on div "Edit Ingredients/Allergens List" at bounding box center [810, 125] width 148 height 16
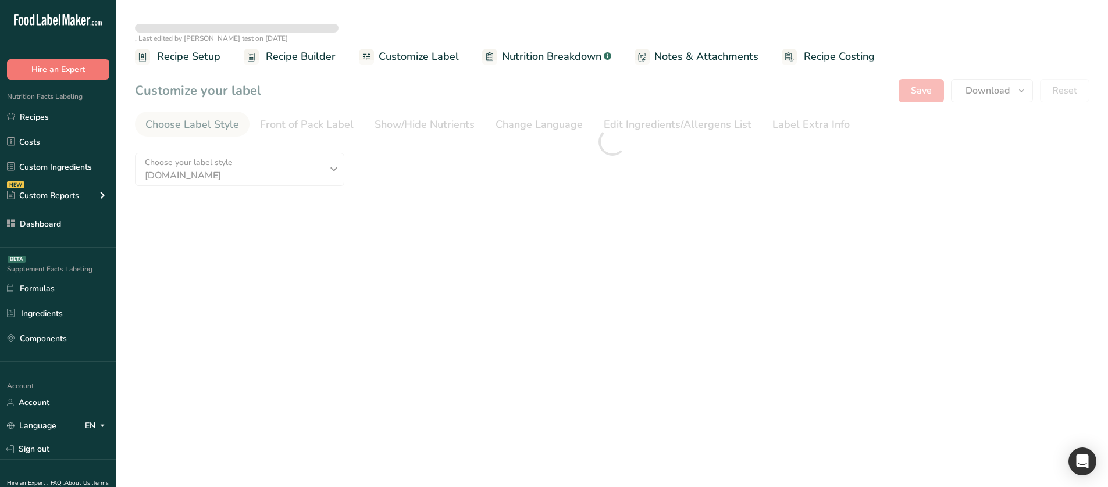
type textarea "essam test subrecipe (Almond flour)"
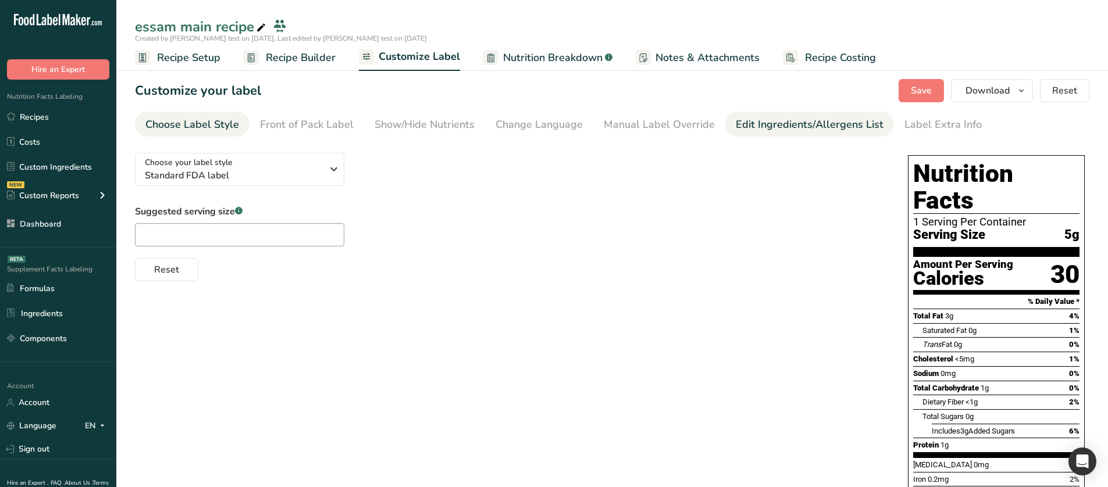
click at [790, 119] on div "Edit Ingredients/Allergens List" at bounding box center [810, 125] width 148 height 16
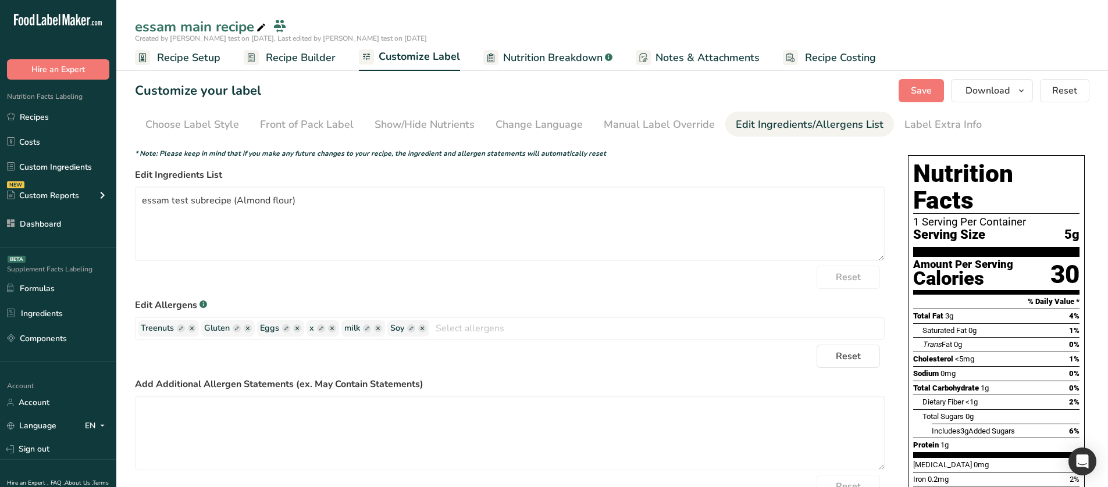
click at [525, 60] on span "Nutrition Breakdown" at bounding box center [552, 58] width 99 height 16
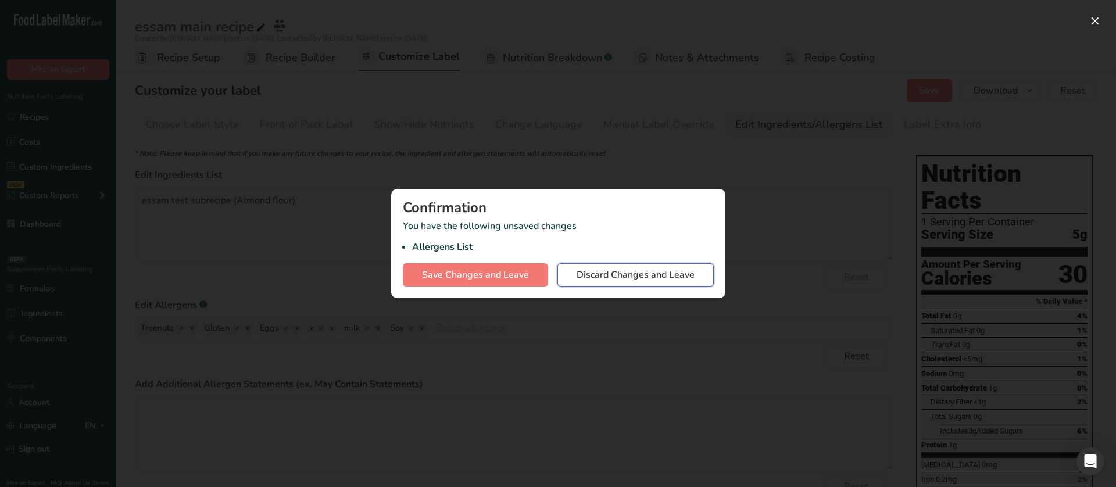
click at [644, 278] on span "Discard Changes and Leave" at bounding box center [636, 275] width 118 height 14
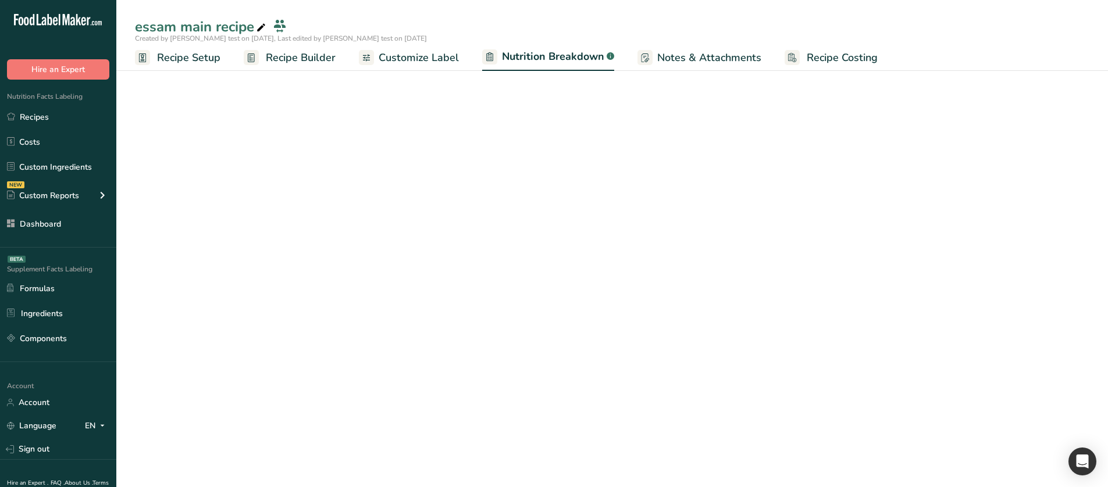
select select "Calories"
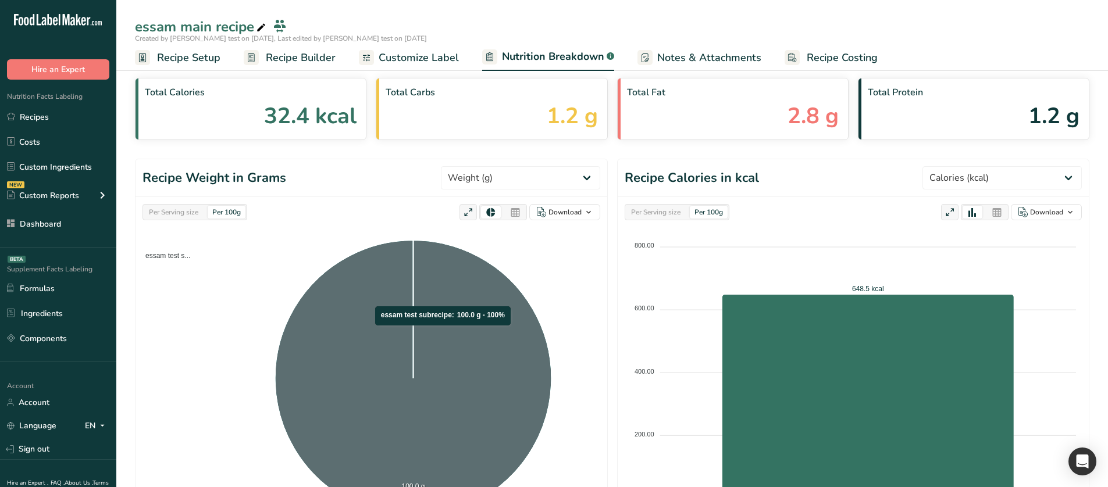
scroll to position [174, 0]
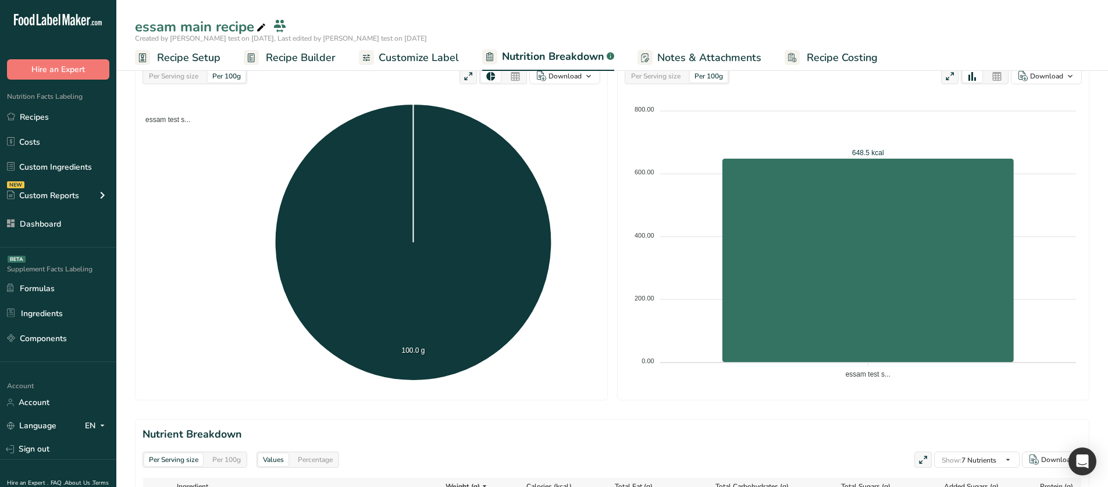
click at [433, 60] on span "Customize Label" at bounding box center [419, 58] width 80 height 16
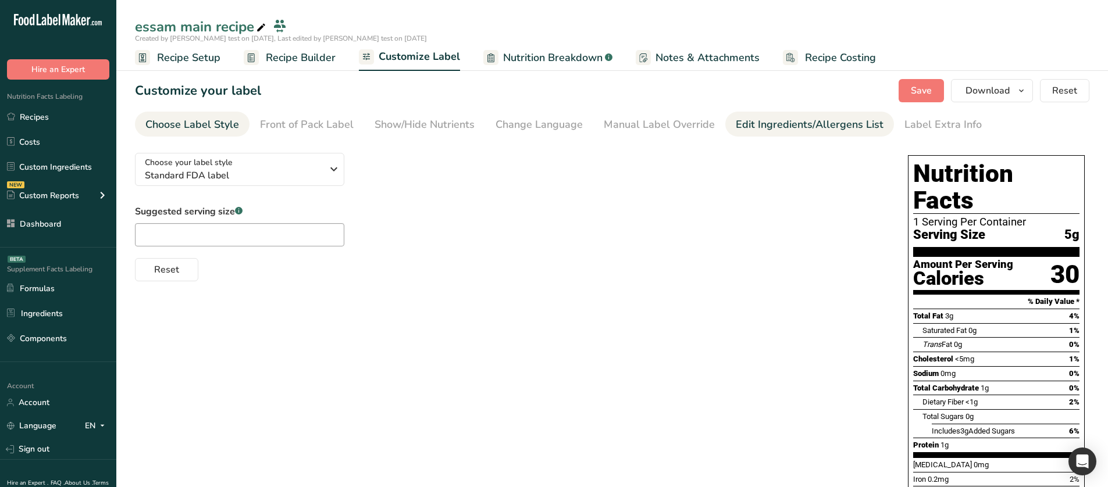
click at [777, 126] on div "Edit Ingredients/Allergens List" at bounding box center [810, 125] width 148 height 16
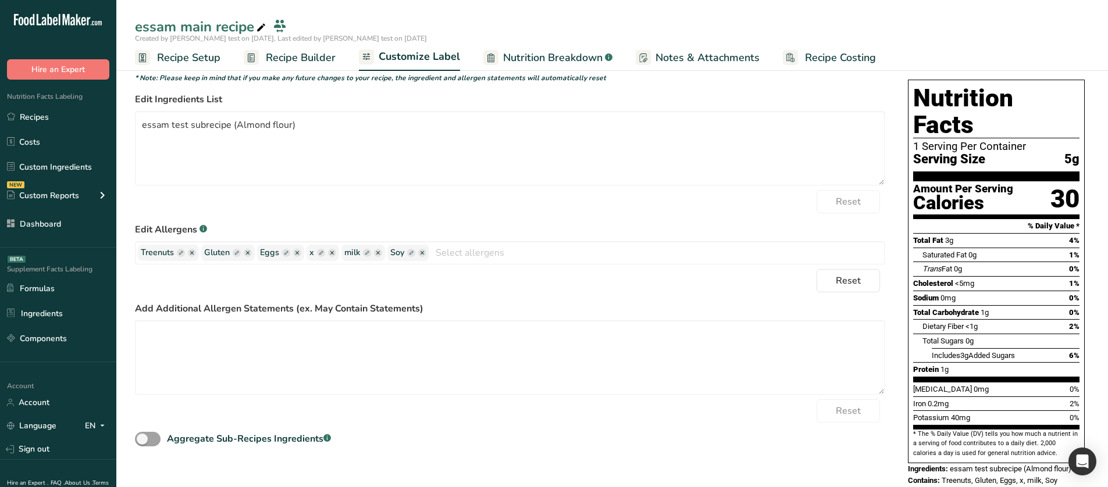
scroll to position [78, 0]
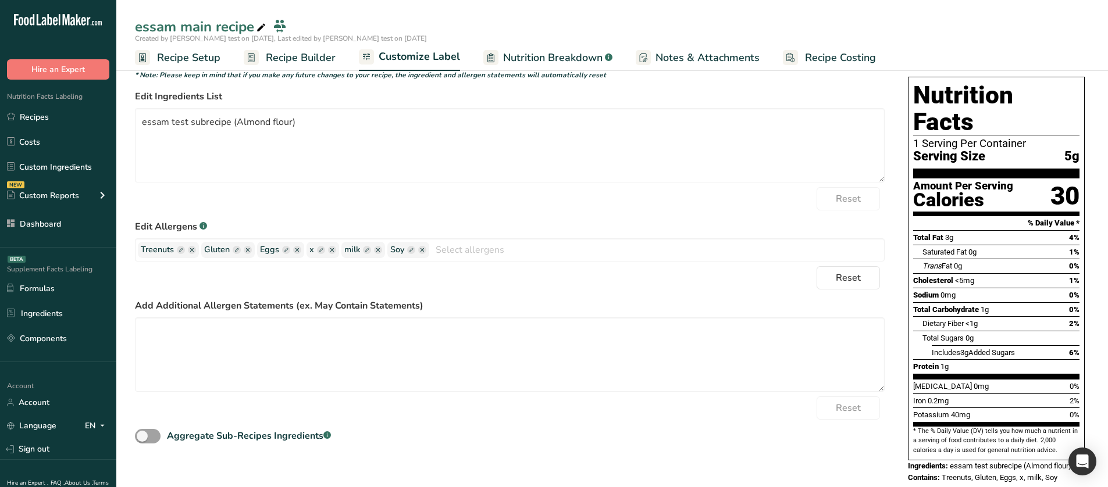
click at [517, 51] on span "Nutrition Breakdown" at bounding box center [552, 58] width 99 height 16
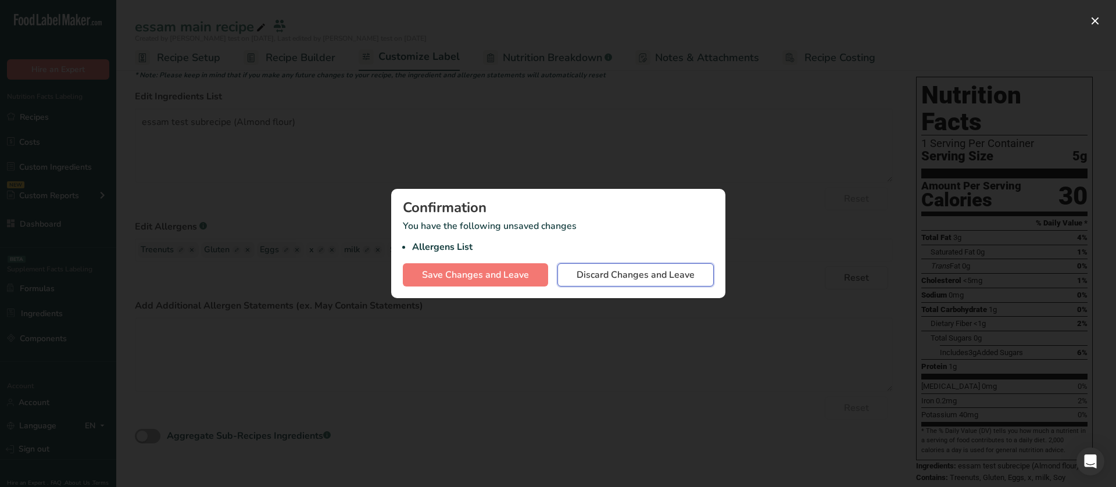
click at [613, 279] on span "Discard Changes and Leave" at bounding box center [636, 275] width 118 height 14
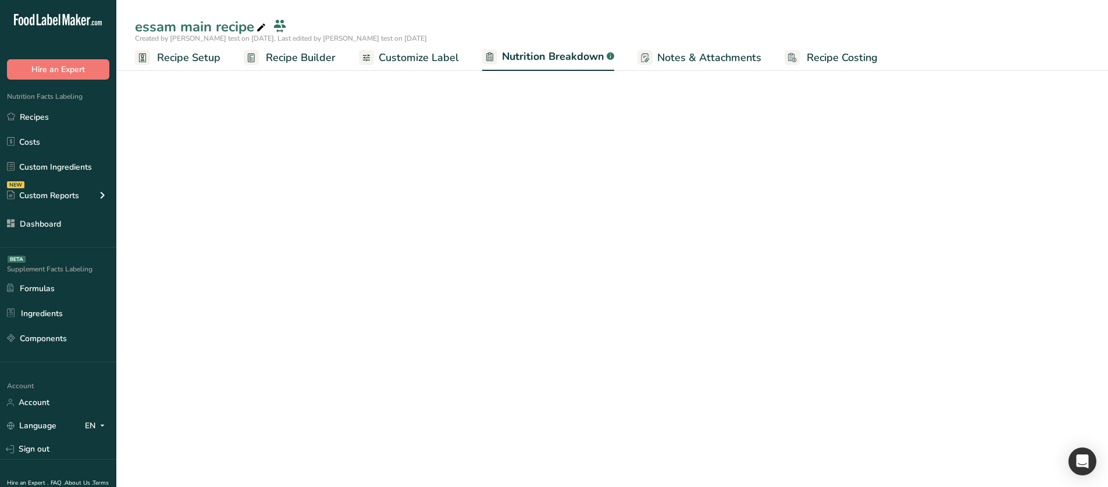
select select "Calories"
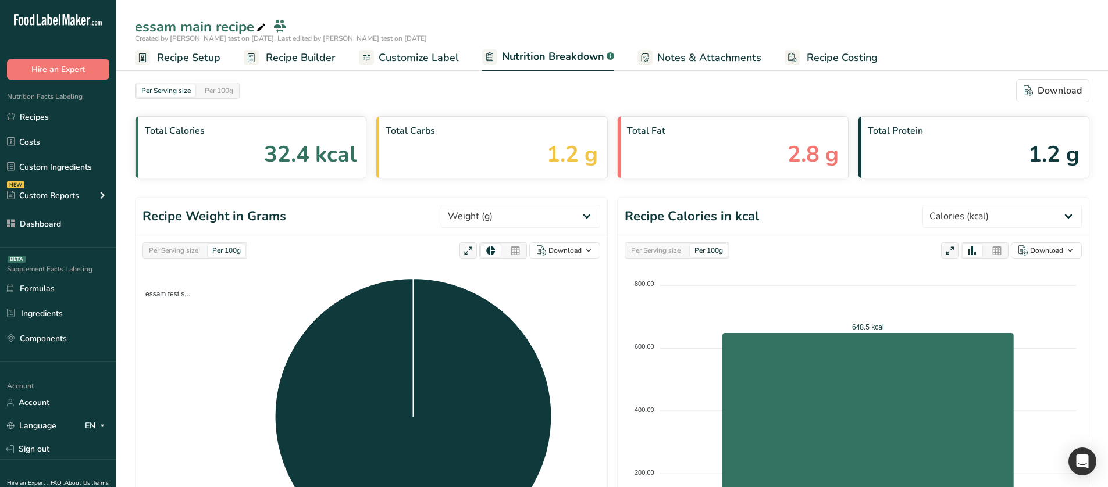
click at [435, 60] on span "Customize Label" at bounding box center [419, 58] width 80 height 16
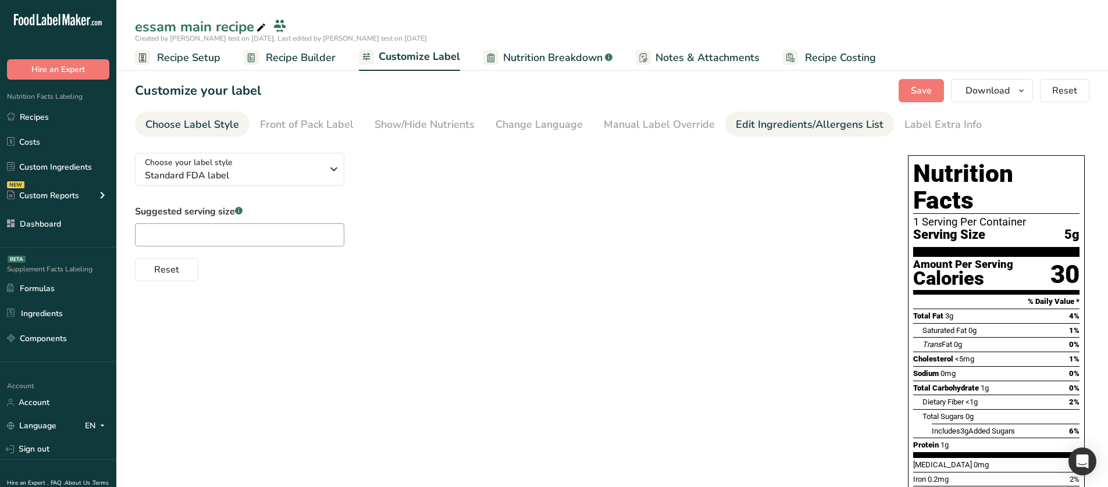
click at [764, 118] on div "Edit Ingredients/Allergens List" at bounding box center [810, 125] width 148 height 16
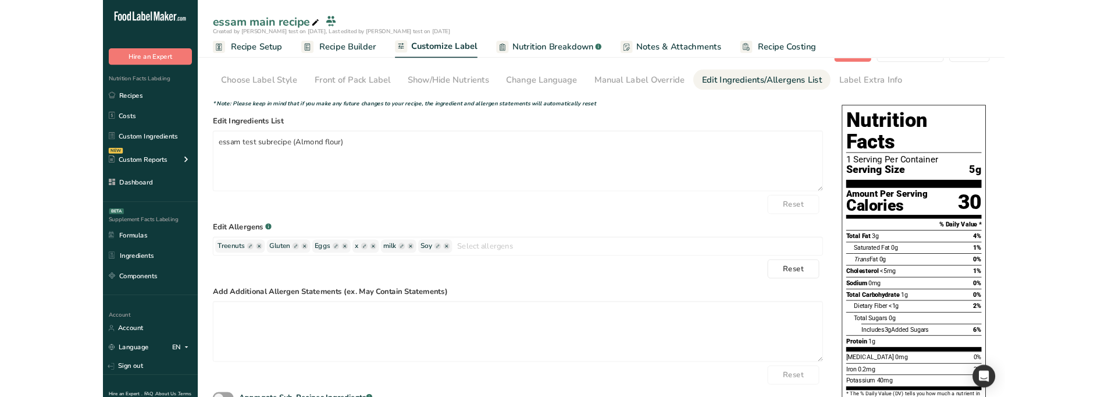
scroll to position [78, 0]
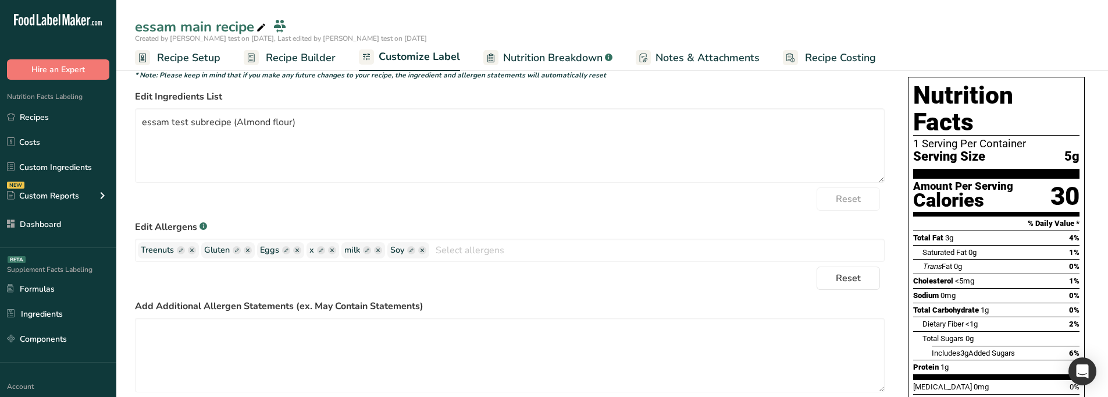
click at [581, 55] on span "Nutrition Breakdown" at bounding box center [552, 58] width 99 height 16
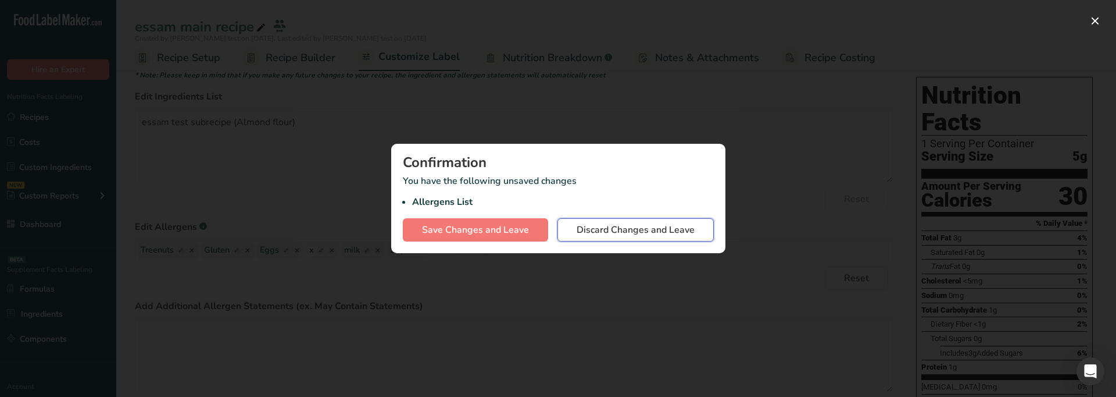
click at [616, 230] on span "Discard Changes and Leave" at bounding box center [636, 230] width 118 height 14
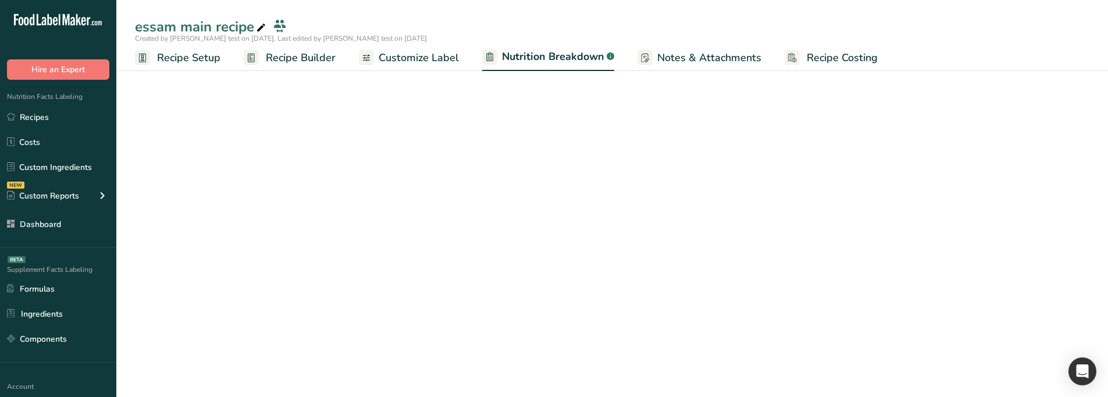
select select "Calories"
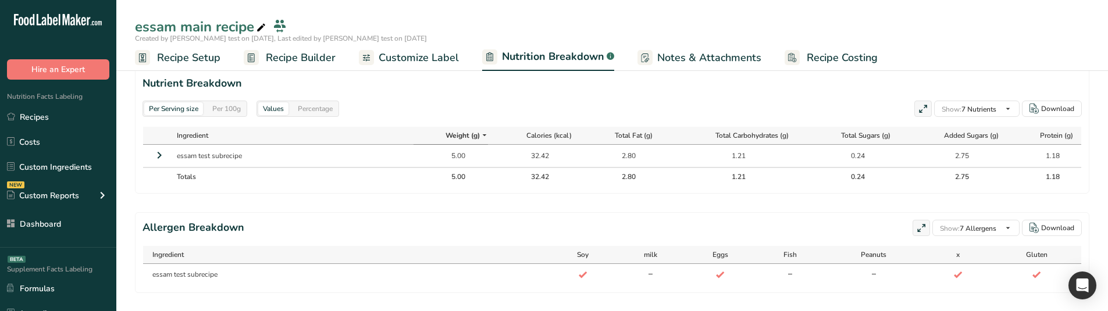
scroll to position [526, 0]
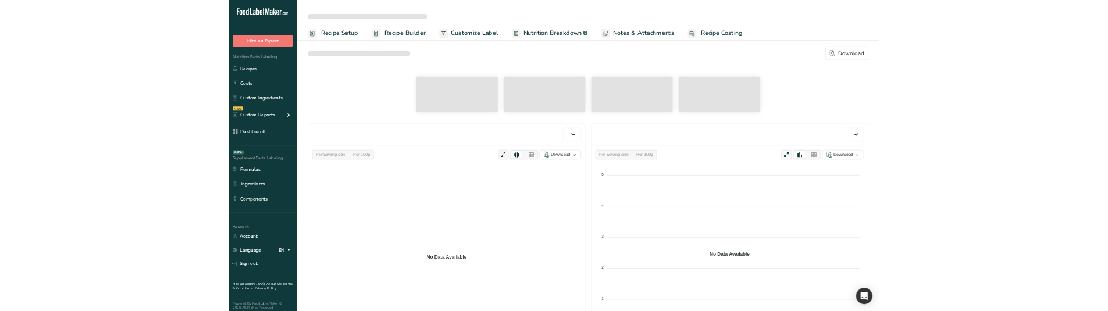
scroll to position [334, 0]
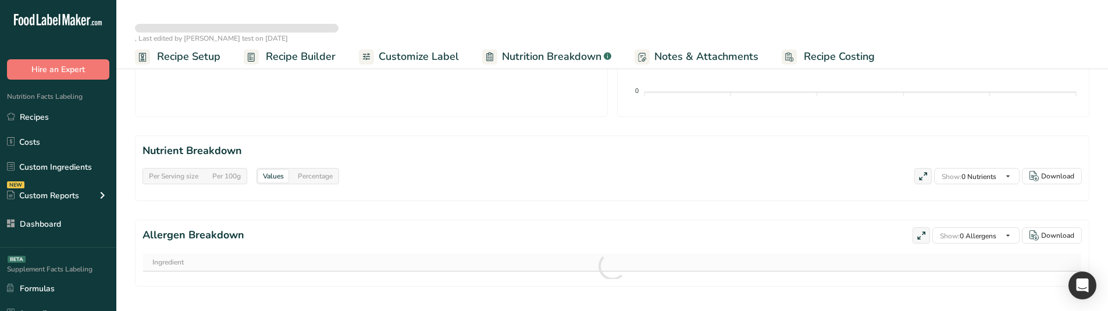
select select "Calories"
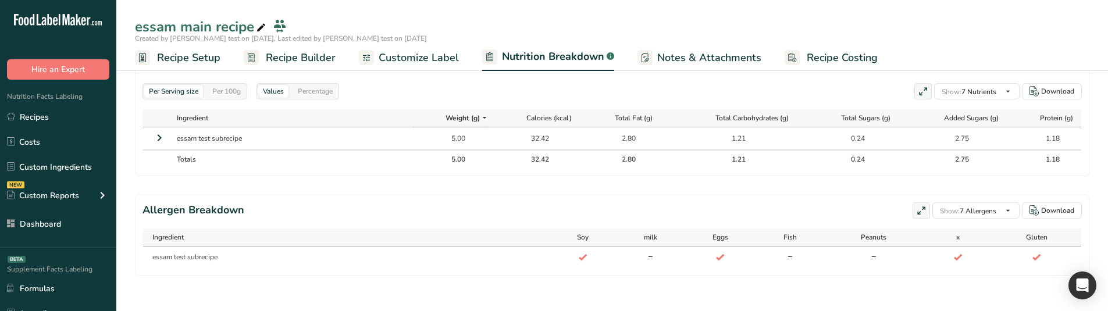
scroll to position [554, 0]
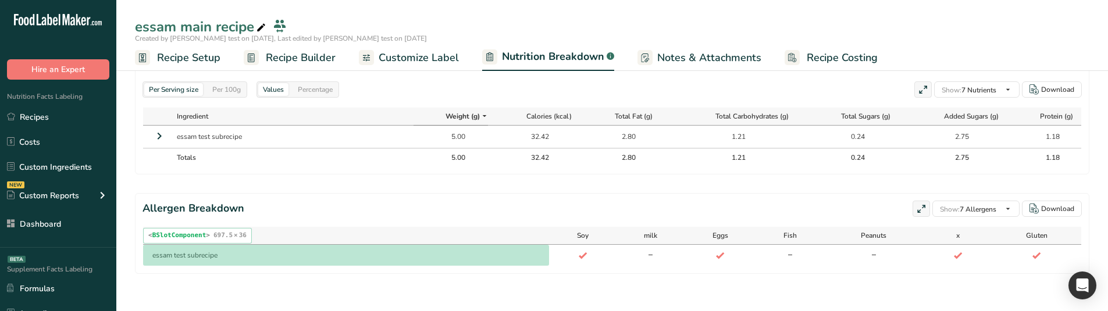
click at [540, 250] on td "essam test subrecipe" at bounding box center [346, 255] width 406 height 21
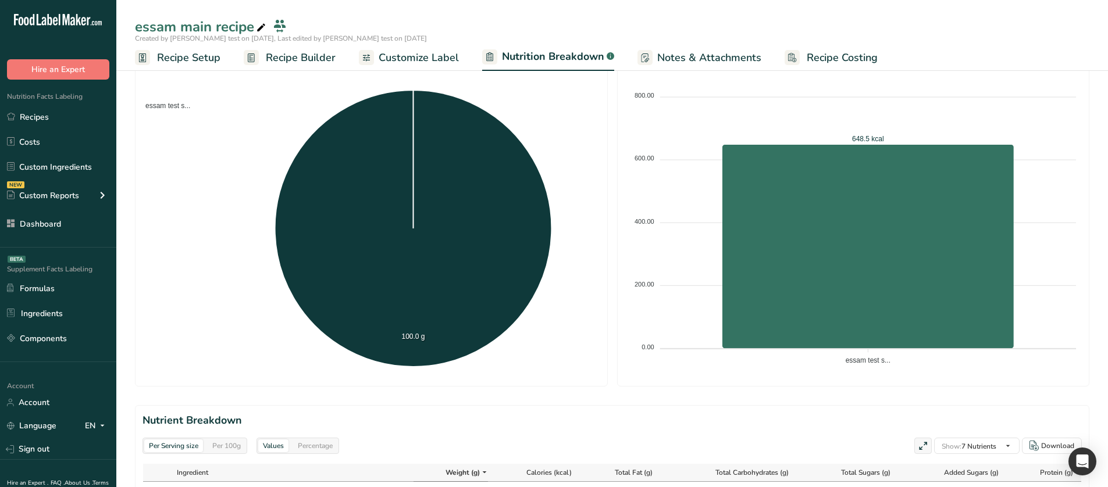
scroll to position [0, 0]
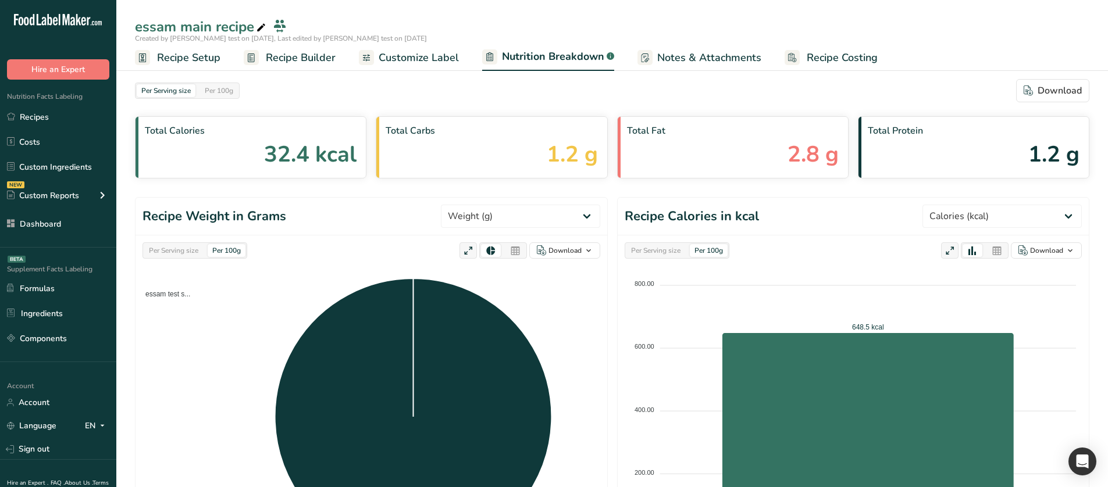
click at [435, 64] on span "Customize Label" at bounding box center [419, 58] width 80 height 16
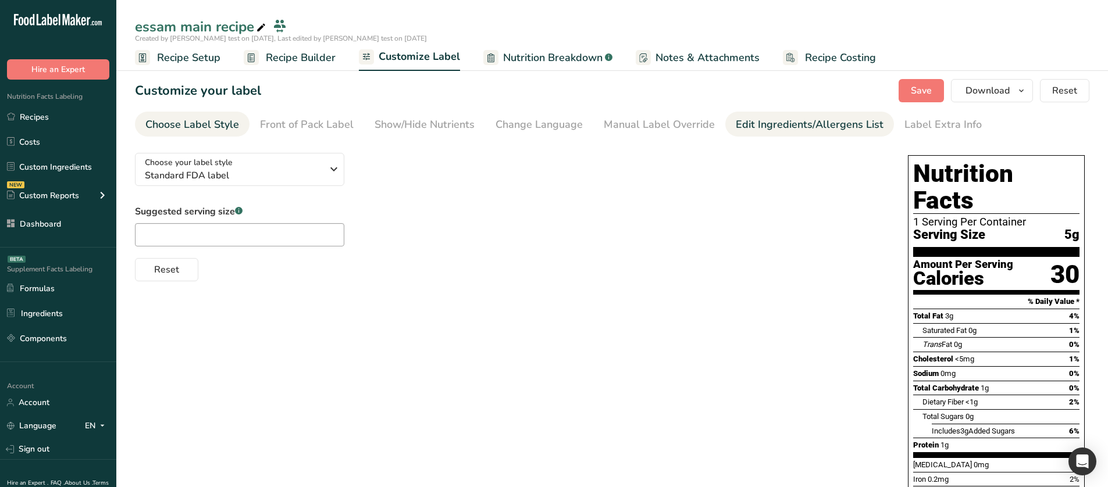
click at [780, 124] on div "Edit Ingredients/Allergens List" at bounding box center [810, 125] width 148 height 16
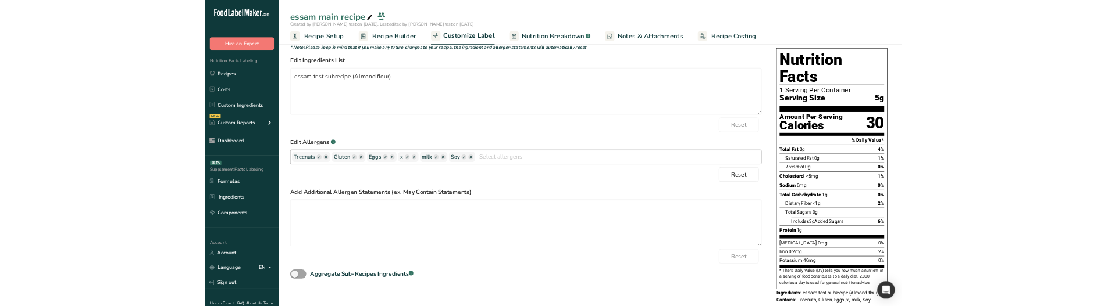
scroll to position [78, 0]
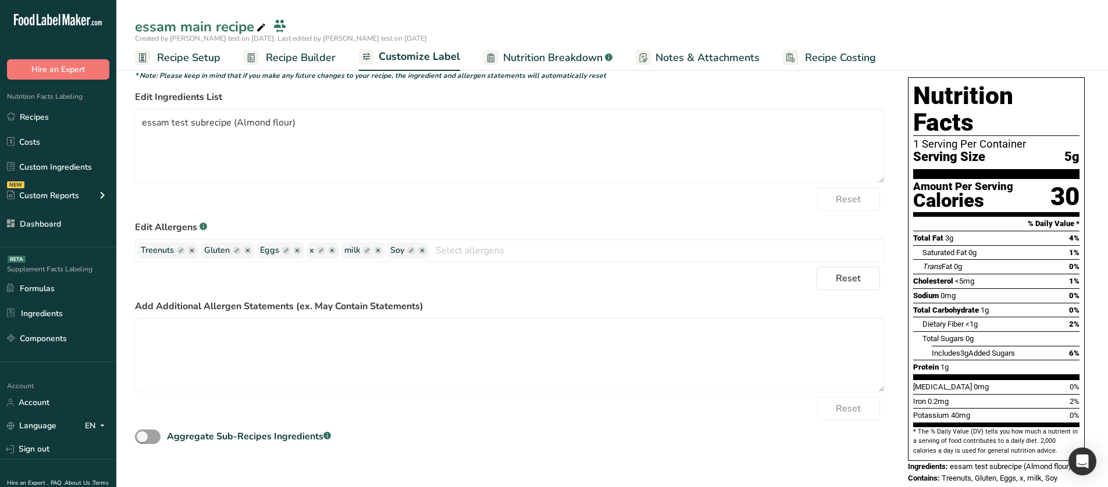
click at [561, 62] on span "Nutrition Breakdown" at bounding box center [552, 58] width 99 height 16
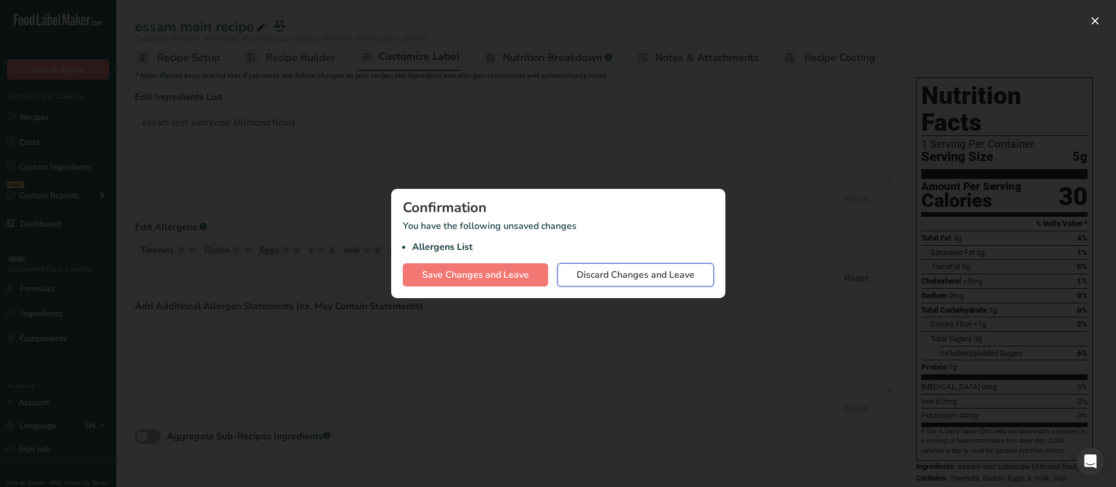
click at [607, 283] on button "Discard Changes and Leave" at bounding box center [636, 274] width 156 height 23
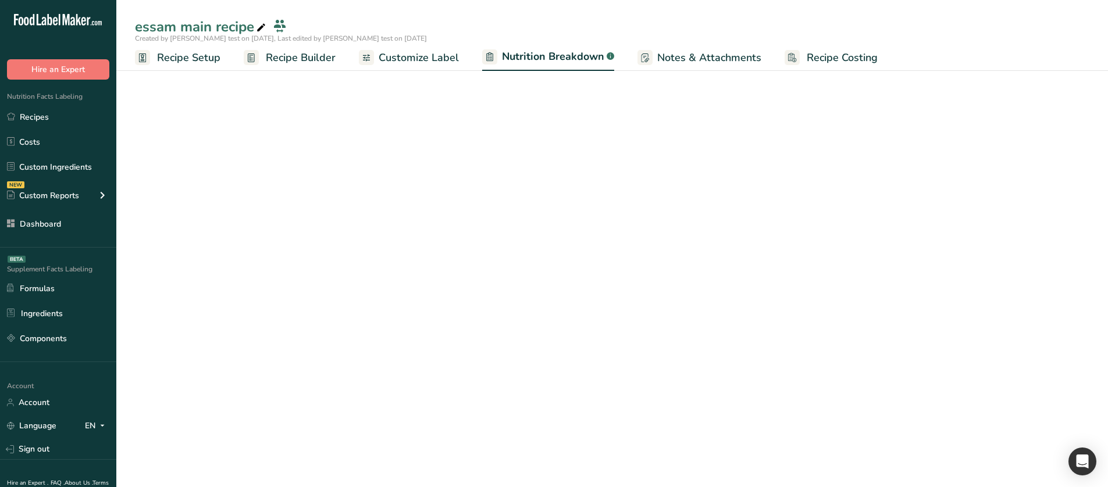
select select "Calories"
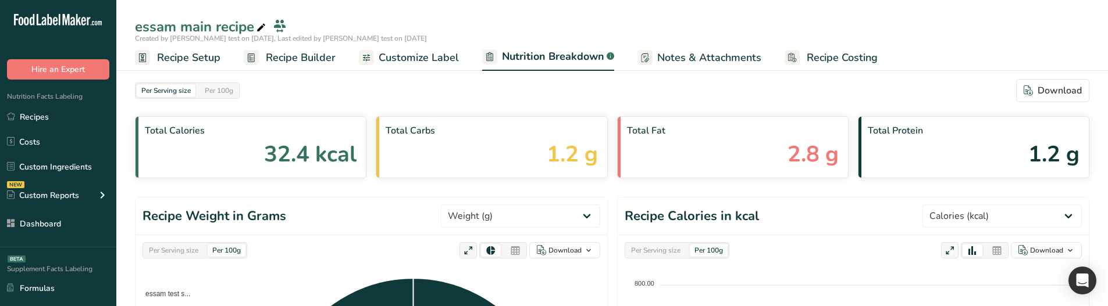
click at [432, 55] on span "Customize Label" at bounding box center [419, 58] width 80 height 16
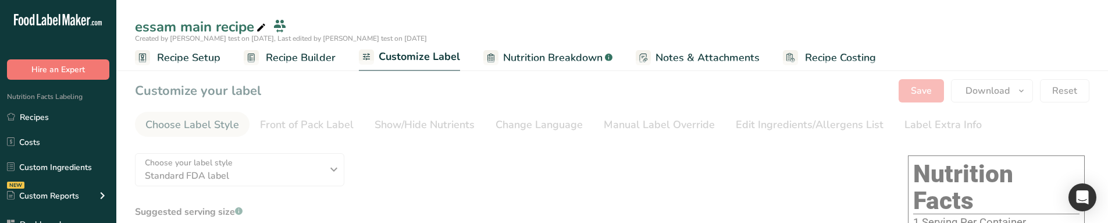
type textarea "essam test subrecipe (Almond flour)"
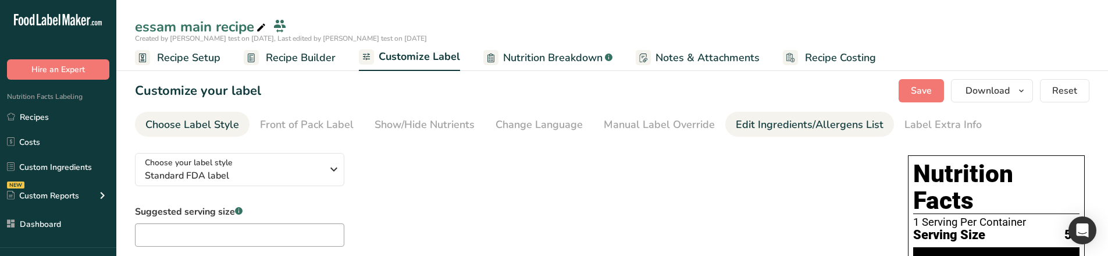
click at [761, 125] on div "Edit Ingredients/Allergens List" at bounding box center [810, 125] width 148 height 16
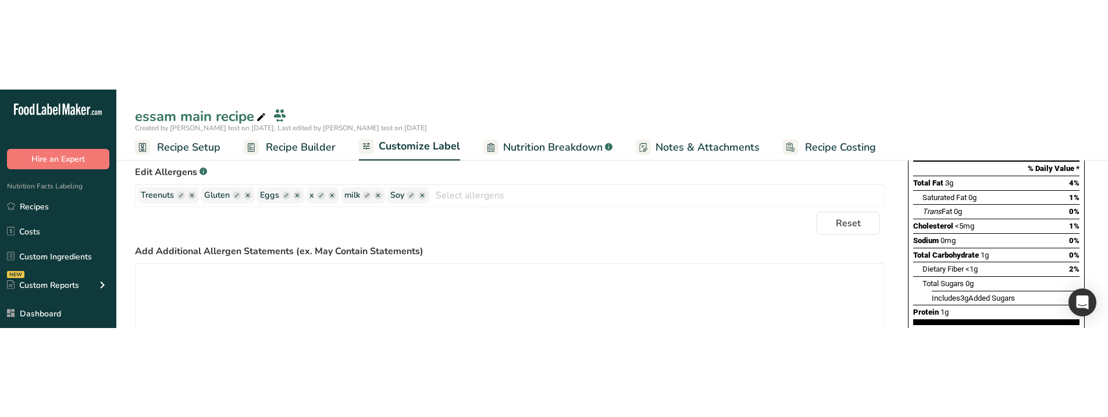
scroll to position [211, 0]
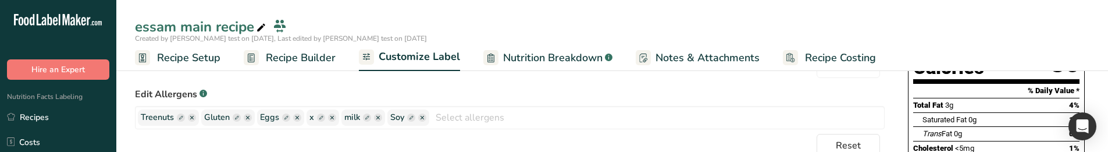
click at [513, 56] on span "Nutrition Breakdown" at bounding box center [552, 58] width 99 height 16
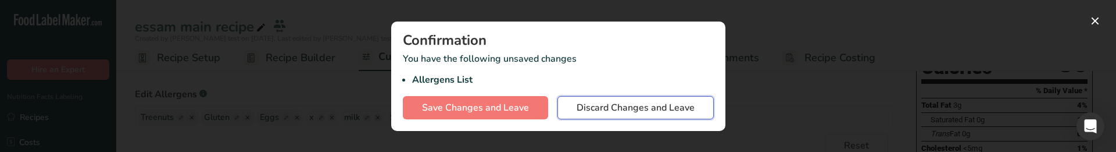
click at [649, 106] on span "Discard Changes and Leave" at bounding box center [636, 108] width 118 height 14
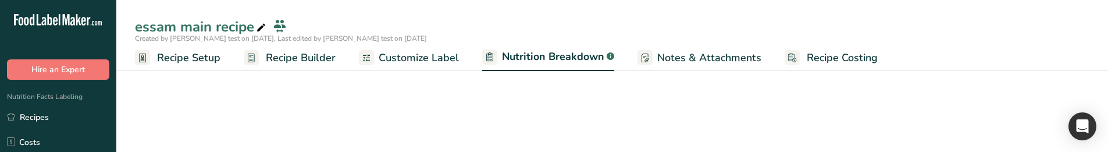
select select "Calories"
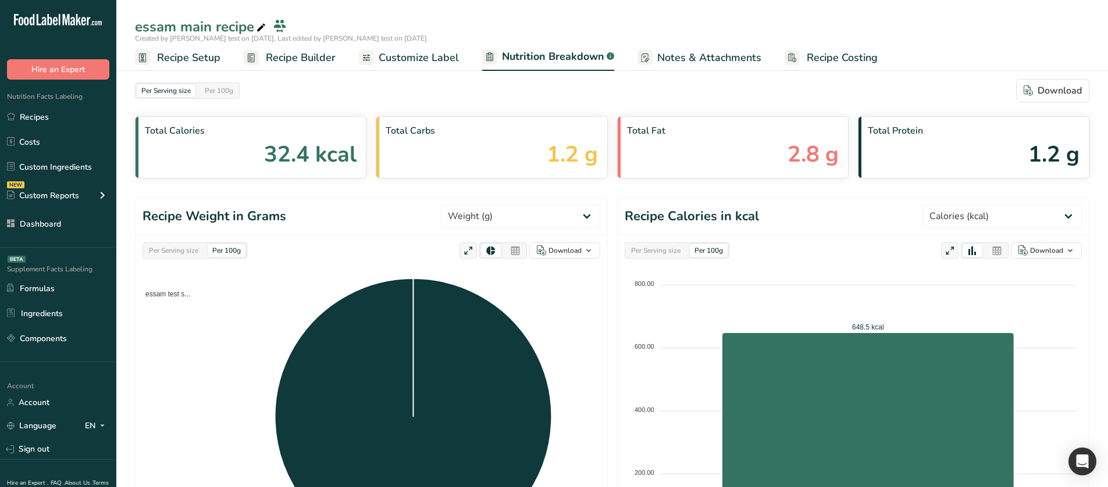
click at [266, 53] on span "Recipe Builder" at bounding box center [301, 58] width 70 height 16
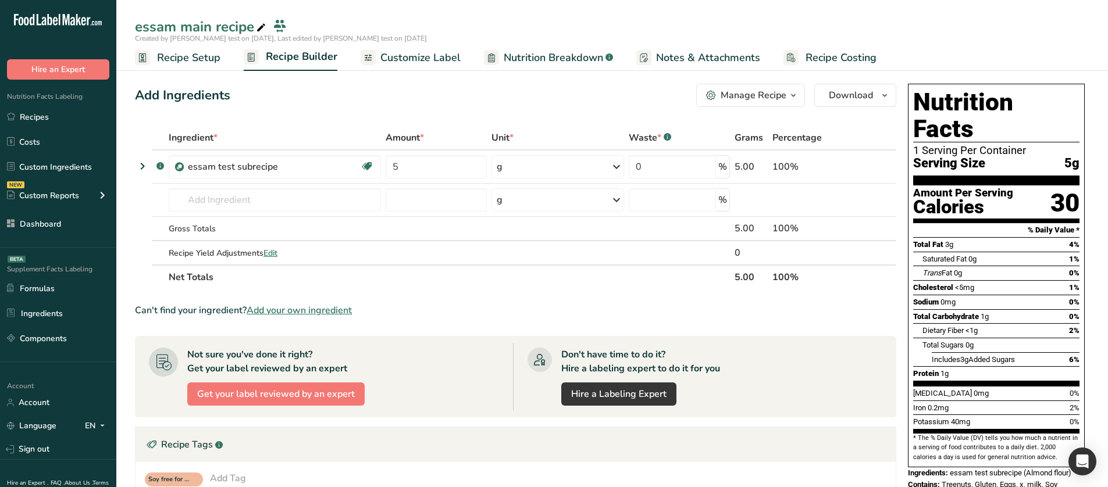
click at [433, 54] on span "Customize Label" at bounding box center [420, 58] width 80 height 16
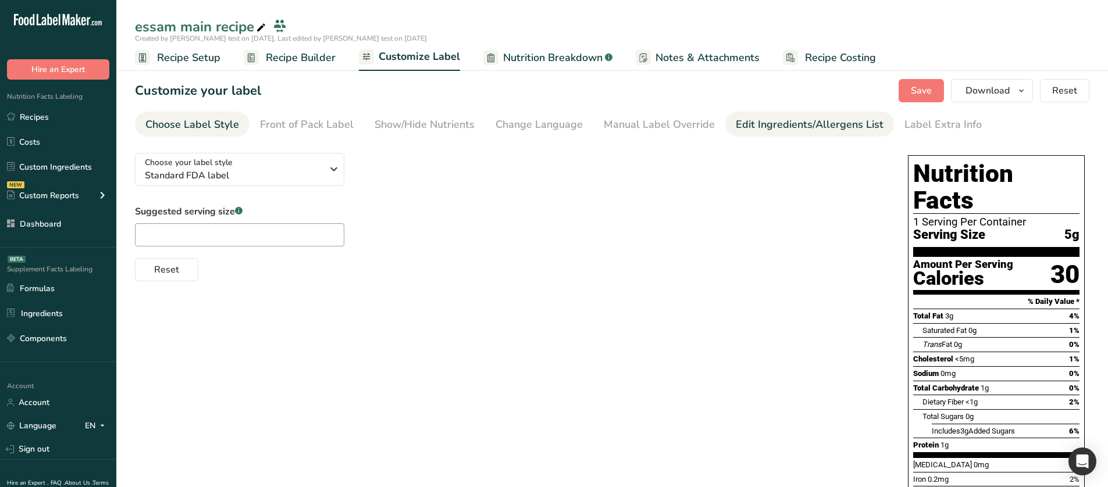
click at [725, 128] on li "Edit Ingredients/Allergens List" at bounding box center [809, 124] width 169 height 25
click at [787, 127] on div "Edit Ingredients/Allergens List" at bounding box center [810, 125] width 148 height 16
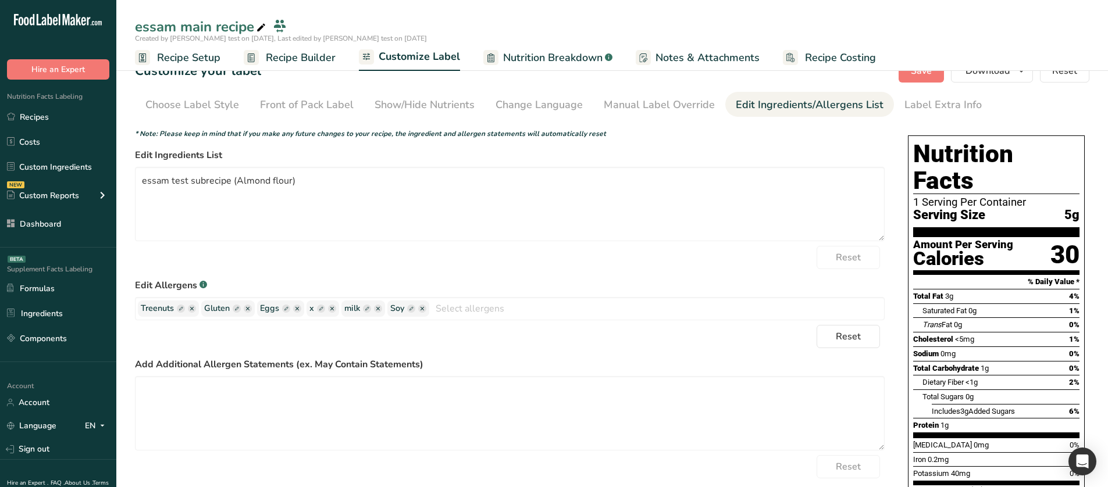
scroll to position [78, 0]
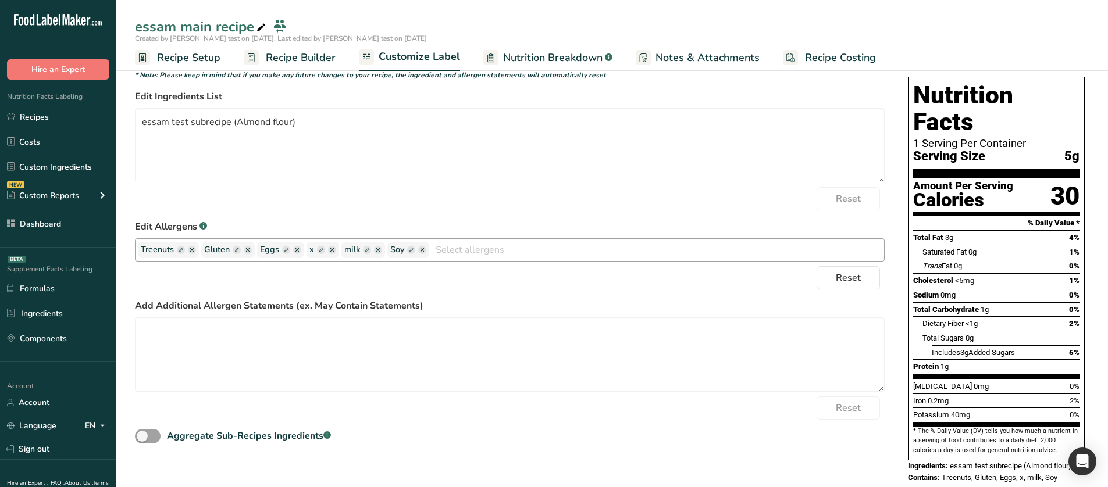
click at [410, 222] on rect "button" at bounding box center [411, 250] width 8 height 8
click at [410, 222] on input "text" at bounding box center [434, 249] width 88 height 15
type input "ddd"
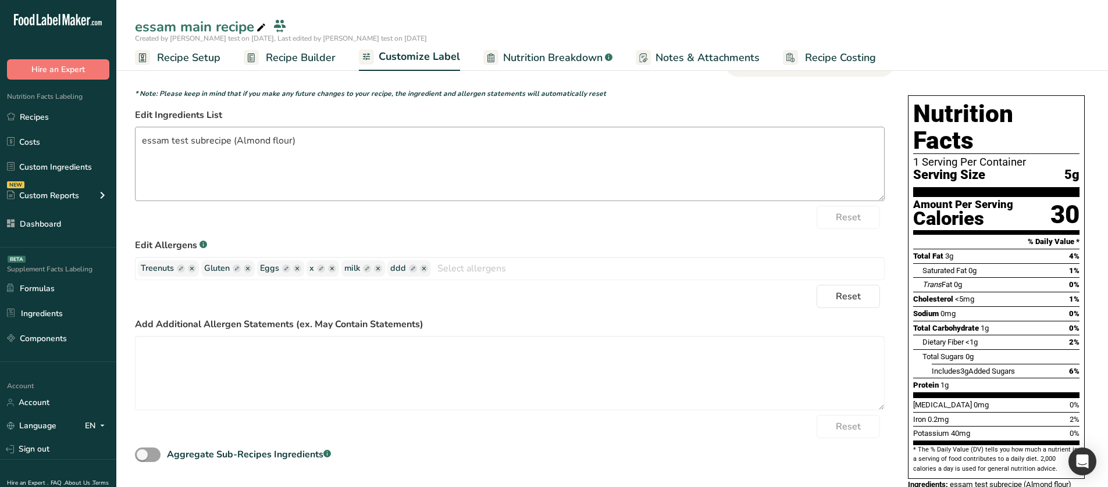
scroll to position [0, 0]
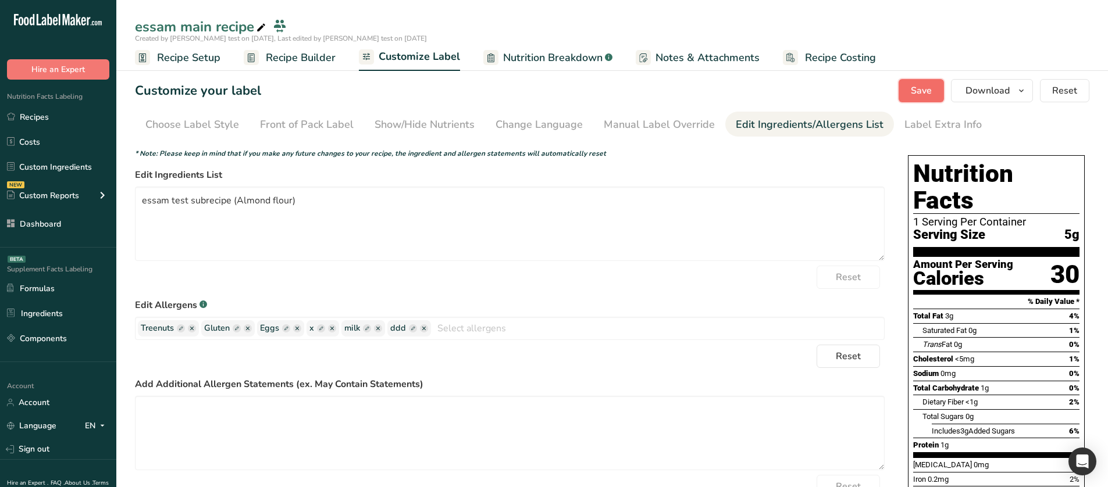
click at [903, 100] on button "Save" at bounding box center [920, 90] width 45 height 23
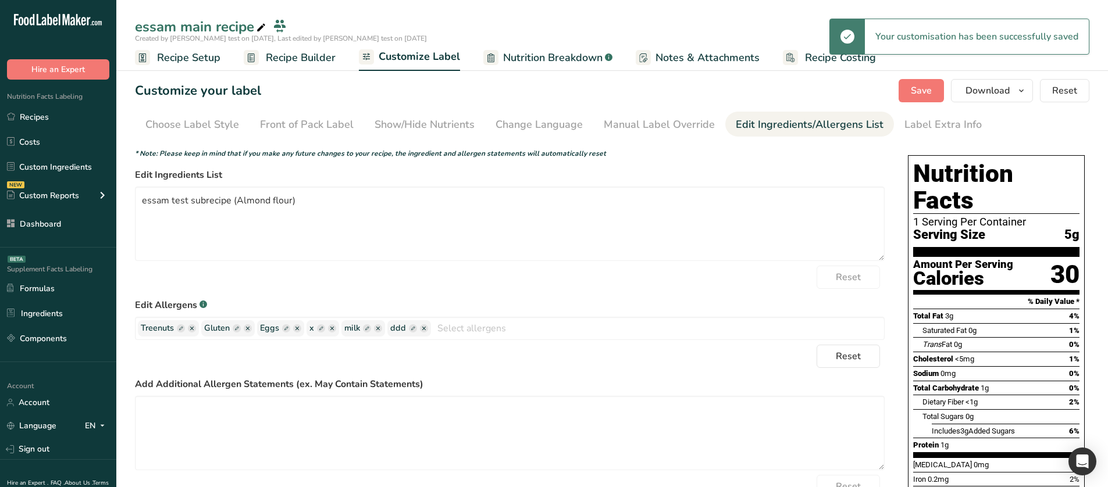
scroll to position [78, 0]
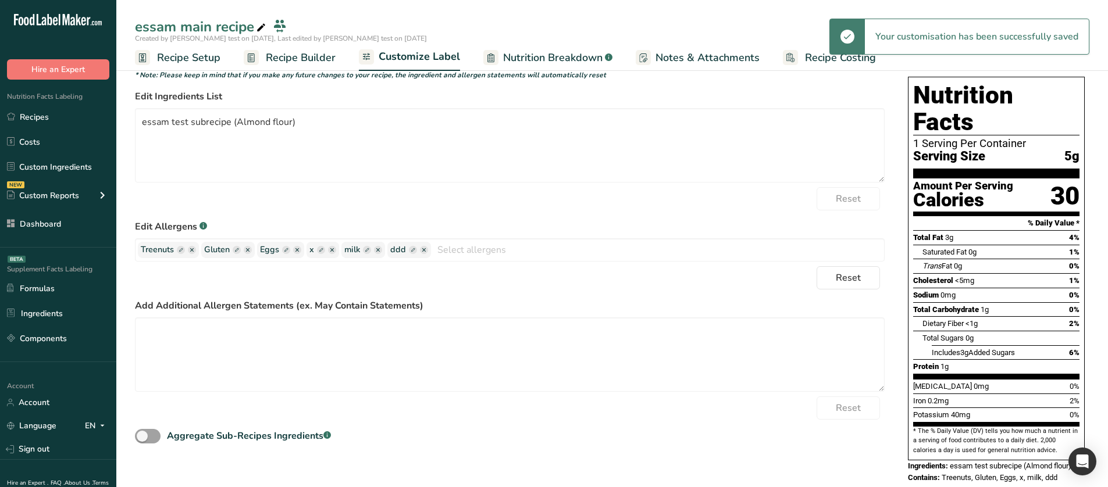
drag, startPoint x: 283, startPoint y: 61, endPoint x: 474, endPoint y: 91, distance: 194.2
click at [283, 61] on span "Recipe Builder" at bounding box center [301, 58] width 70 height 16
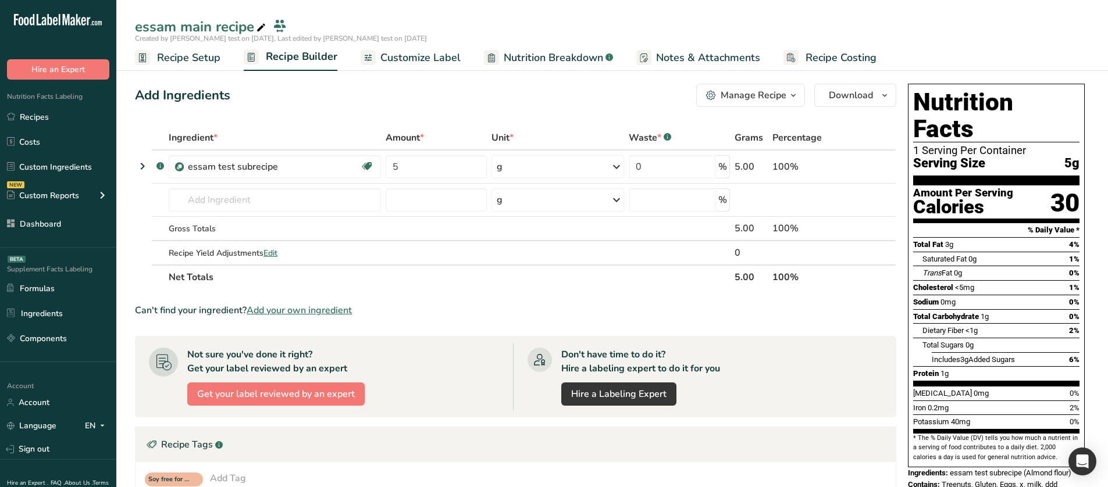
click at [783, 94] on div "Manage Recipe" at bounding box center [753, 95] width 66 height 14
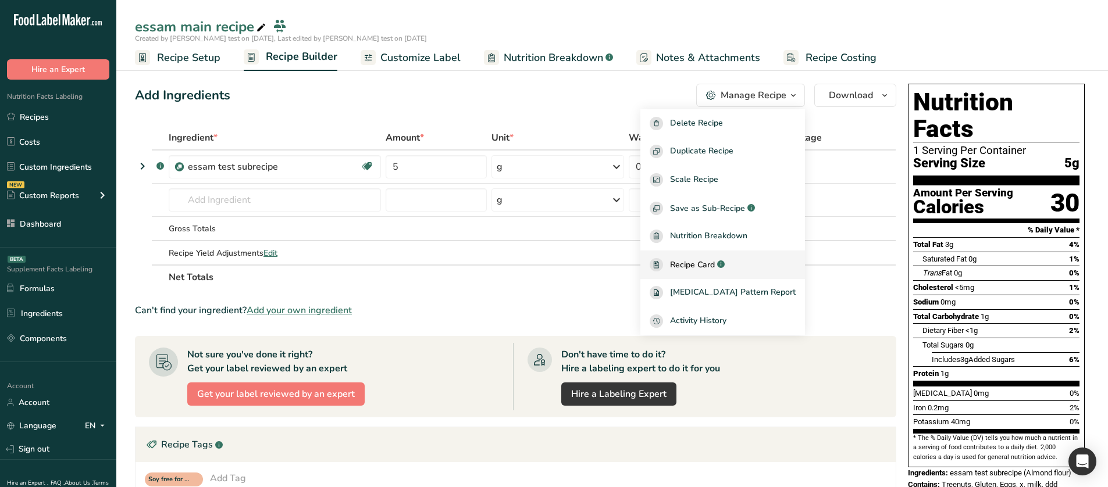
click at [713, 222] on div "Recipe Card .a-a{fill:#347362;}.b-a{fill:#fff;}" at bounding box center [722, 264] width 146 height 13
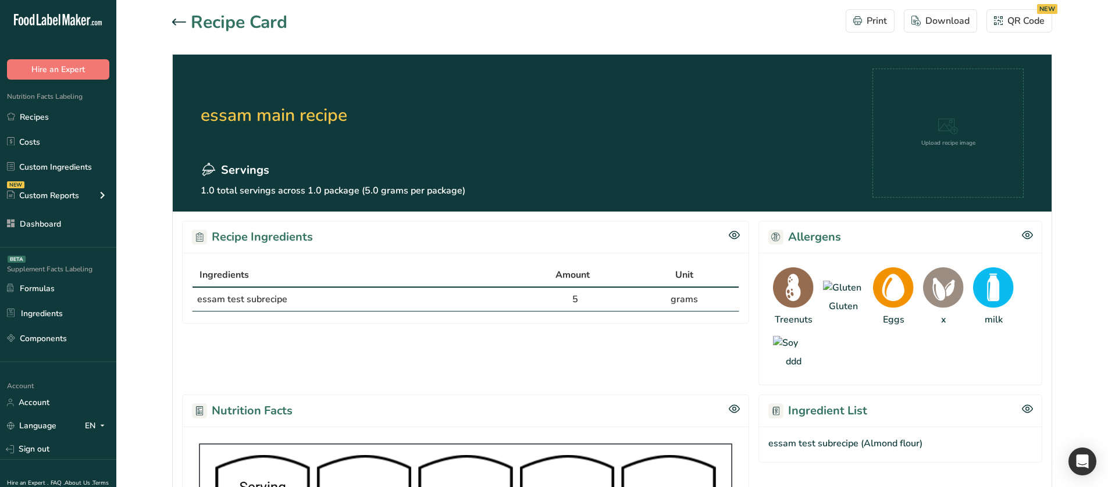
click at [178, 21] on icon at bounding box center [179, 22] width 14 height 7
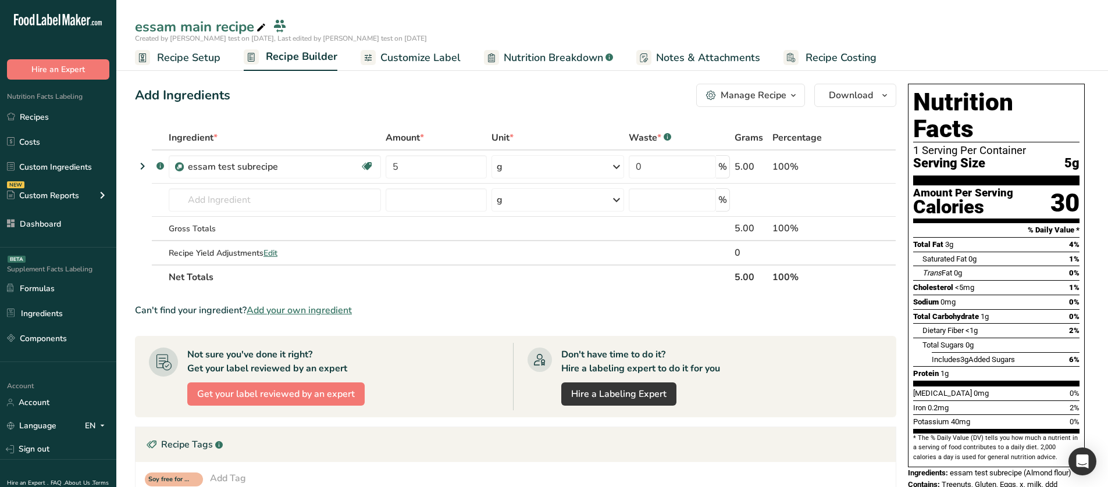
click at [492, 57] on div at bounding box center [491, 57] width 15 height 15
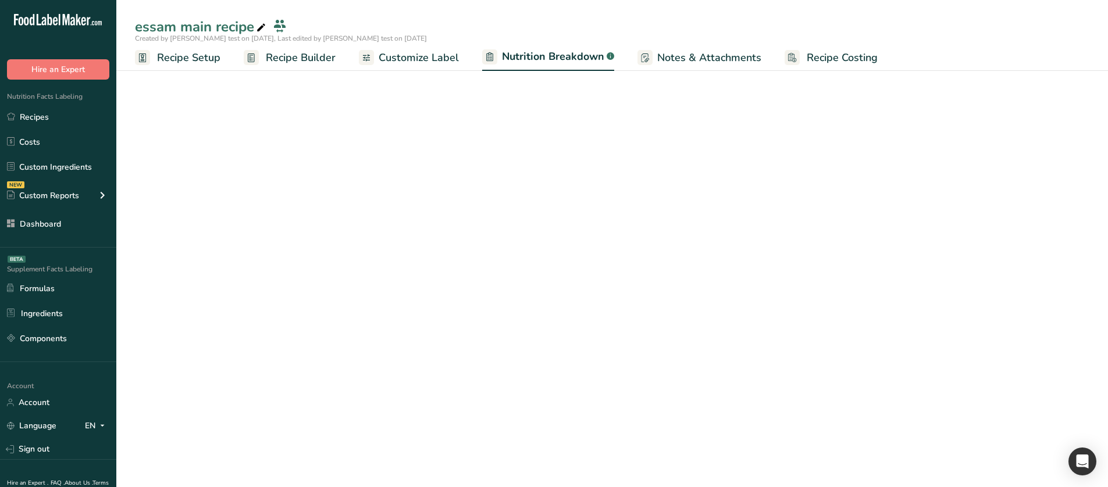
select select "Calories"
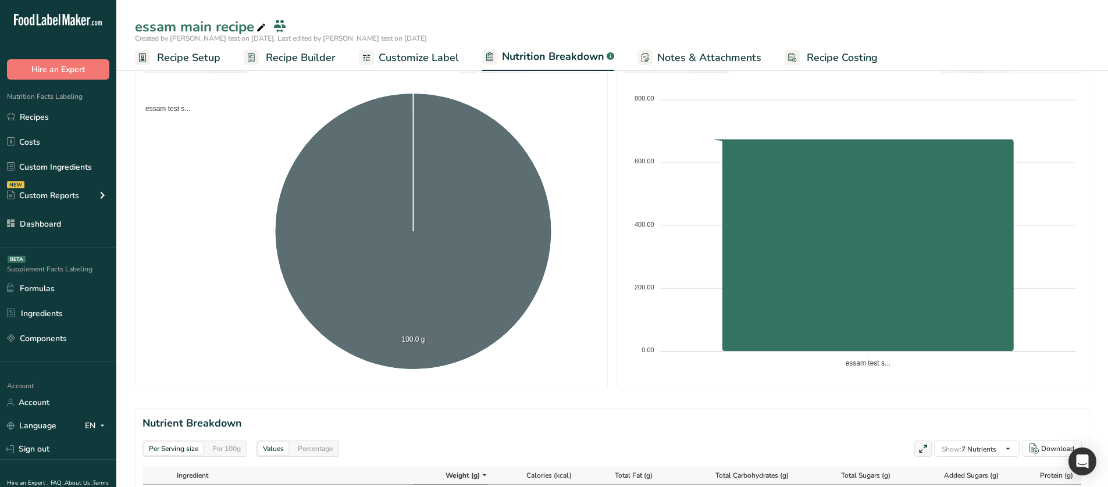
scroll to position [377, 0]
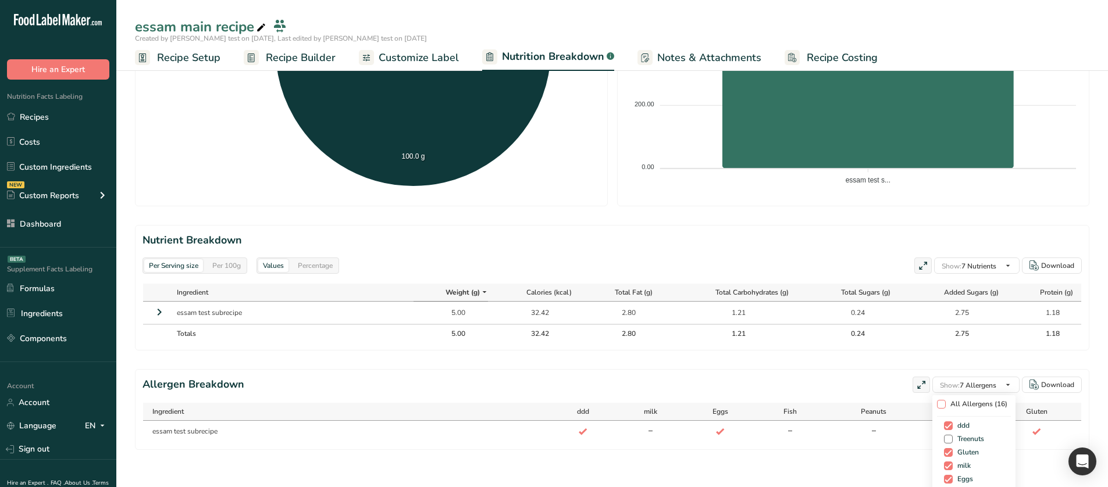
click at [965, 222] on span "All Allergens (16)" at bounding box center [976, 404] width 62 height 9
click at [944, 222] on input "All Allergens (16)" at bounding box center [941, 405] width 8 height 8
checkbox input "true"
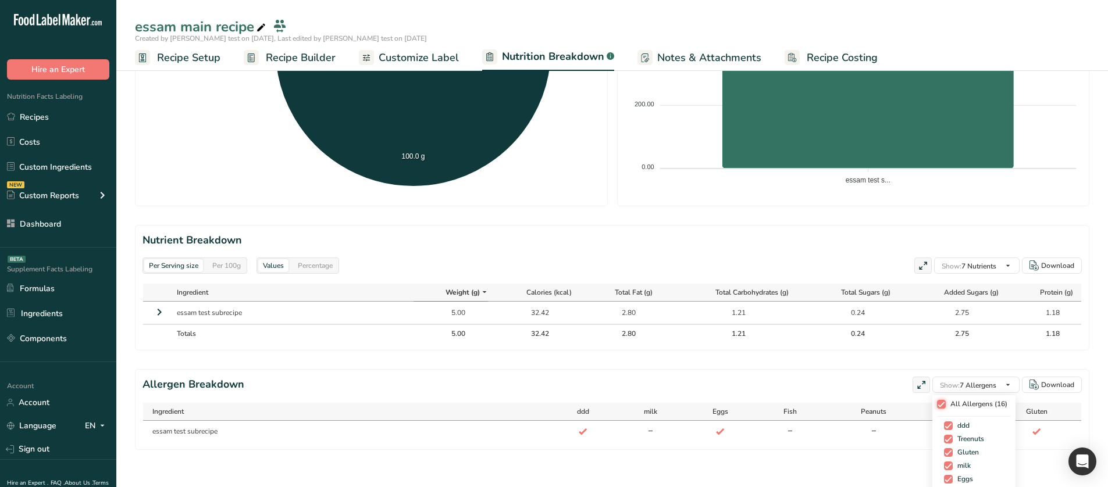
checkbox input "true"
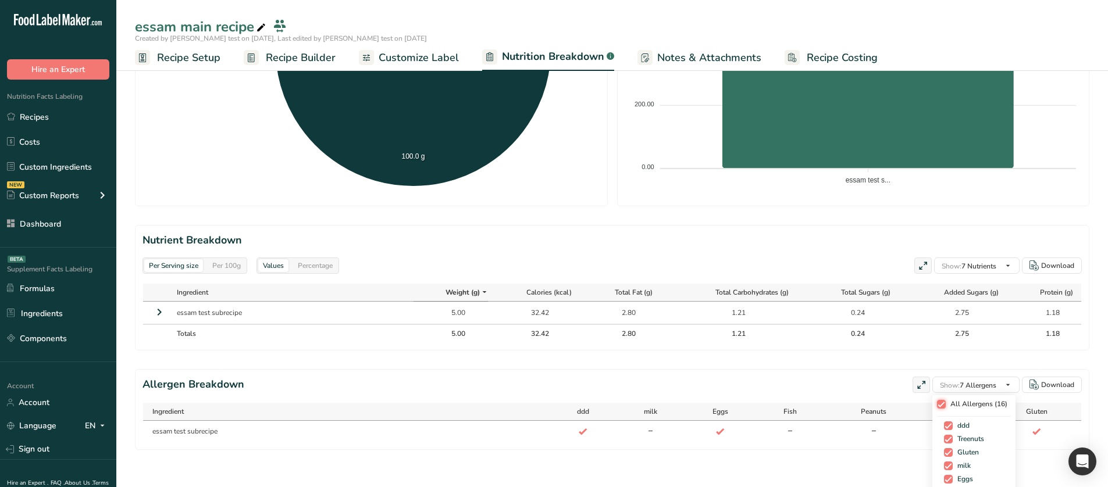
checkbox input "true"
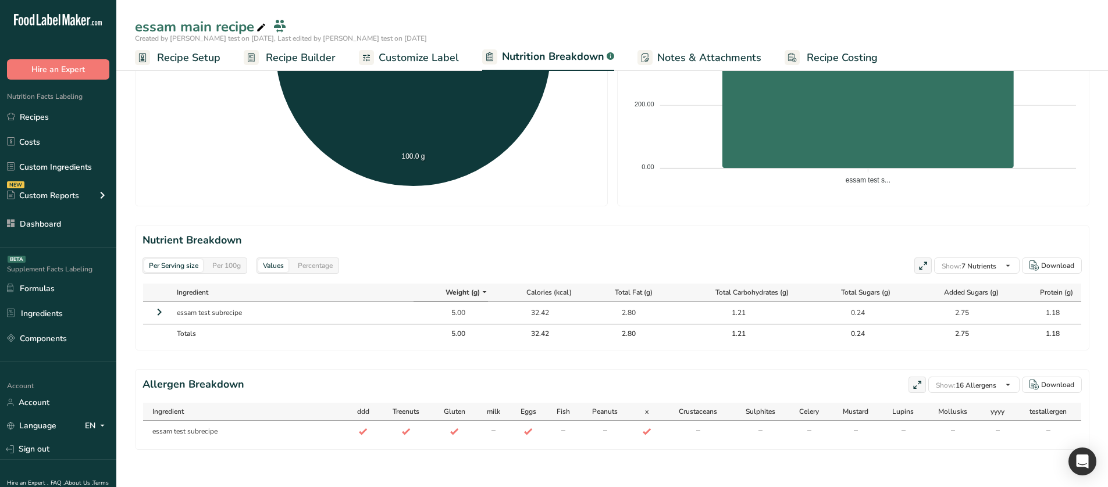
click at [744, 222] on div "Allergen Breakdown Show: 16 Allergens All Allergens (16) ddd Treenuts Gluten mi…" at bounding box center [611, 385] width 939 height 16
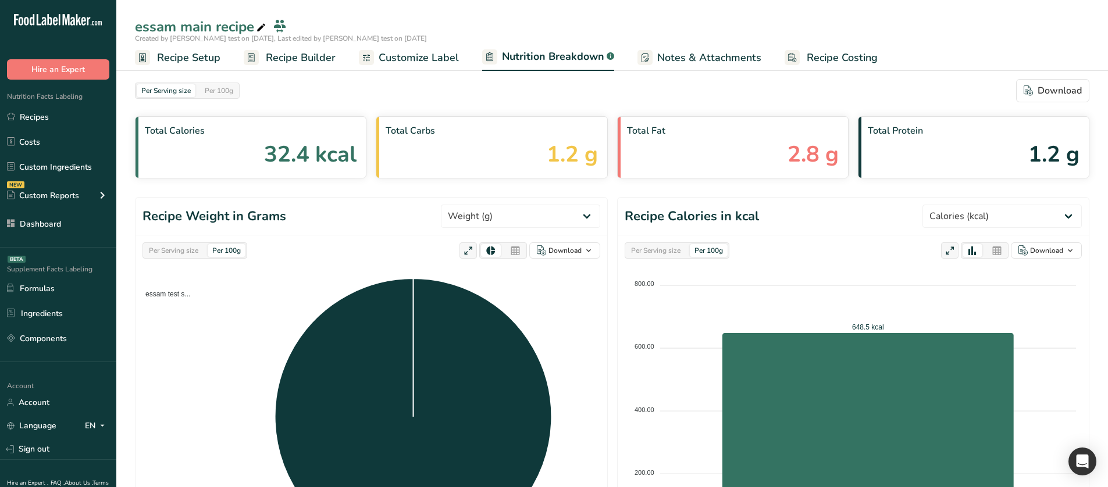
click at [448, 58] on span "Customize Label" at bounding box center [419, 58] width 80 height 16
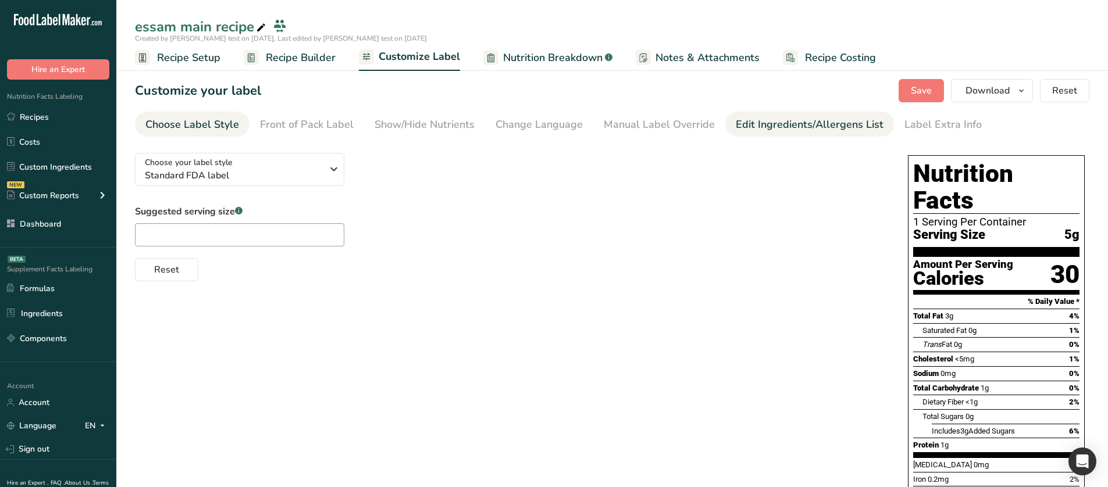
click at [779, 120] on div "Edit Ingredients/Allergens List" at bounding box center [810, 125] width 148 height 16
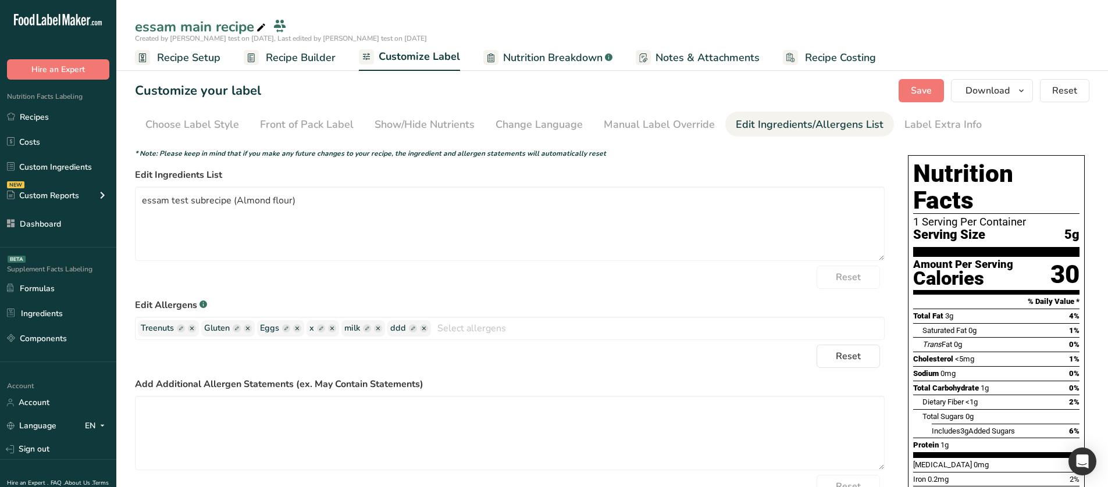
click at [298, 64] on span "Recipe Builder" at bounding box center [301, 58] width 70 height 16
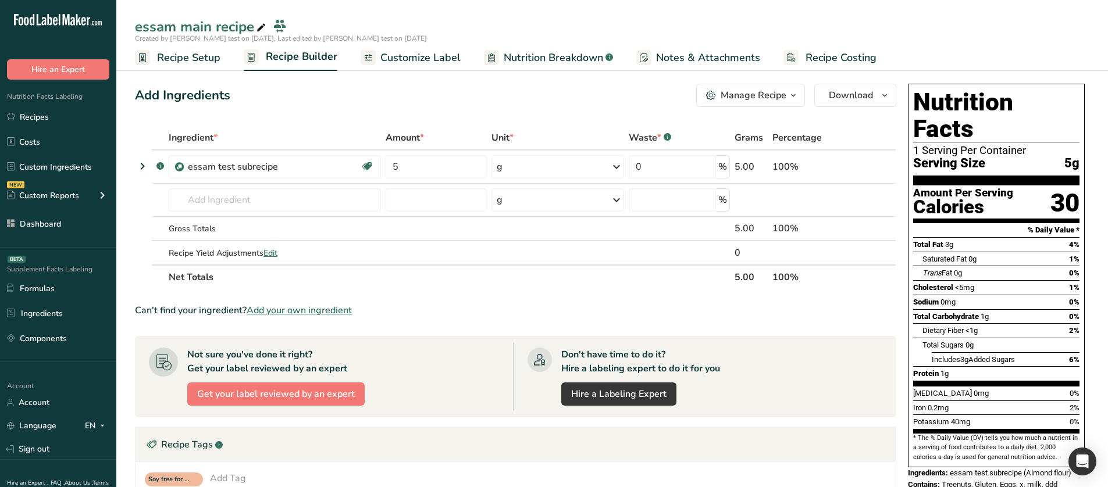
click at [783, 102] on button "Manage Recipe" at bounding box center [750, 95] width 109 height 23
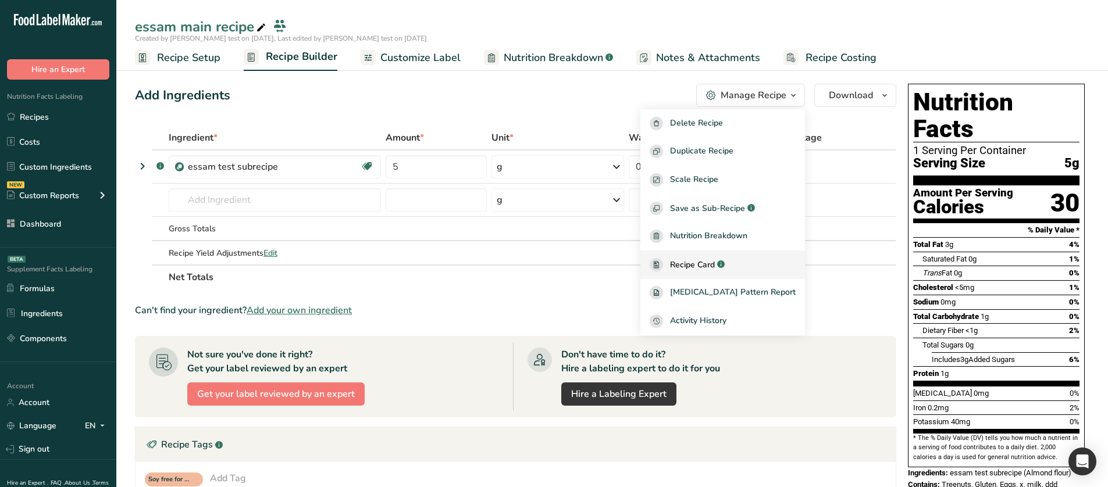
click at [715, 222] on span "Recipe Card" at bounding box center [692, 265] width 45 height 12
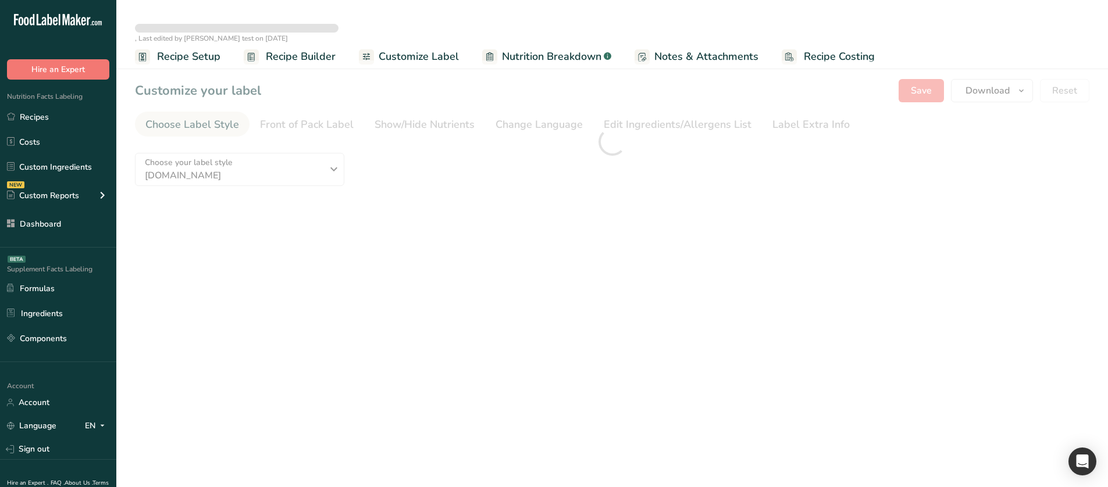
type textarea "Almond flour"
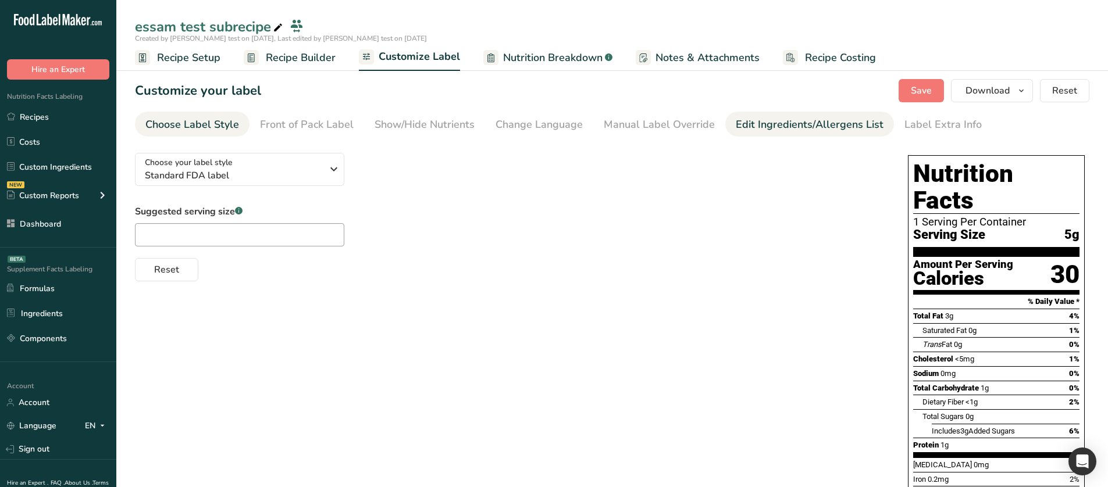
click at [754, 126] on div "Edit Ingredients/Allergens List" at bounding box center [810, 125] width 148 height 16
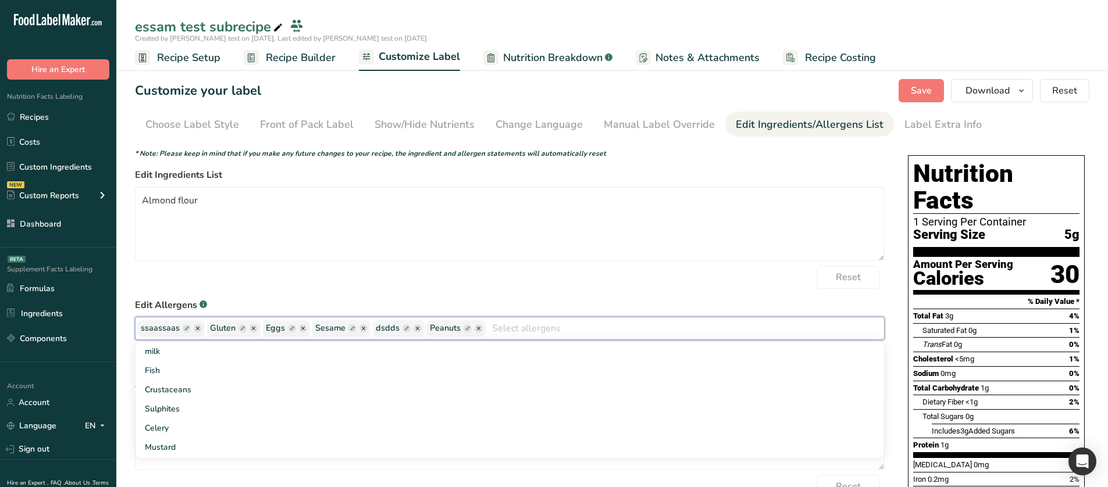
click at [536, 334] on input "text" at bounding box center [684, 328] width 398 height 18
click at [406, 374] on link "Fish" at bounding box center [509, 370] width 748 height 19
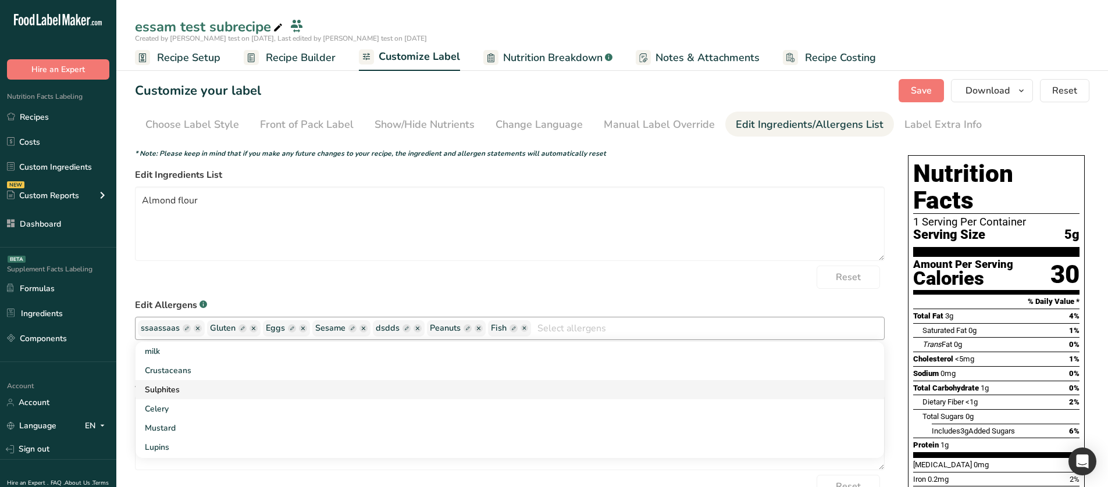
click at [488, 380] on link "Sulphites" at bounding box center [509, 389] width 748 height 19
click at [453, 366] on link "Crustaceans" at bounding box center [509, 370] width 748 height 19
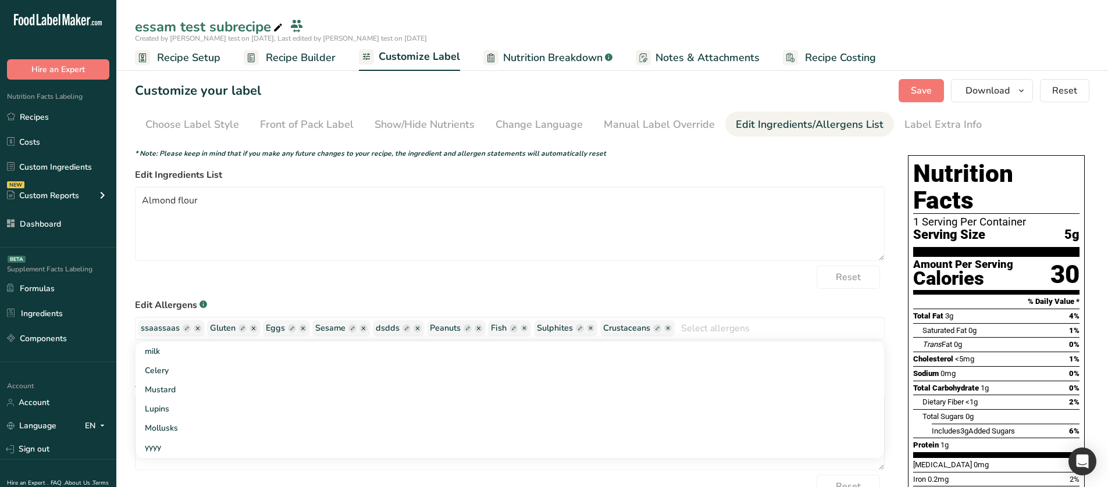
click at [637, 301] on label "Edit Allergens .a-a{fill:#347362;}.b-a{fill:#fff;}" at bounding box center [509, 305] width 749 height 14
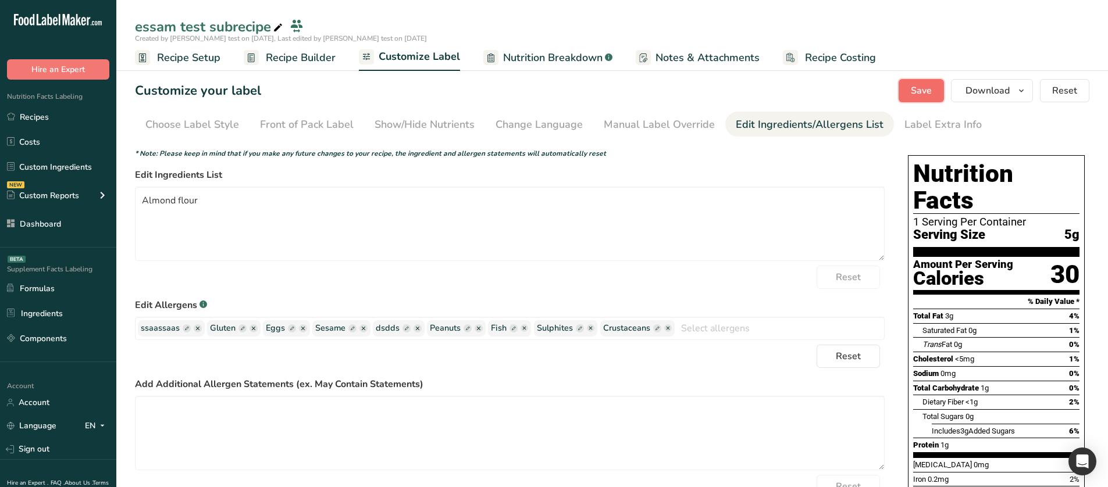
click at [922, 96] on span "Save" at bounding box center [921, 91] width 21 height 14
click at [833, 349] on button "Reset" at bounding box center [847, 356] width 63 height 23
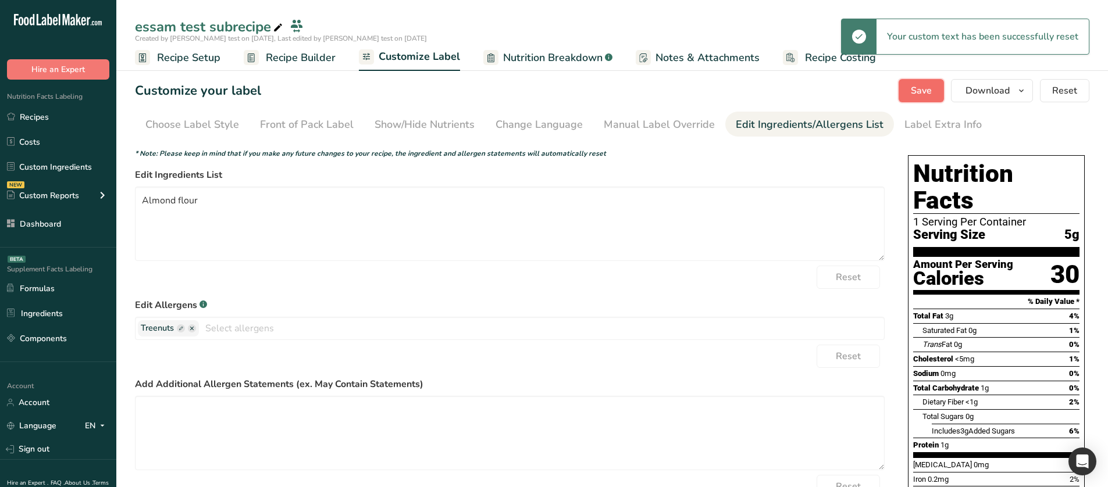
click at [909, 93] on button "Save" at bounding box center [920, 90] width 45 height 23
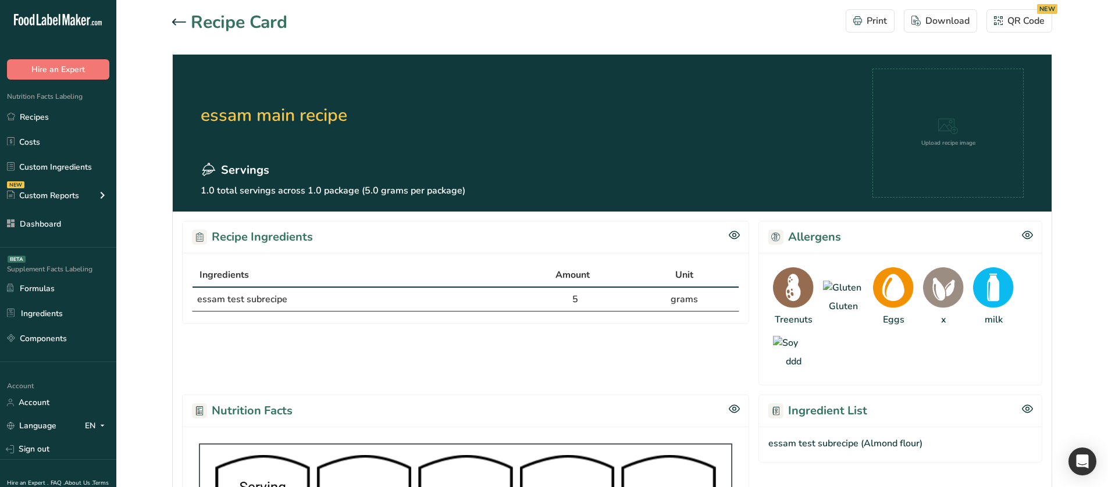
click at [180, 23] on icon at bounding box center [179, 22] width 14 height 7
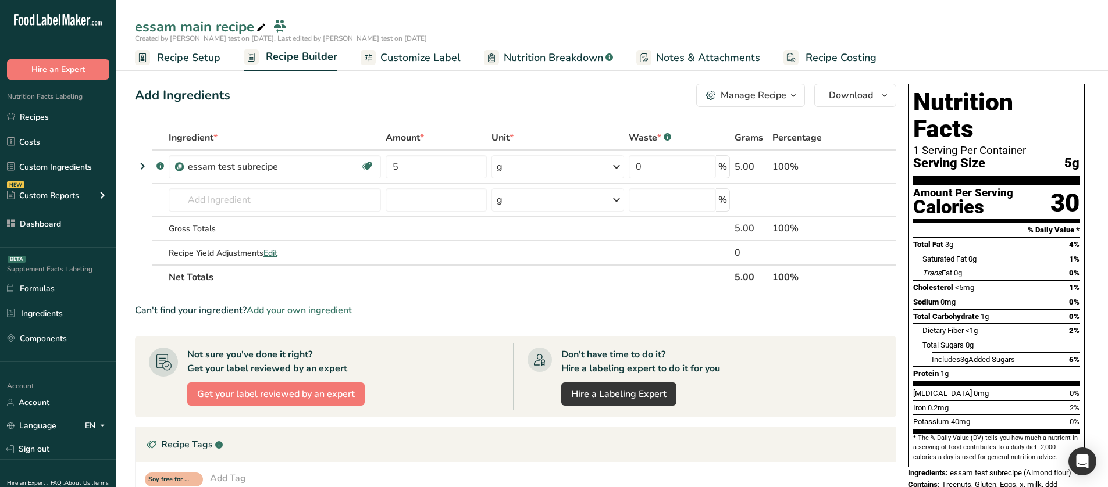
click at [418, 53] on span "Customize Label" at bounding box center [420, 58] width 80 height 16
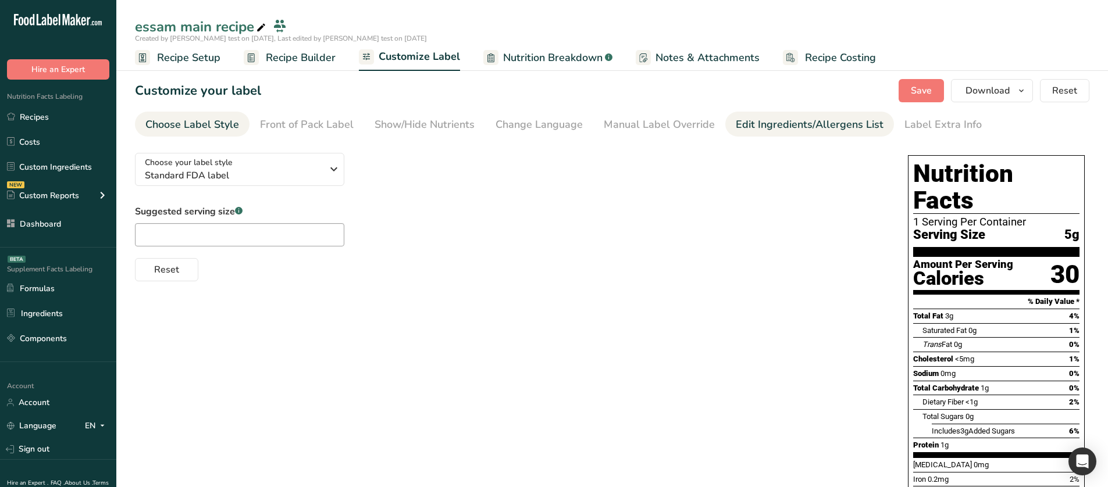
click at [763, 120] on div "Edit Ingredients/Allergens List" at bounding box center [810, 125] width 148 height 16
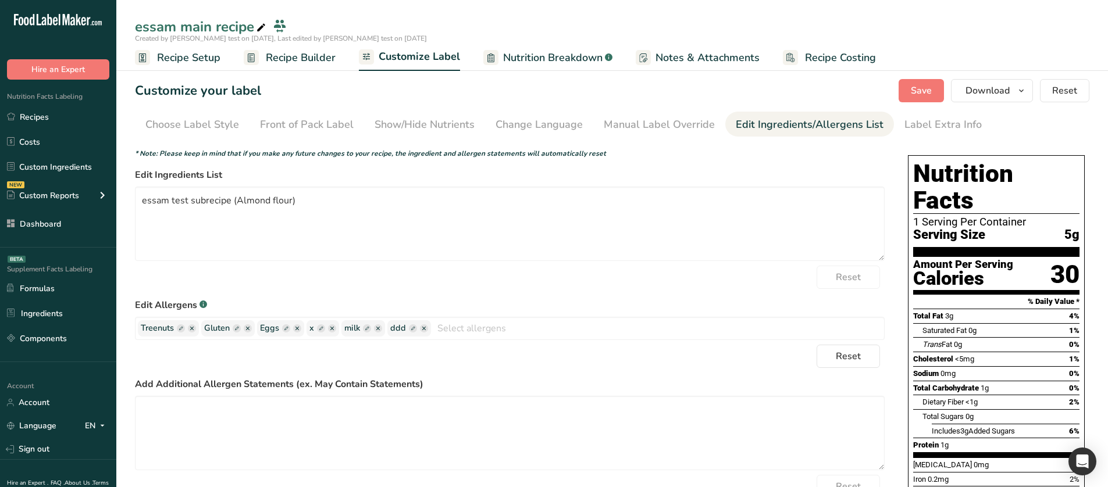
click at [312, 59] on span "Recipe Builder" at bounding box center [301, 58] width 70 height 16
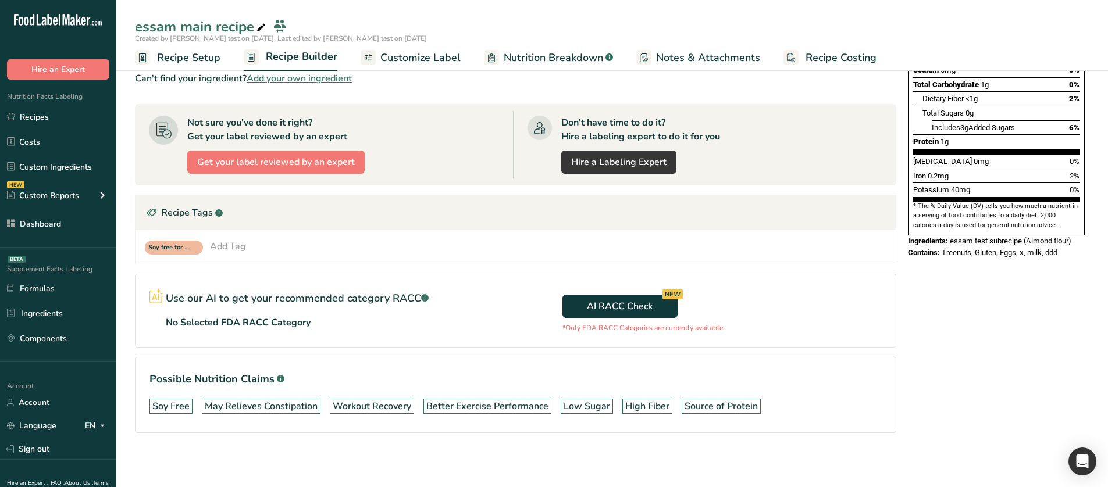
scroll to position [233, 0]
